Goal: Task Accomplishment & Management: Manage account settings

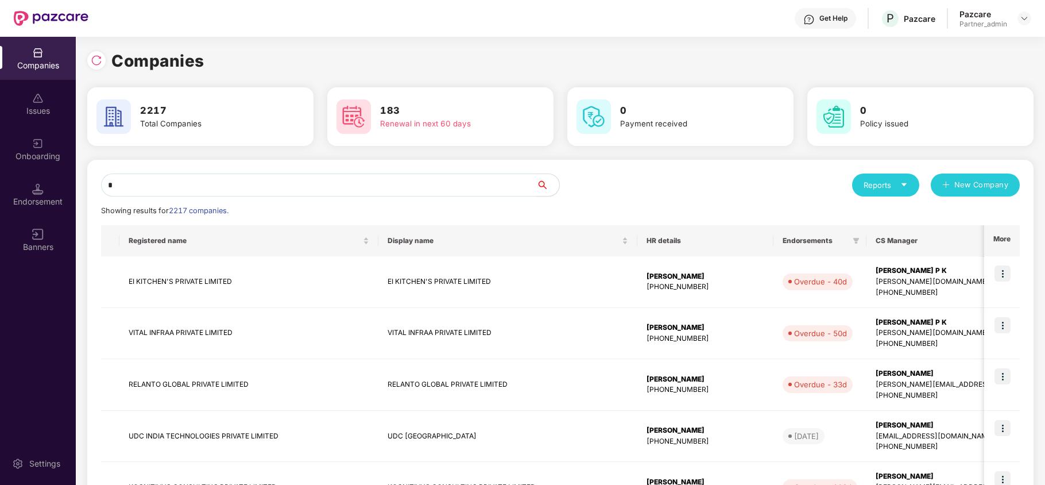
click at [179, 189] on input "*" at bounding box center [318, 184] width 435 height 23
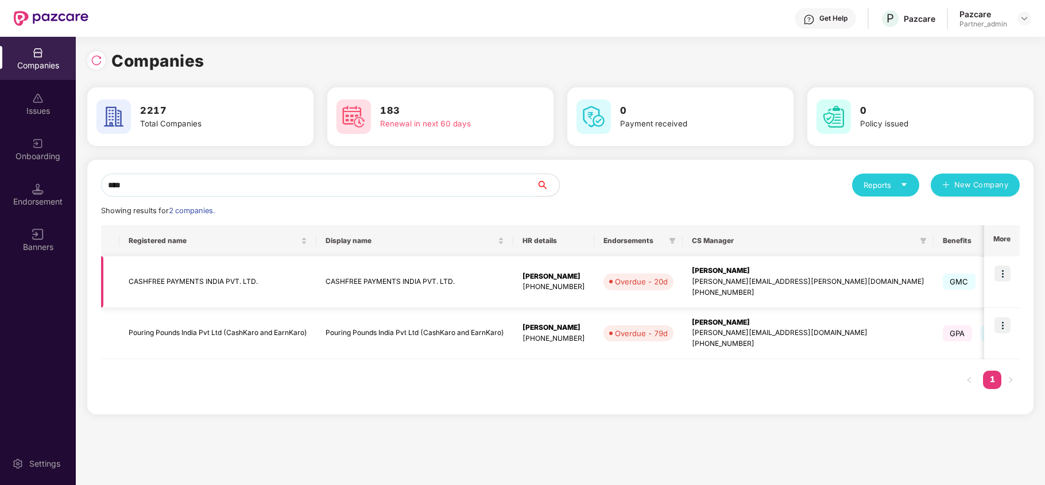
type input "****"
click at [168, 290] on td "CASHFREE PAYMENTS INDIA PVT. LTD." at bounding box center [217, 282] width 197 height 52
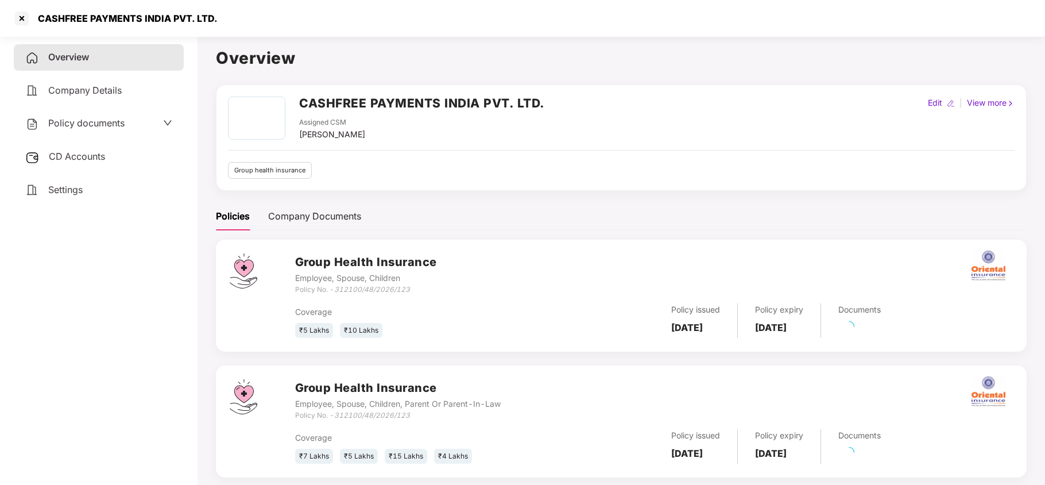
click at [96, 122] on span "Policy documents" at bounding box center [86, 122] width 76 height 11
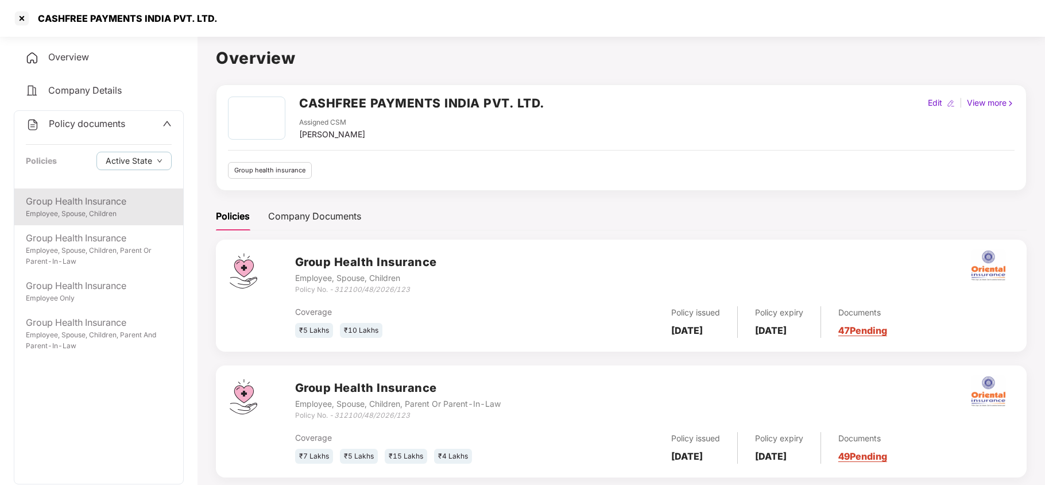
click at [107, 210] on div "Employee, Spouse, Children" at bounding box center [99, 213] width 146 height 11
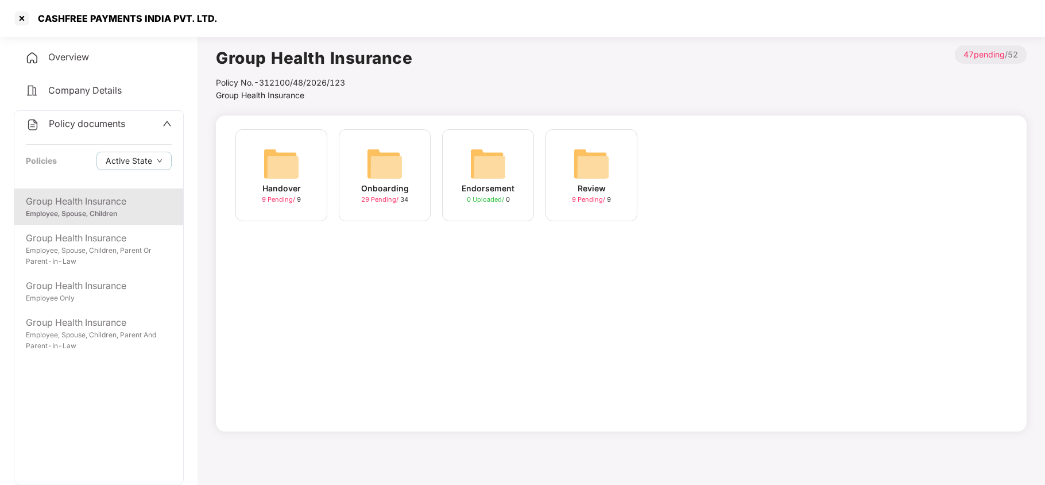
click at [395, 168] on img at bounding box center [384, 163] width 37 height 37
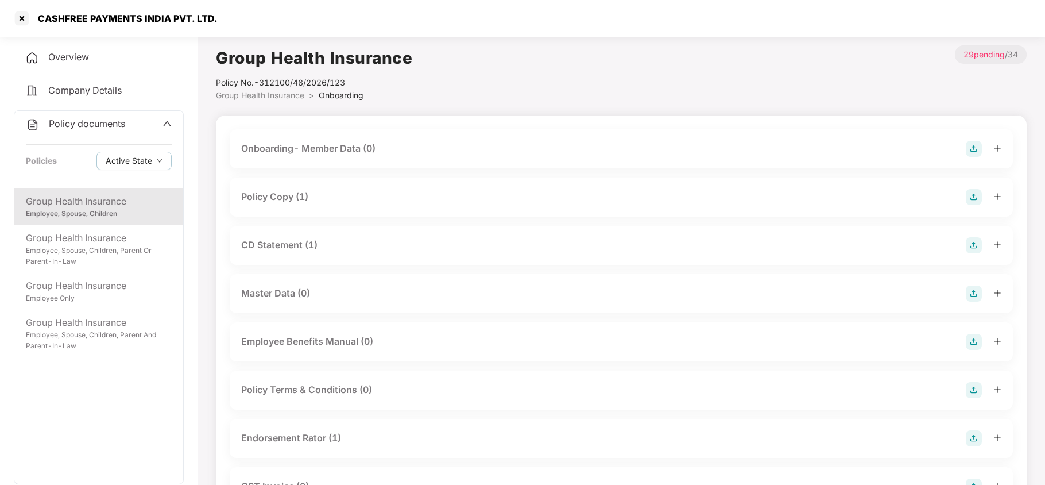
click at [314, 438] on div "Endorsement Rator (1)" at bounding box center [291, 438] width 100 height 14
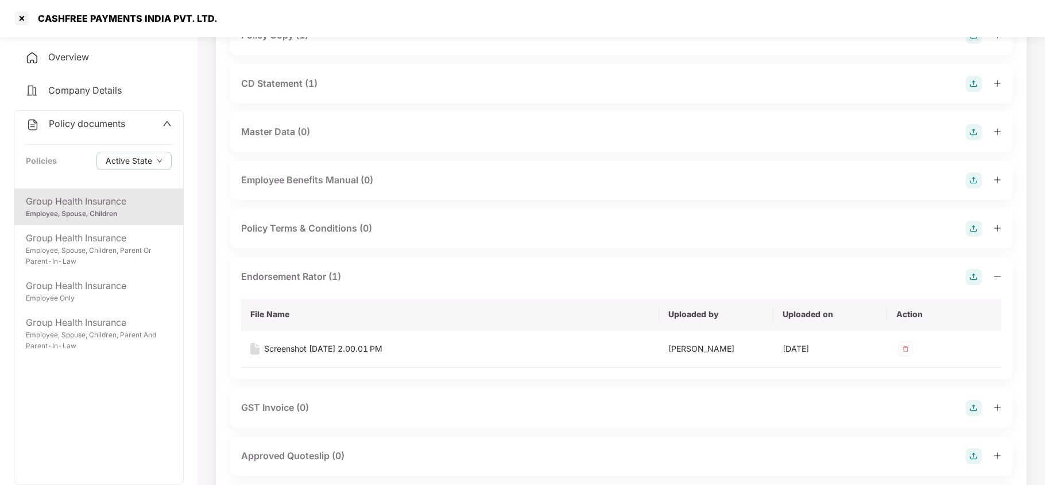
scroll to position [184, 0]
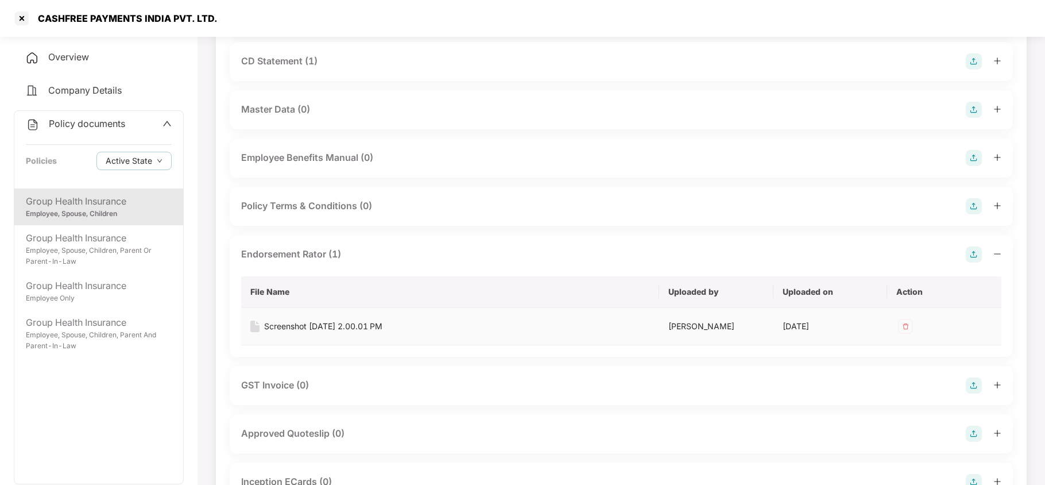
click at [359, 324] on div "Screenshot [DATE] 2.00.01 PM" at bounding box center [323, 326] width 118 height 13
click at [18, 18] on div at bounding box center [22, 18] width 18 height 18
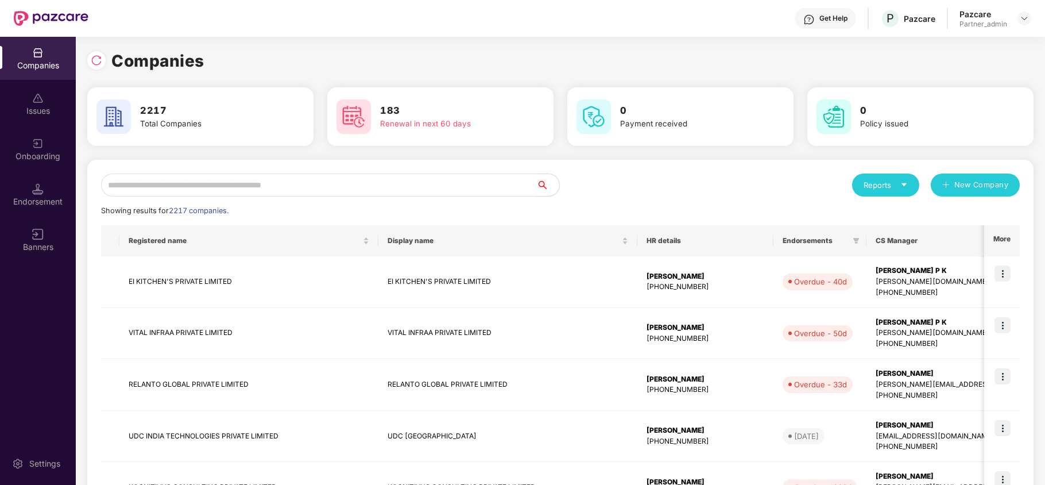
click at [234, 187] on input "text" at bounding box center [318, 184] width 435 height 23
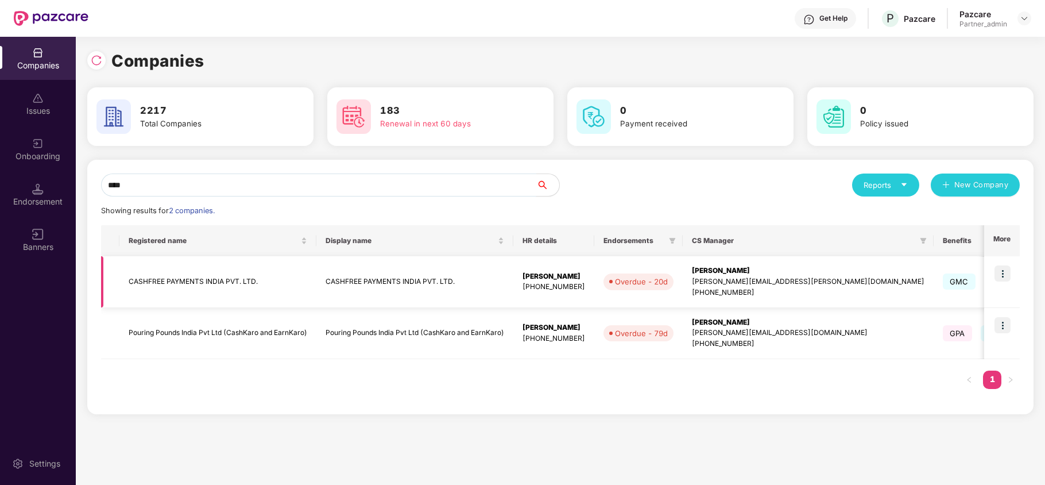
type input "****"
click at [1004, 279] on img at bounding box center [1003, 273] width 16 height 16
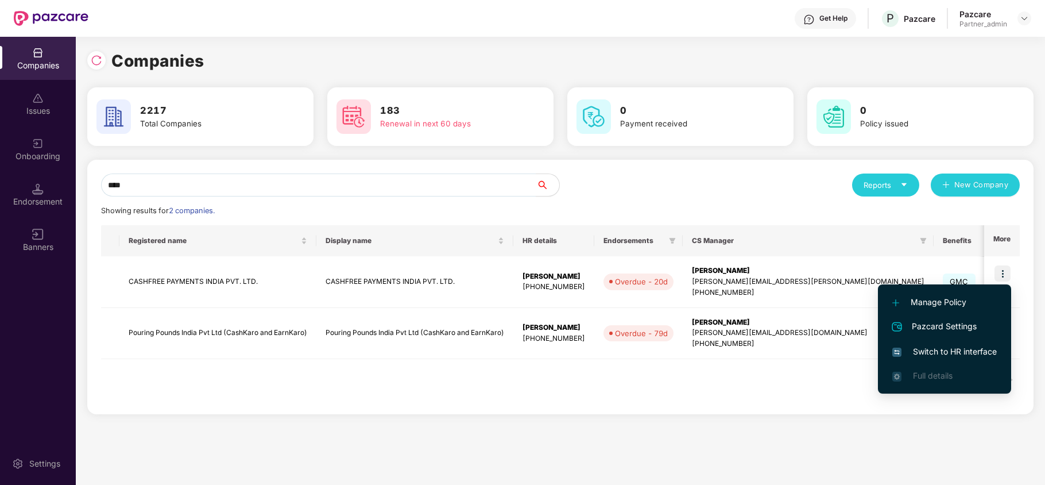
click at [971, 354] on span "Switch to HR interface" at bounding box center [945, 351] width 105 height 13
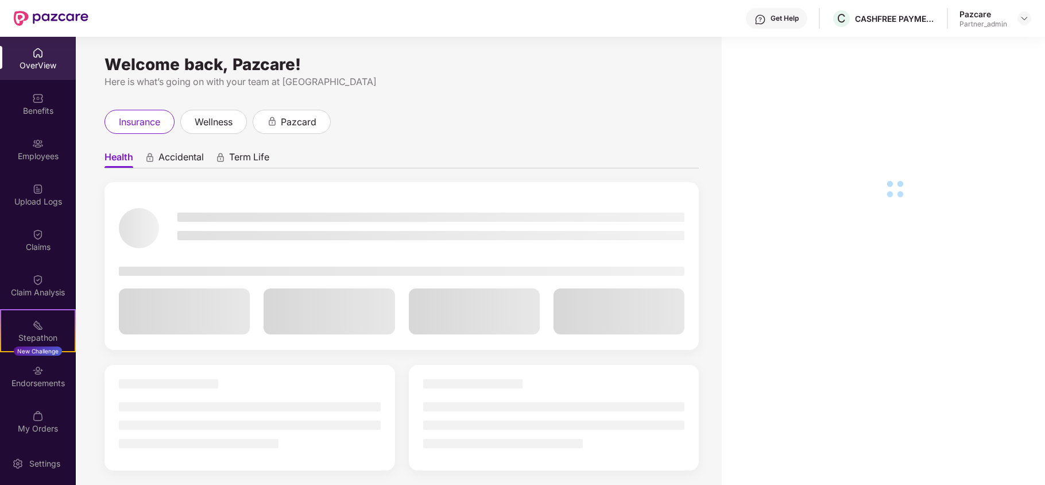
click at [31, 103] on div "Benefits" at bounding box center [38, 103] width 76 height 43
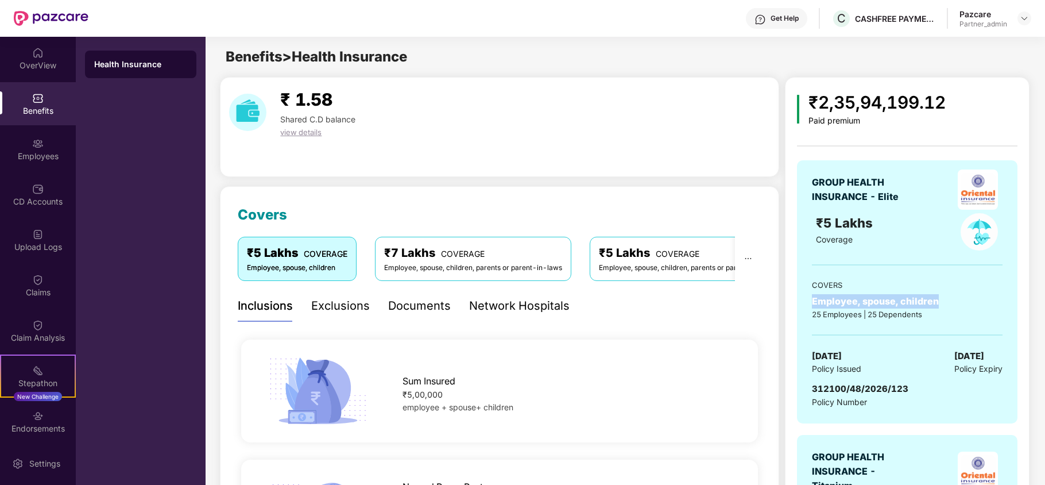
drag, startPoint x: 814, startPoint y: 308, endPoint x: 950, endPoint y: 306, distance: 136.2
click at [950, 306] on div "Employee, spouse, children" at bounding box center [907, 301] width 191 height 14
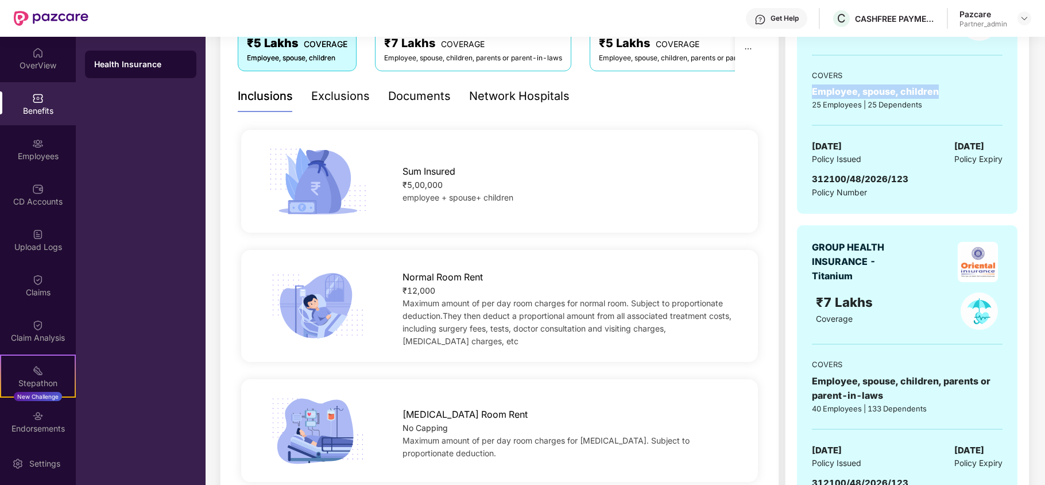
scroll to position [306, 0]
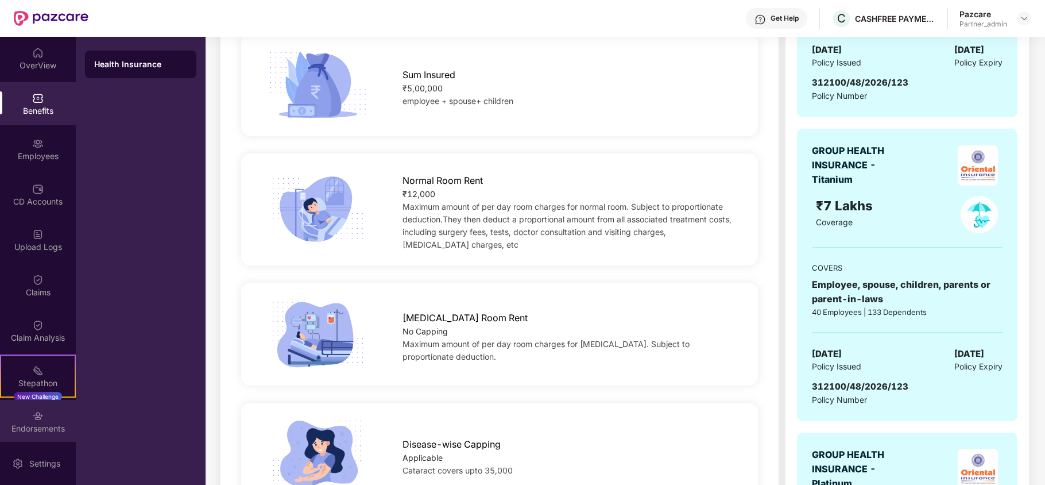
click at [49, 418] on div "Endorsements" at bounding box center [38, 421] width 76 height 43
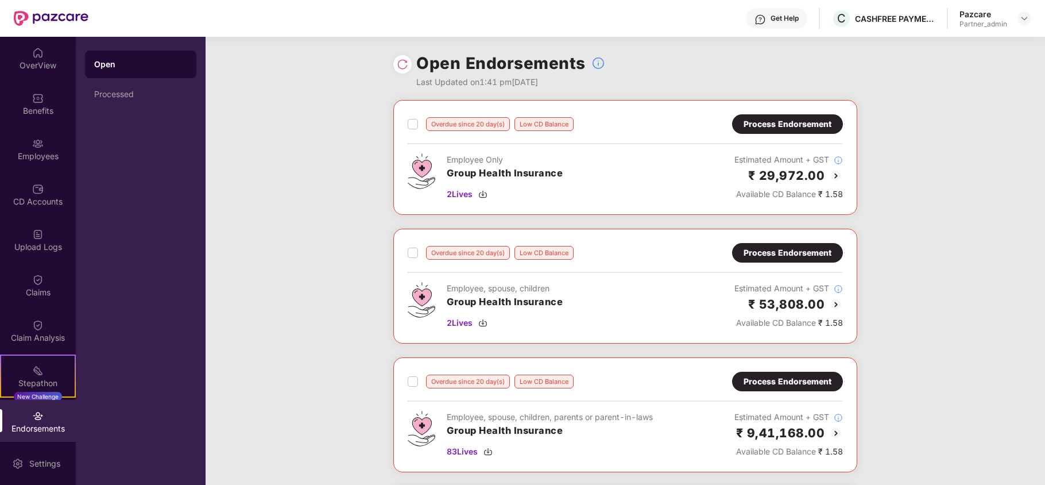
click at [308, 178] on div "Overdue since 20 day(s) Low CD Balance Process Endorsement Employee Only Group …" at bounding box center [626, 486] width 840 height 773
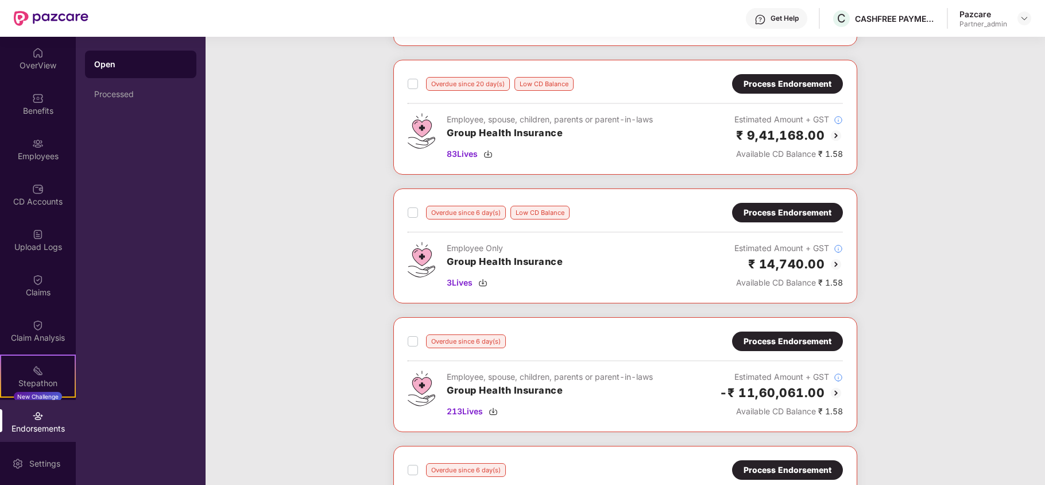
scroll to position [267, 0]
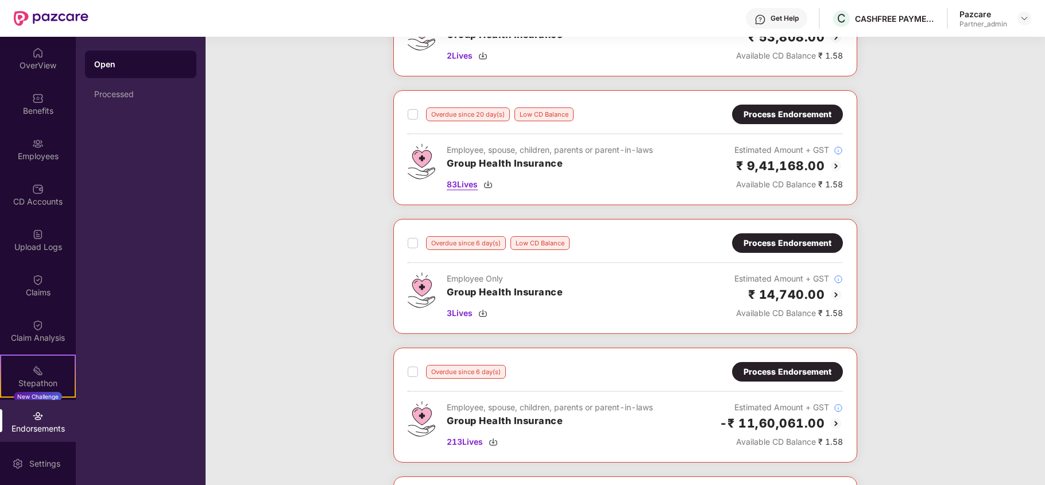
click at [488, 184] on img at bounding box center [488, 184] width 9 height 9
click at [957, 377] on div "Overdue since 20 day(s) Low CD Balance Process Endorsement Employee Only Group …" at bounding box center [626, 219] width 840 height 773
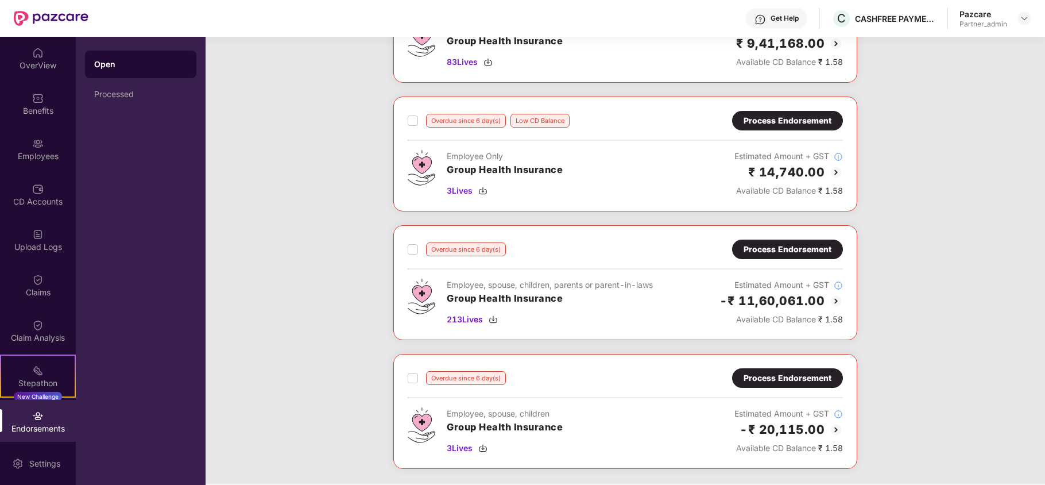
scroll to position [298, 0]
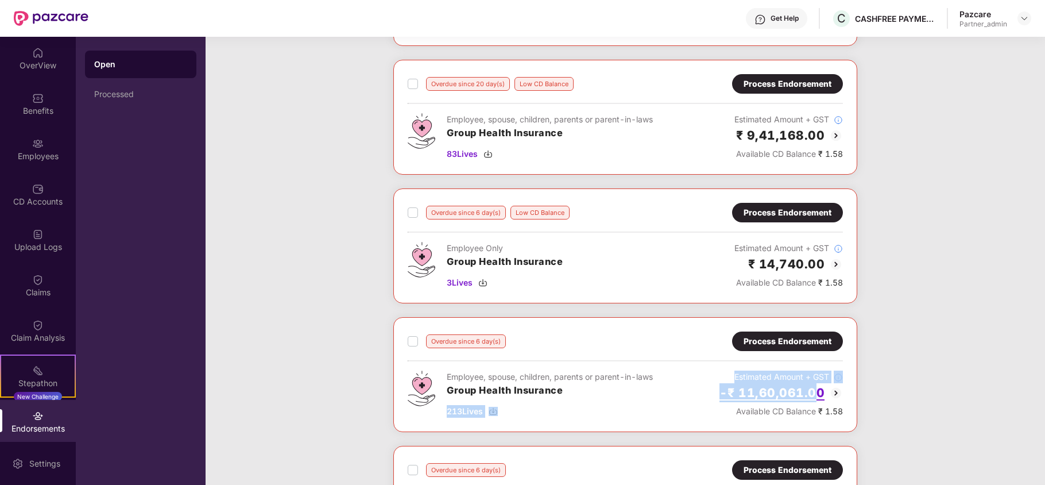
drag, startPoint x: 673, startPoint y: 409, endPoint x: 820, endPoint y: 392, distance: 148.0
click at [820, 392] on div "Employee, spouse, children, parents or parent-in-laws Group Health Insurance 21…" at bounding box center [625, 393] width 435 height 47
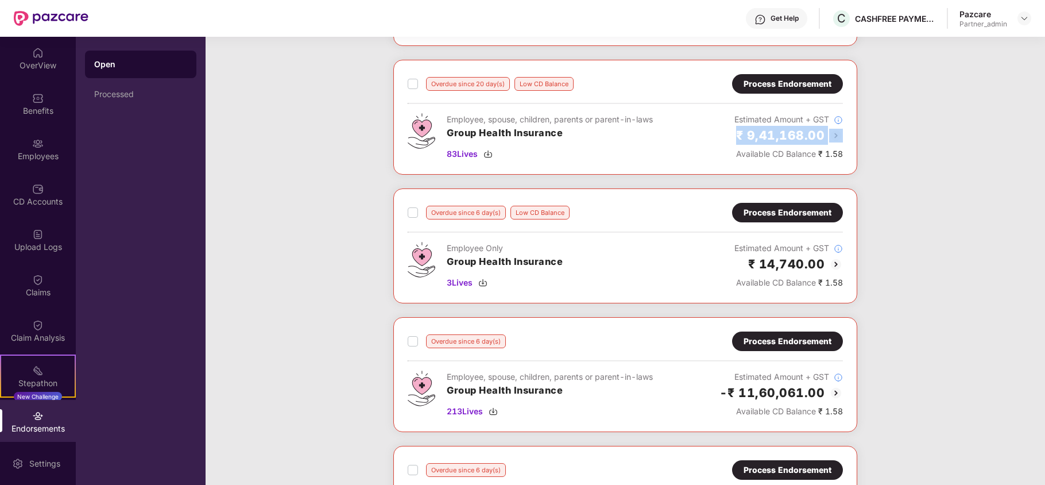
drag, startPoint x: 736, startPoint y: 148, endPoint x: 831, endPoint y: 133, distance: 95.9
click at [831, 133] on div "₹ 9,41,168.00 Available CD Balance ₹ 1.58" at bounding box center [789, 143] width 109 height 34
click at [940, 242] on div "Overdue since 20 day(s) Low CD Balance Process Endorsement Employee Only Group …" at bounding box center [626, 188] width 840 height 773
click at [659, 124] on div "Employee, spouse, children, parents or parent-in-laws Group Health Insurance 83…" at bounding box center [625, 136] width 435 height 47
drag, startPoint x: 827, startPoint y: 160, endPoint x: 841, endPoint y: 157, distance: 14.0
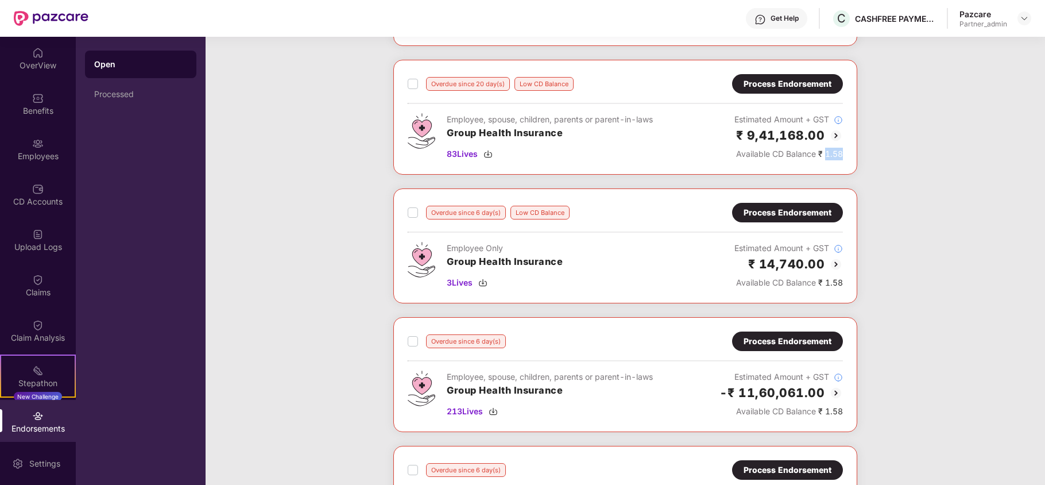
click at [841, 157] on div "Available CD Balance ₹ 1.58" at bounding box center [789, 154] width 109 height 13
drag, startPoint x: 660, startPoint y: 124, endPoint x: 439, endPoint y: 109, distance: 221.6
click at [439, 109] on div "Overdue since 20 day(s) Low CD Balance Process Endorsement Employee, spouse, ch…" at bounding box center [625, 117] width 435 height 86
click at [926, 200] on div "Overdue since 20 day(s) Low CD Balance Process Endorsement Employee Only Group …" at bounding box center [626, 188] width 840 height 773
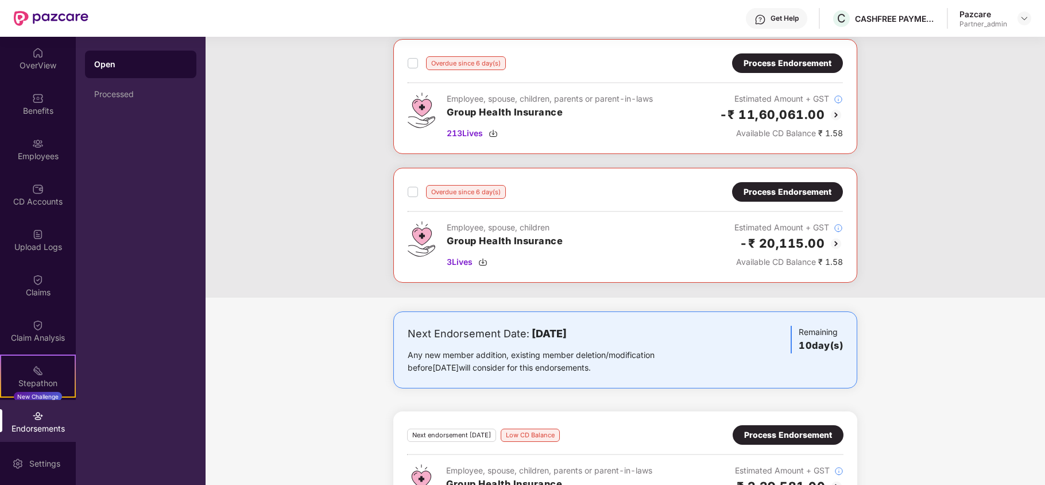
scroll to position [573, 0]
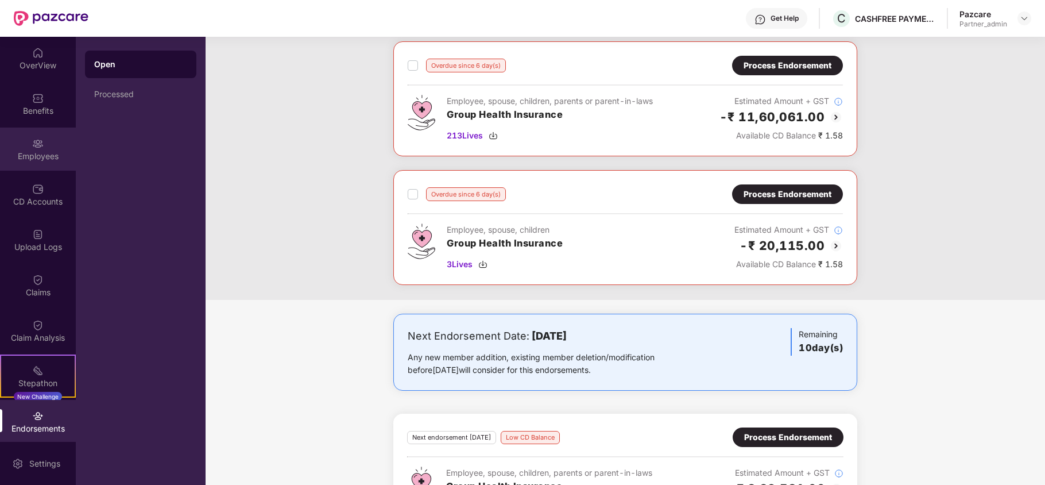
click at [21, 159] on div "Employees" at bounding box center [38, 155] width 76 height 11
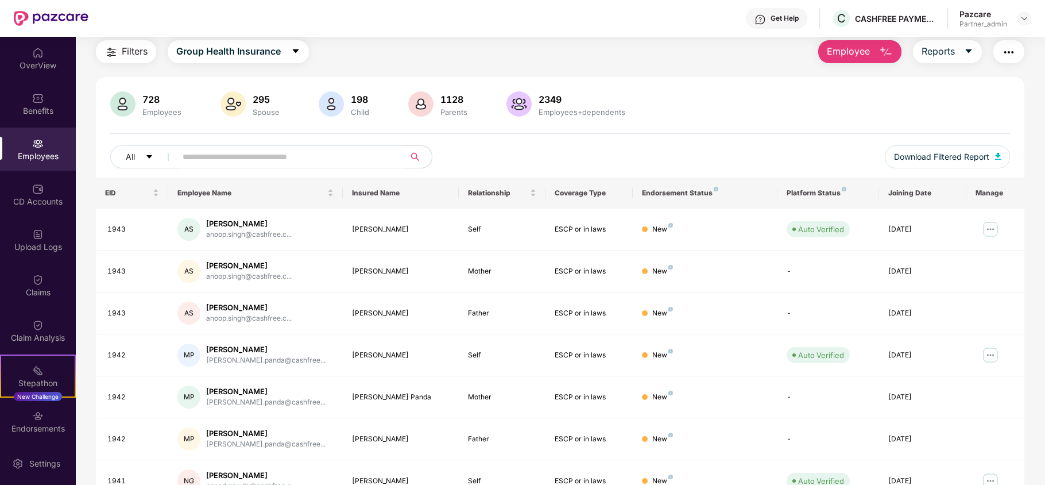
scroll to position [223, 0]
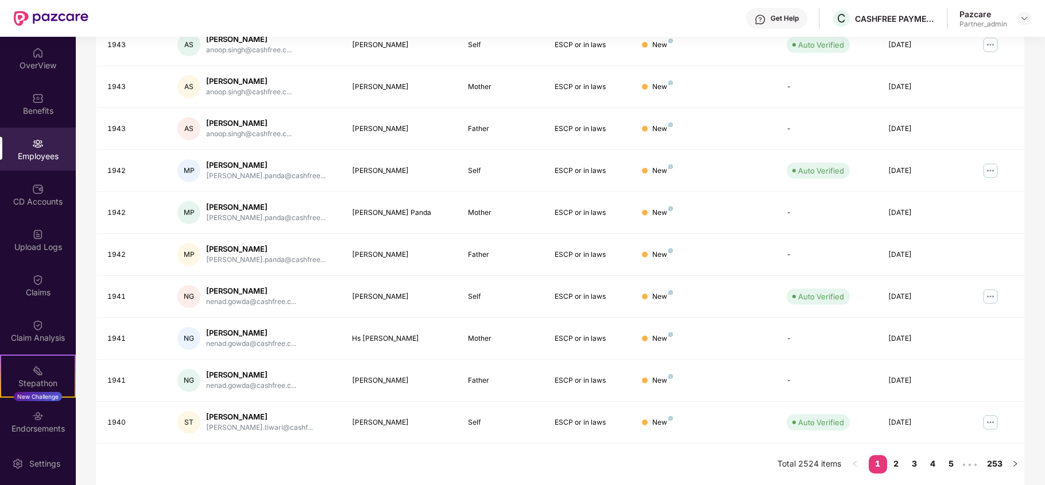
click at [1043, 106] on div "Filters Group Health Insurance Employee Reports 728 Employees 295 Spouse 198 Ch…" at bounding box center [560, 170] width 969 height 629
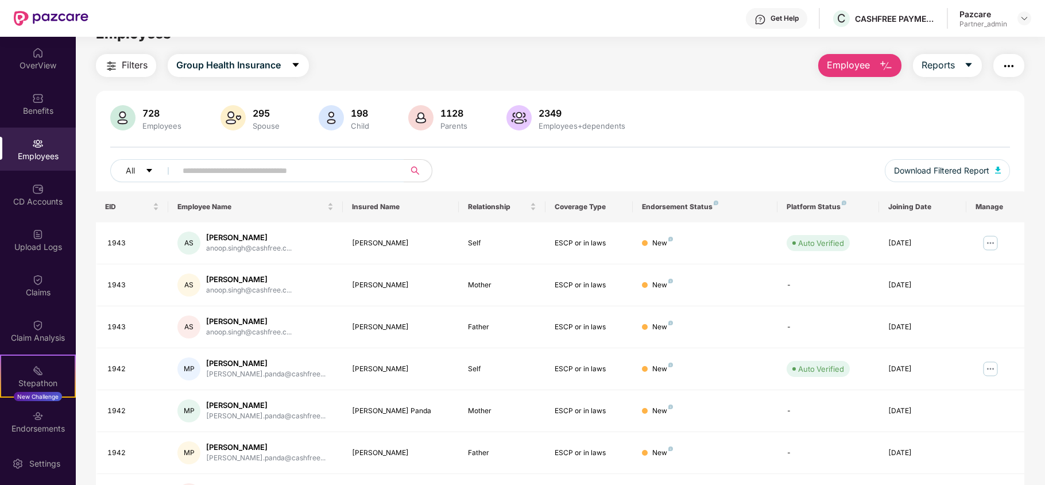
scroll to position [0, 0]
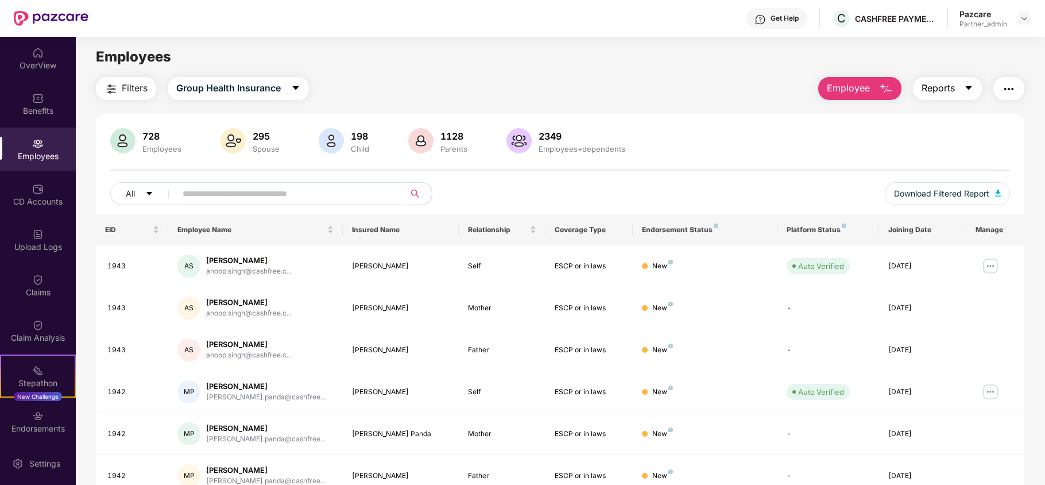
click at [959, 95] on button "Reports" at bounding box center [947, 88] width 69 height 23
click at [1026, 20] on img at bounding box center [1024, 18] width 9 height 9
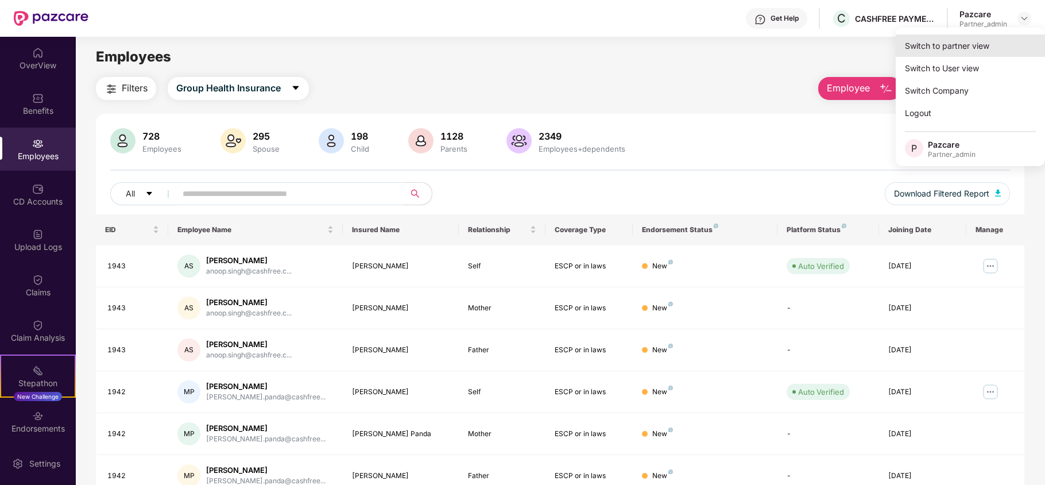
click at [976, 42] on div "Switch to partner view" at bounding box center [970, 45] width 149 height 22
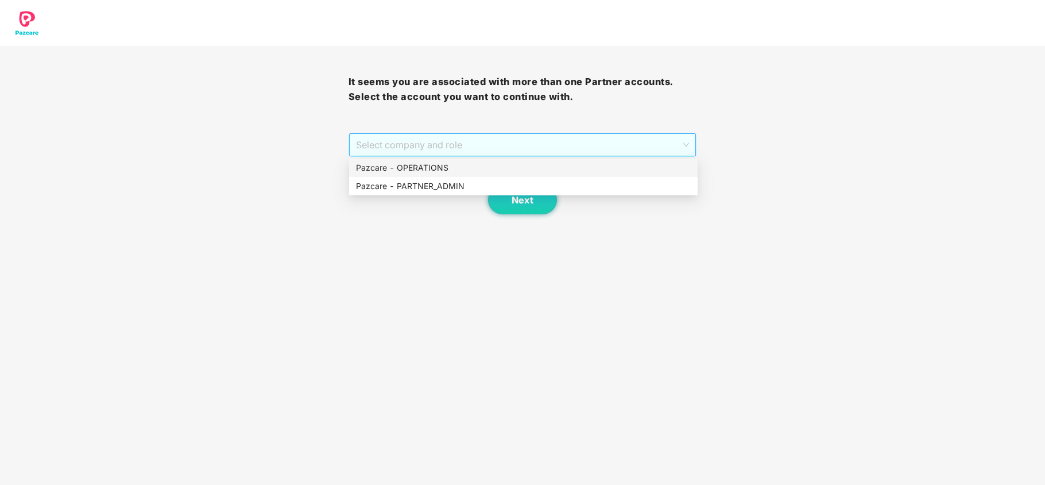
click at [399, 152] on span "Select company and role" at bounding box center [523, 145] width 334 height 22
click at [389, 186] on div "Pazcare - PARTNER_ADMIN" at bounding box center [523, 186] width 335 height 13
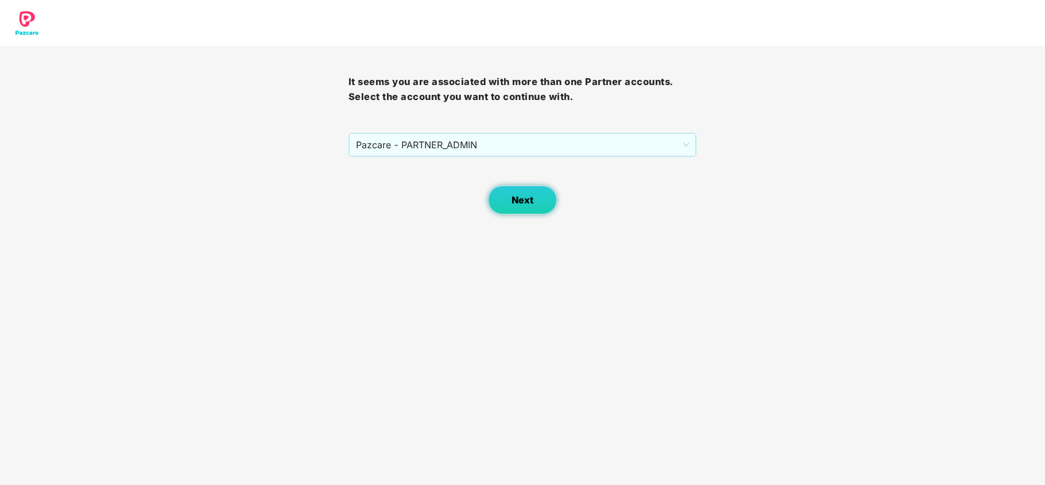
click at [505, 193] on button "Next" at bounding box center [522, 200] width 69 height 29
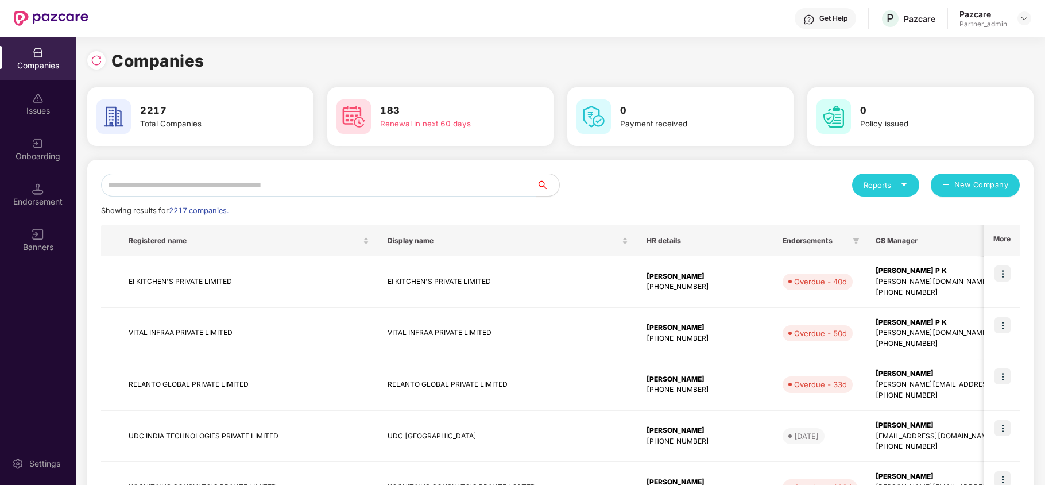
click at [194, 177] on input "text" at bounding box center [318, 184] width 435 height 23
paste input "********"
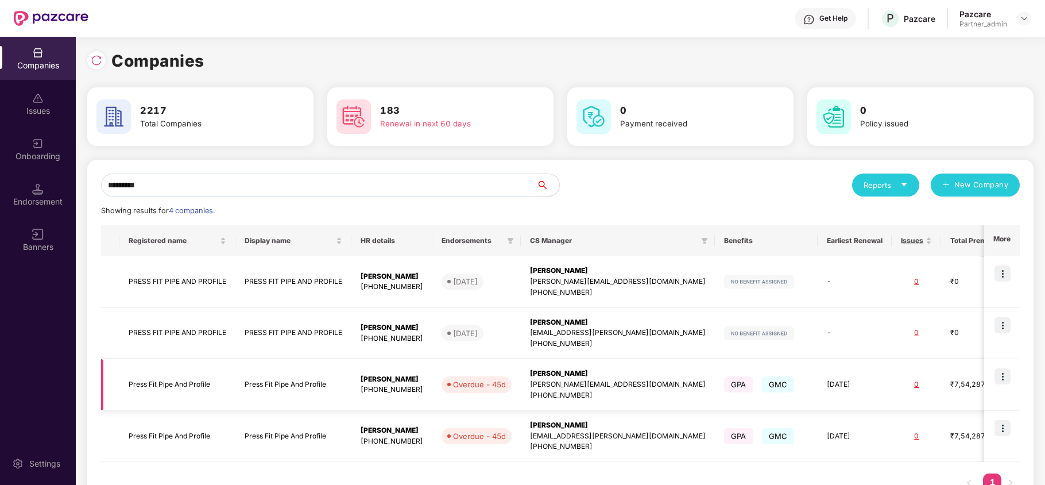
type input "*********"
click at [148, 380] on td "Press Fit Pipe And Profile" at bounding box center [177, 385] width 116 height 52
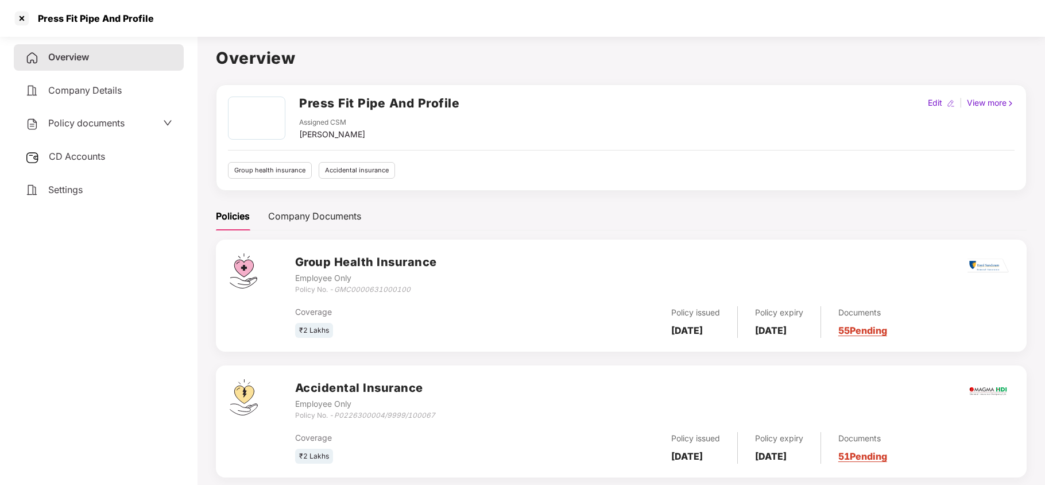
click at [67, 187] on span "Settings" at bounding box center [65, 189] width 34 height 11
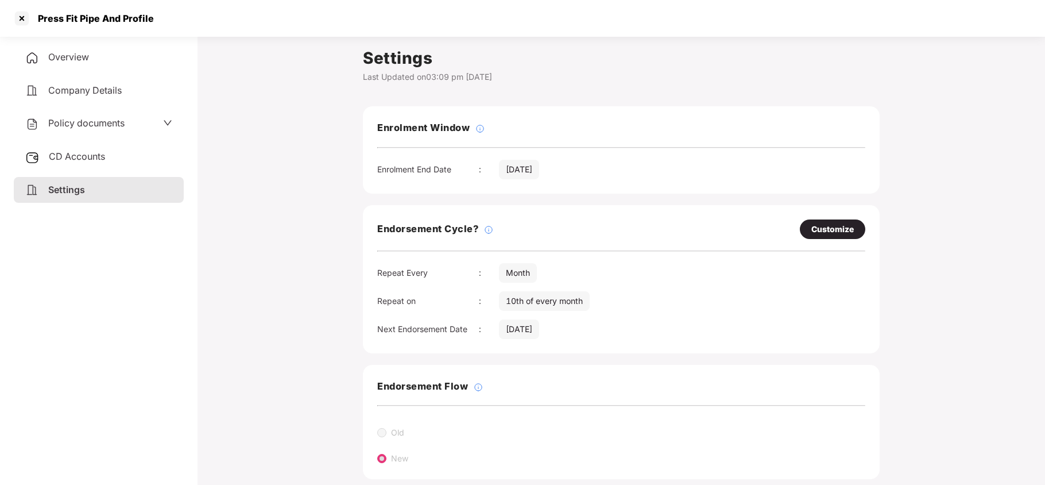
click at [88, 123] on span "Policy documents" at bounding box center [86, 122] width 76 height 11
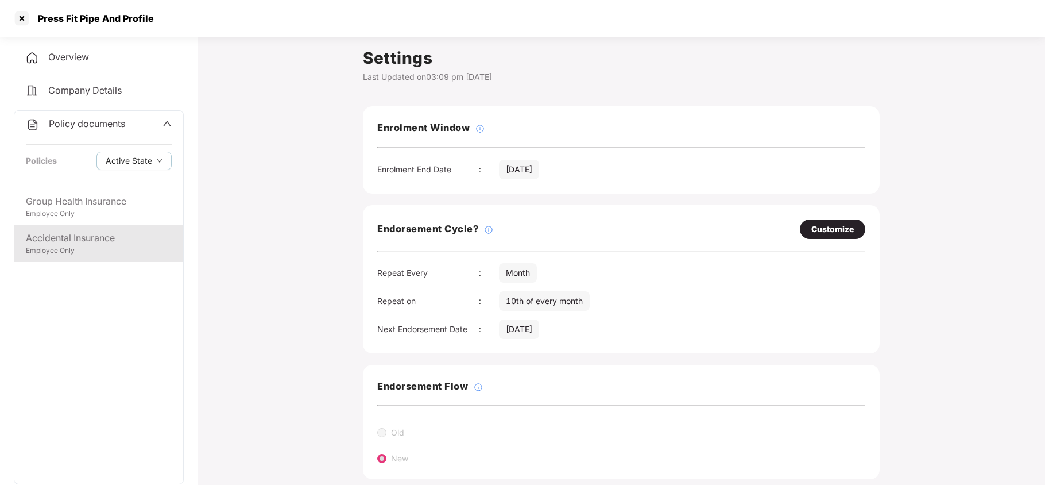
click at [83, 248] on div "Employee Only" at bounding box center [99, 250] width 146 height 11
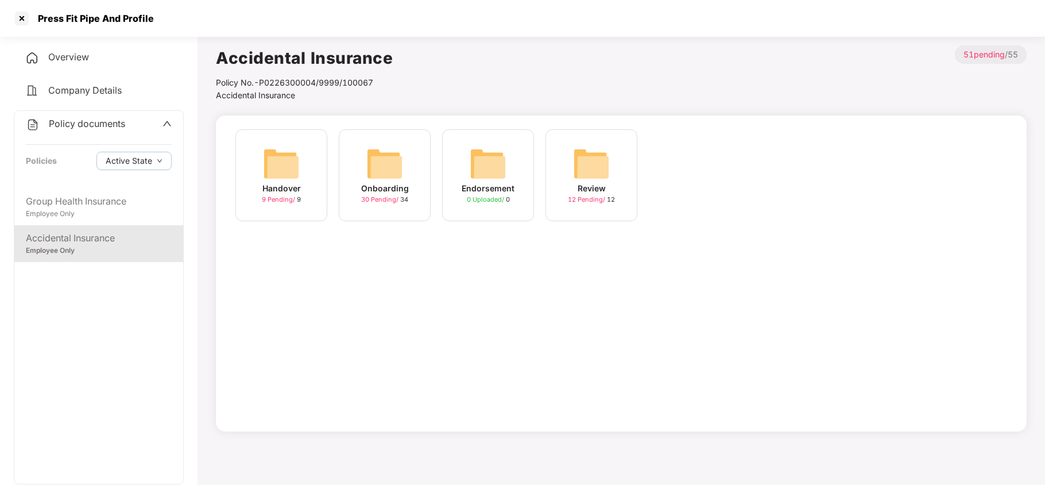
click at [378, 177] on img at bounding box center [384, 163] width 37 height 37
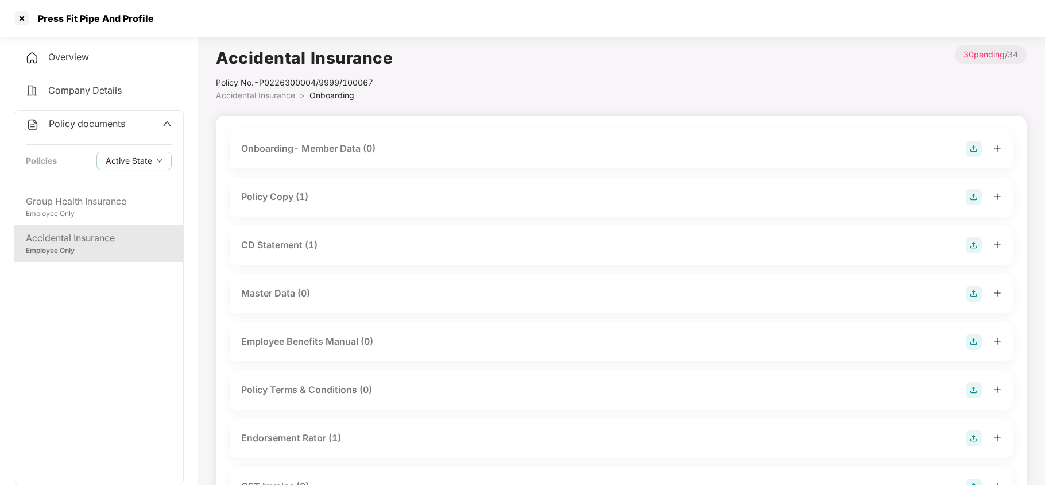
click at [314, 195] on div "Policy Copy (1)" at bounding box center [621, 197] width 760 height 16
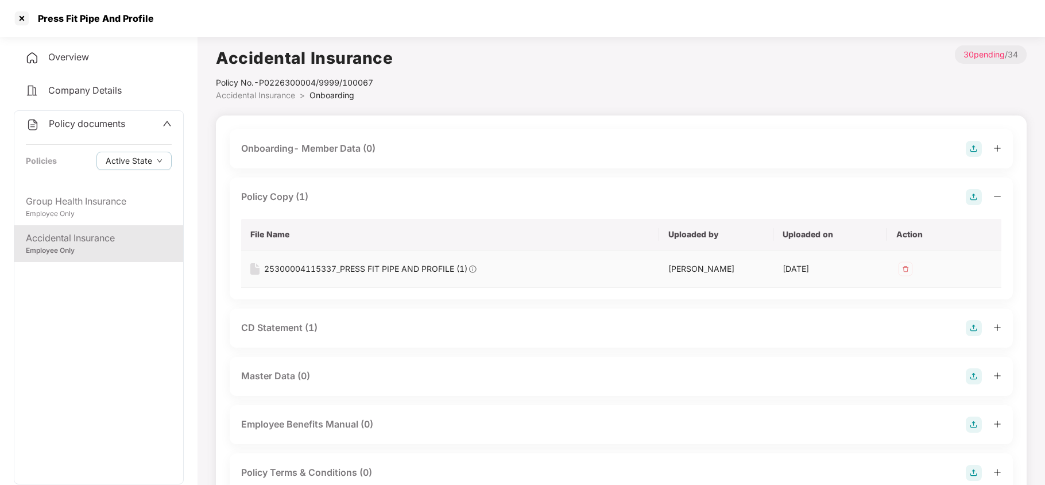
click at [379, 265] on div "25300004115337_PRESS FIT PIPE AND PROFILE (1)" at bounding box center [365, 268] width 203 height 13
click at [271, 322] on div "CD Statement (1)" at bounding box center [279, 327] width 76 height 14
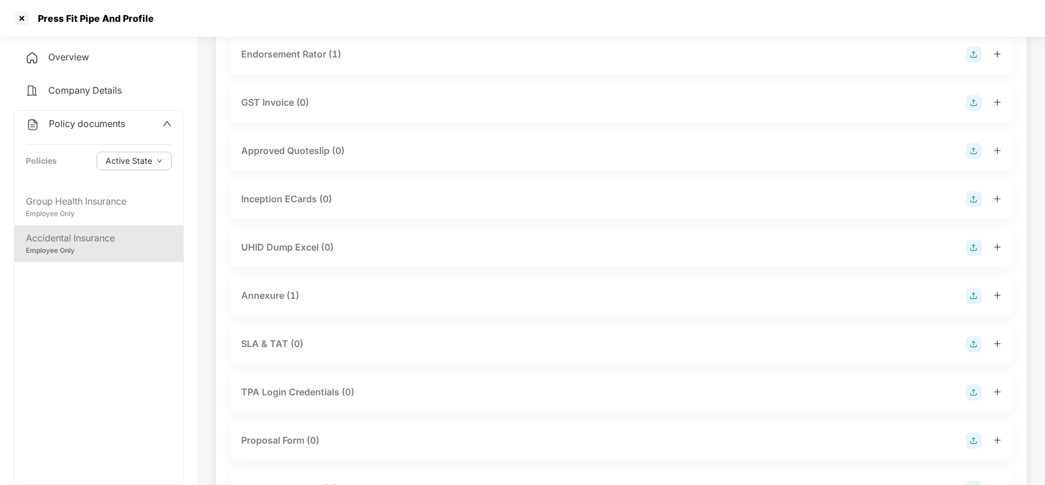
scroll to position [551, 0]
click at [288, 294] on div "Annexure (1)" at bounding box center [270, 293] width 58 height 14
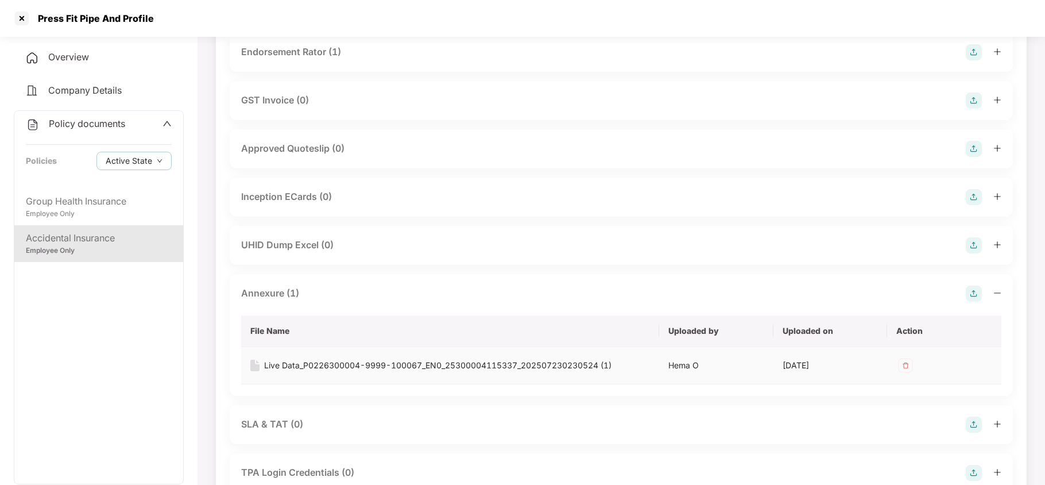
click at [326, 365] on div "Live Data_P0226300004-9999-100067_EN0_25300004115337_202507230230524 (1)" at bounding box center [437, 365] width 347 height 13
click at [103, 211] on div "Employee Only" at bounding box center [99, 213] width 146 height 11
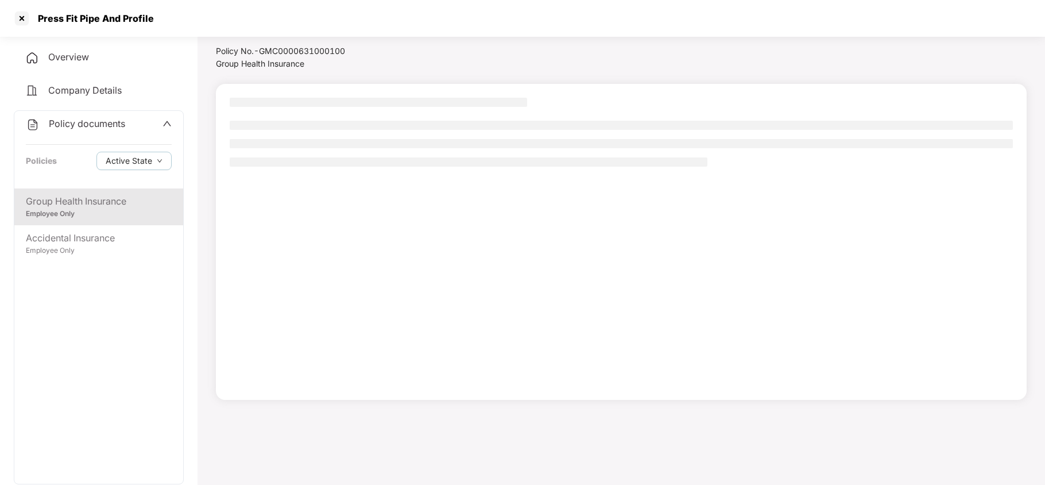
scroll to position [31, 0]
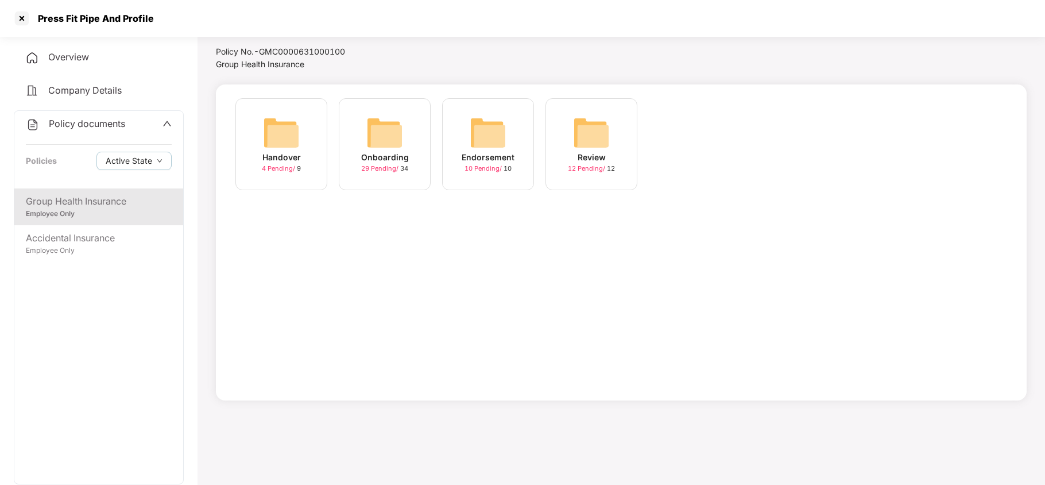
click at [379, 138] on img at bounding box center [384, 132] width 37 height 37
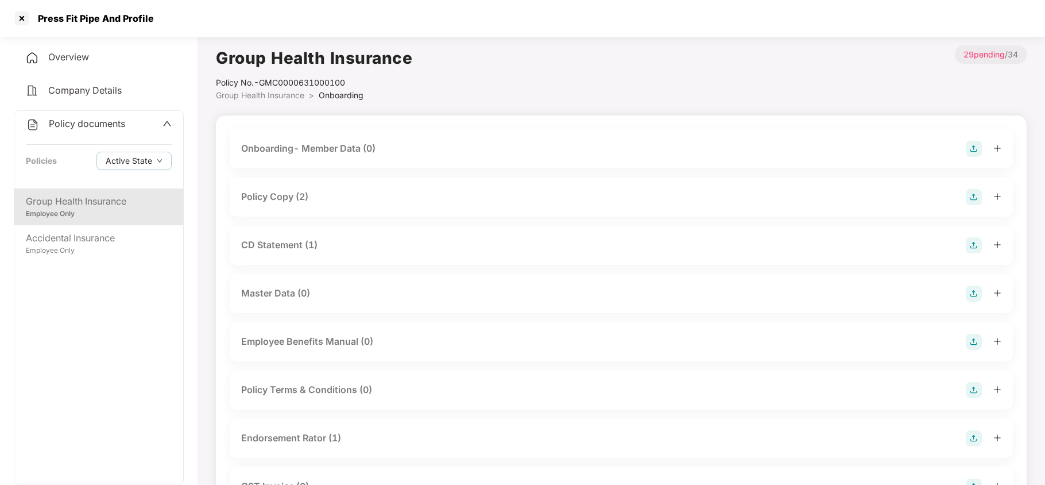
click at [294, 200] on div "Policy Copy (2)" at bounding box center [274, 197] width 67 height 14
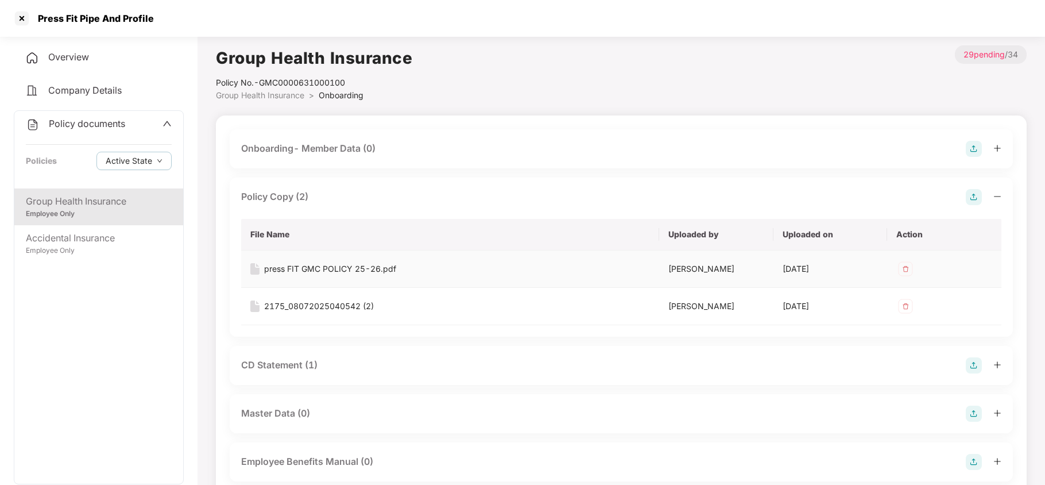
click at [308, 269] on div "press FIT GMC POLICY 25-26.pdf" at bounding box center [330, 268] width 132 height 13
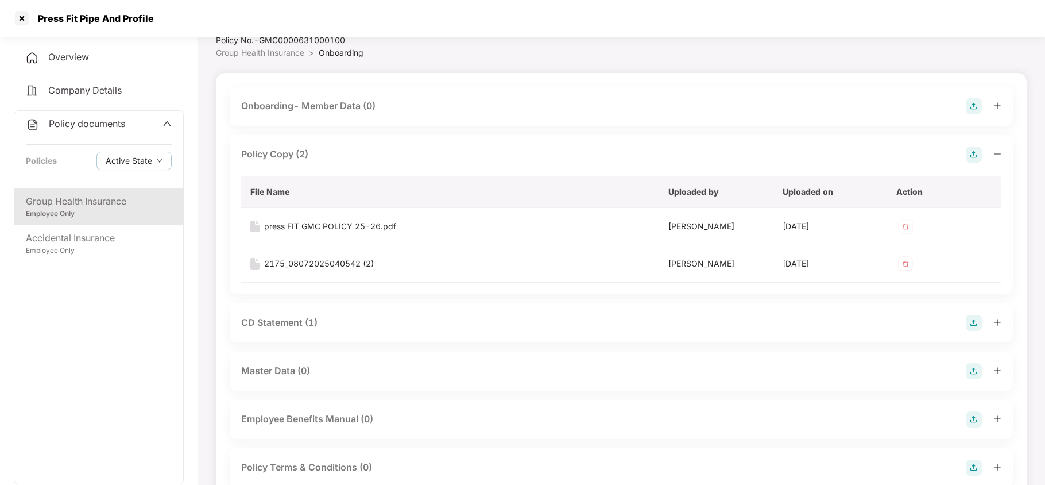
scroll to position [61, 0]
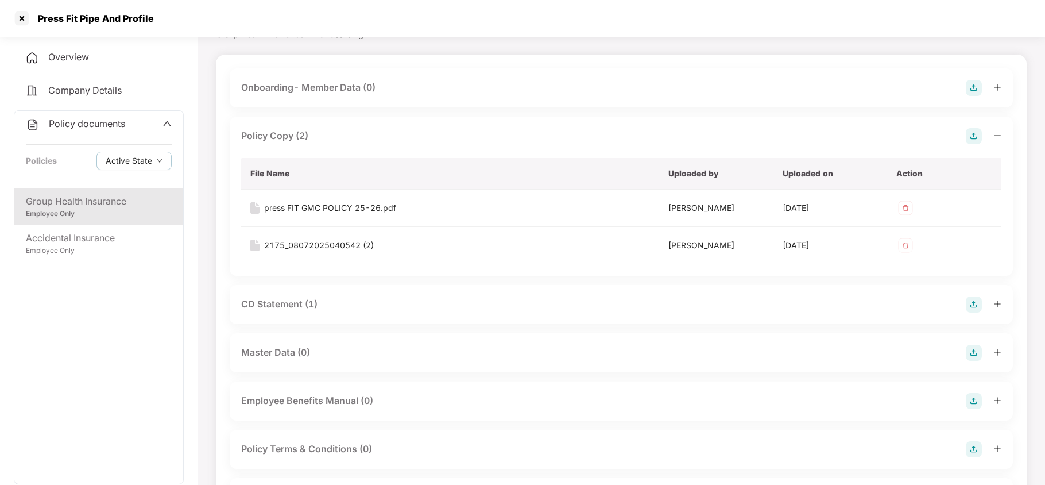
click at [253, 303] on div "CD Statement (1)" at bounding box center [279, 304] width 76 height 14
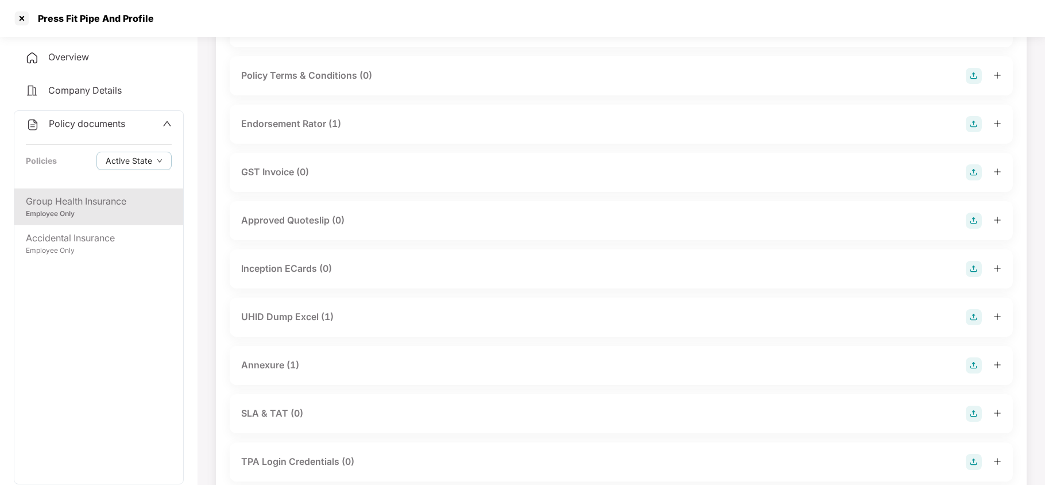
scroll to position [520, 0]
click at [276, 364] on div "Annexure (1)" at bounding box center [270, 361] width 58 height 14
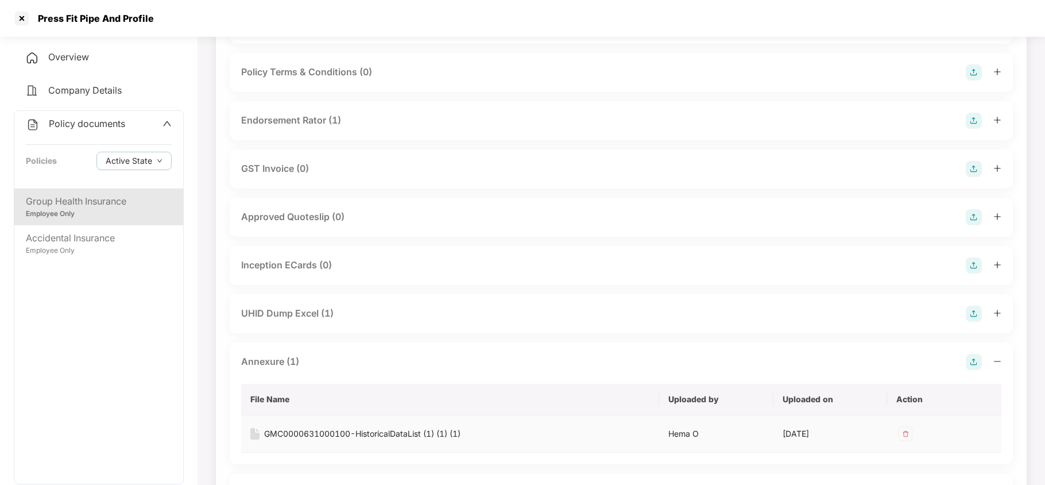
click at [306, 432] on div "GMC0000631000100-HistoricalDataList (1) (1) (1)" at bounding box center [362, 433] width 196 height 13
click at [340, 315] on div "UHID Dump Excel (1)" at bounding box center [621, 314] width 760 height 16
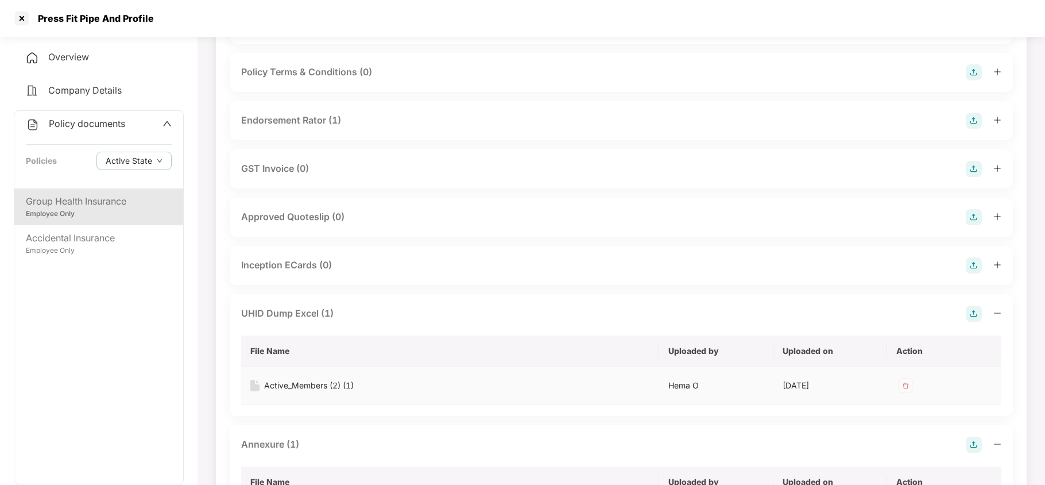
click at [280, 385] on div "Active_Members (2) (1)" at bounding box center [309, 385] width 90 height 13
click at [21, 22] on div at bounding box center [22, 18] width 18 height 18
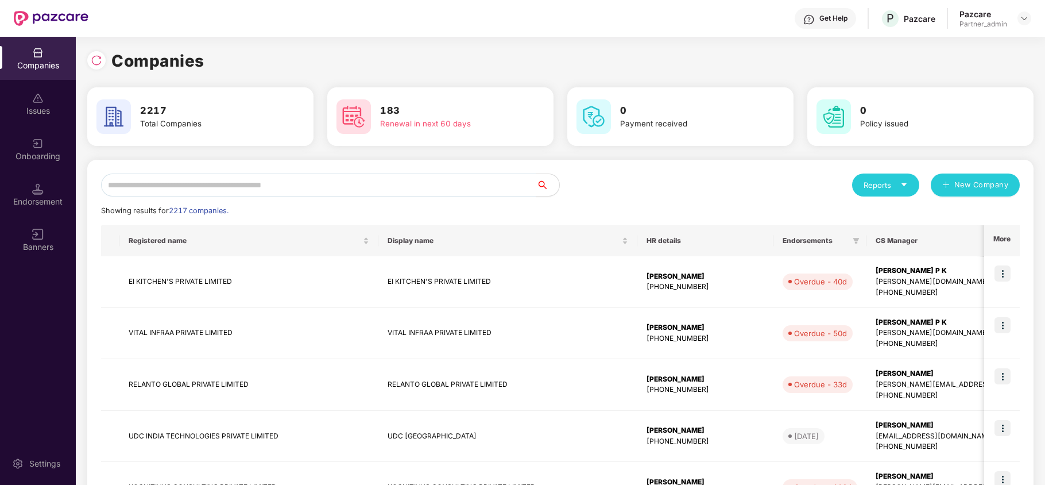
click at [891, 187] on div "Reports" at bounding box center [886, 184] width 44 height 11
click at [876, 215] on div "Companies" at bounding box center [880, 215] width 42 height 13
click at [892, 192] on div "Reports" at bounding box center [885, 184] width 67 height 23
click at [883, 212] on div "Companies" at bounding box center [880, 215] width 42 height 13
click at [229, 185] on input "text" at bounding box center [318, 184] width 435 height 23
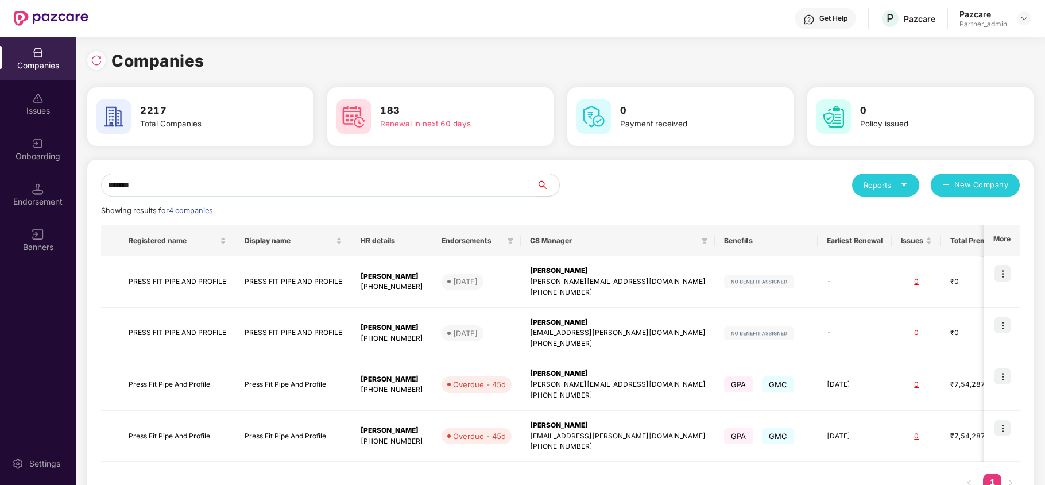
paste input "*"
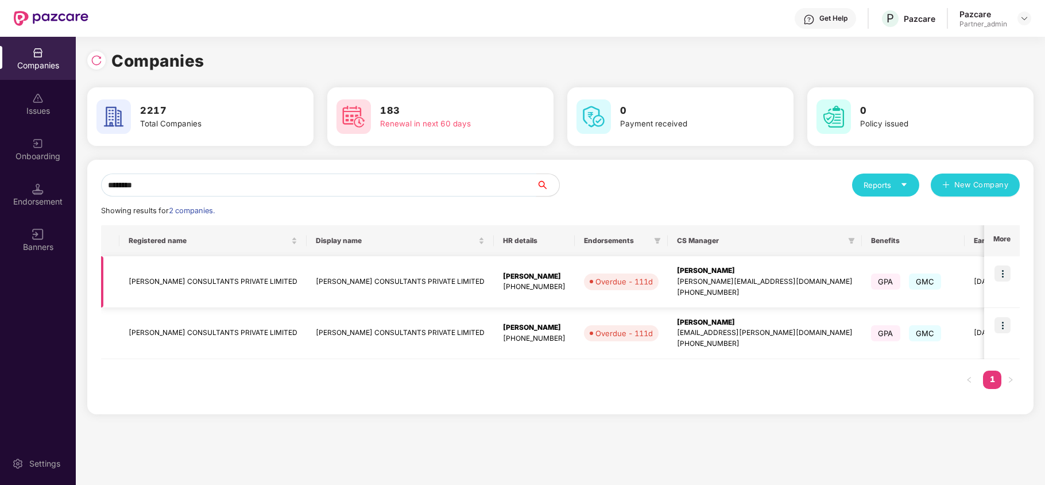
type input "********"
click at [141, 279] on td "FAKHOURY CONSULTANTS PRIVATE LIMITED" at bounding box center [212, 282] width 187 height 52
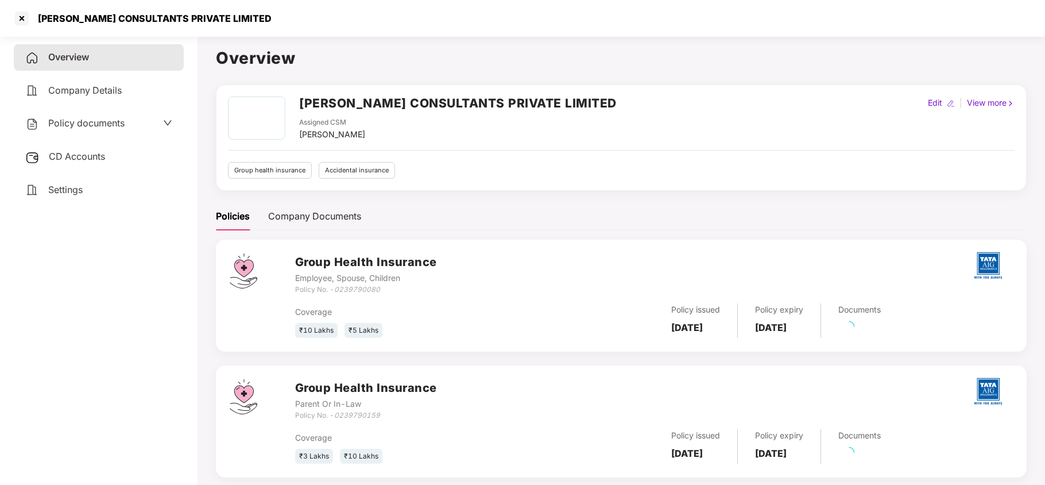
click at [78, 184] on span "Settings" at bounding box center [65, 189] width 34 height 11
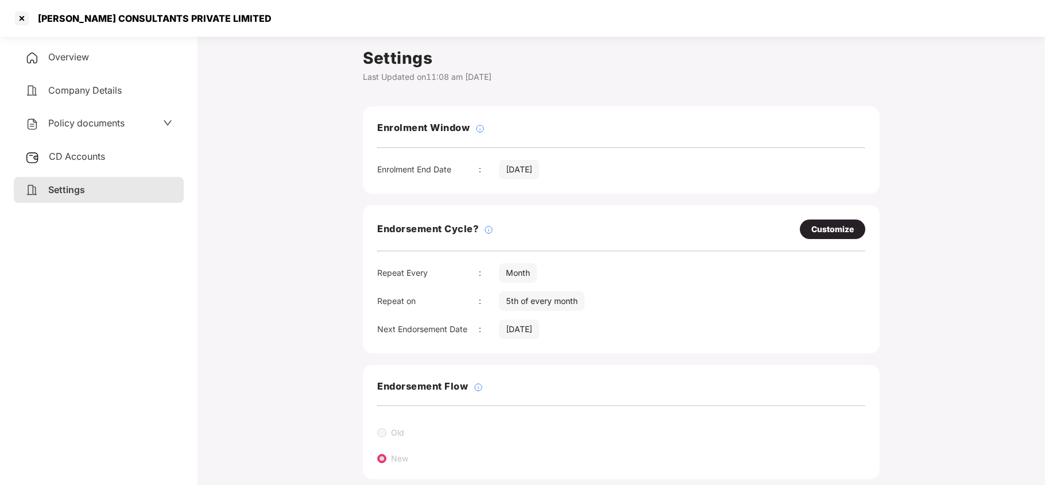
click at [95, 124] on span "Policy documents" at bounding box center [86, 122] width 76 height 11
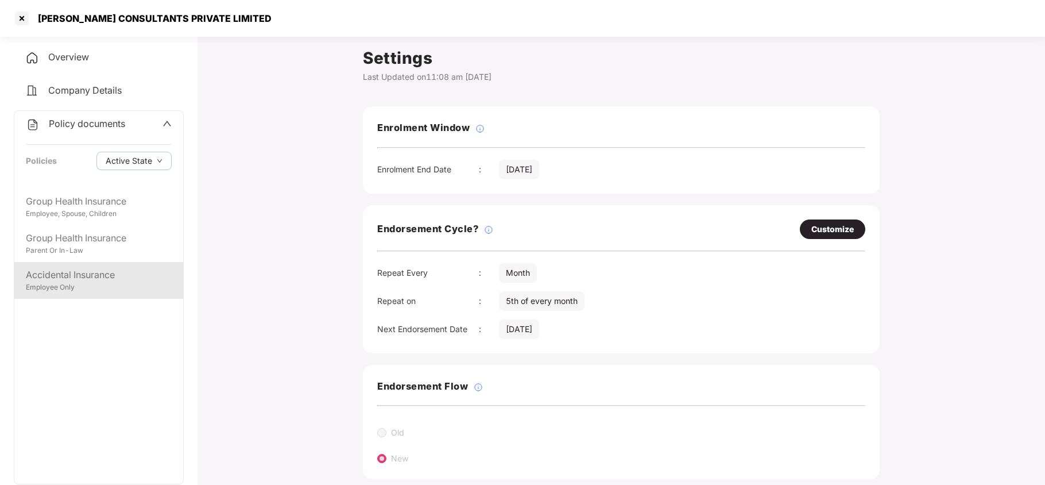
click at [109, 274] on div "Accidental Insurance" at bounding box center [99, 275] width 146 height 14
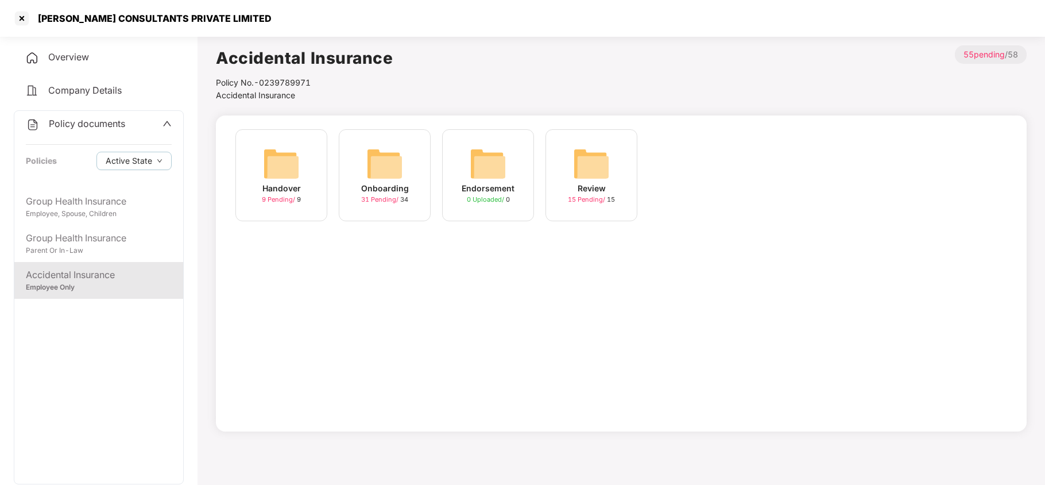
click at [379, 169] on img at bounding box center [384, 163] width 37 height 37
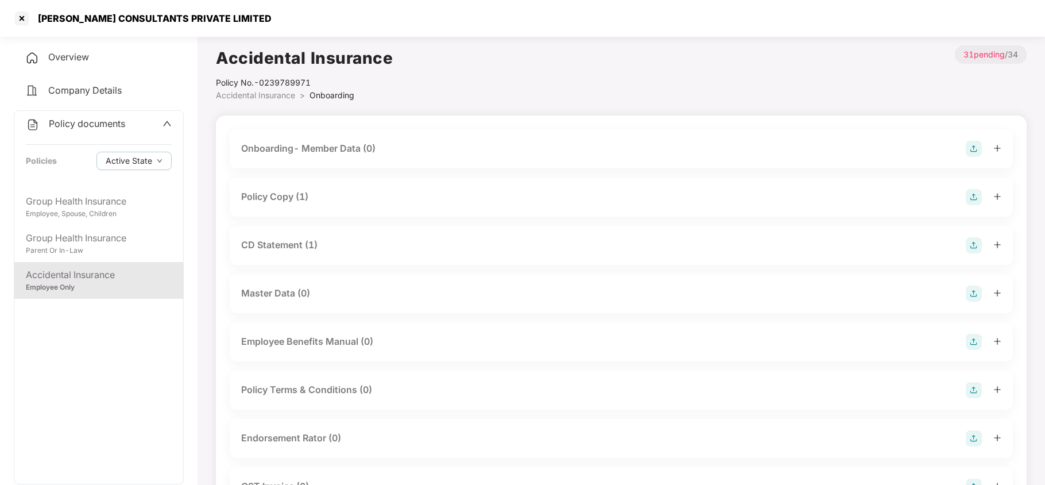
click at [325, 194] on div "Policy Copy (1)" at bounding box center [621, 197] width 760 height 16
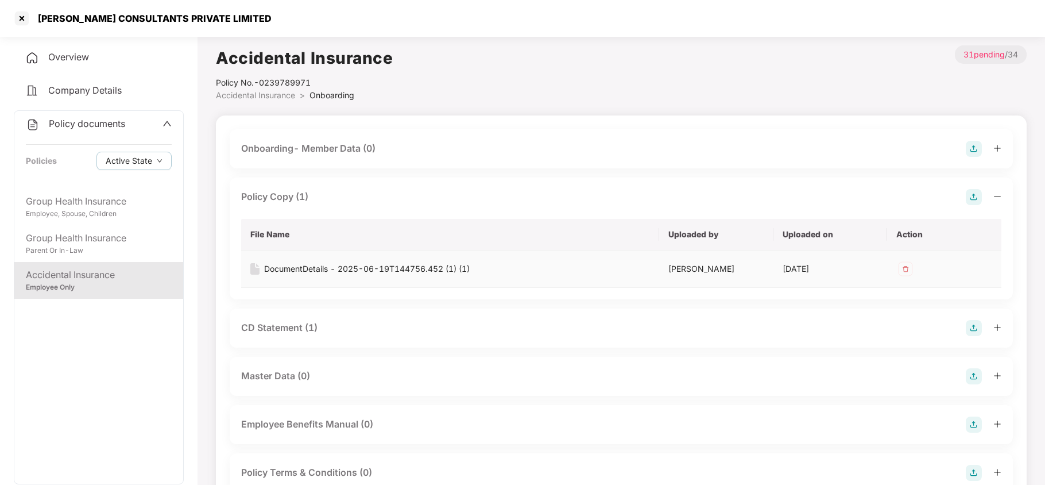
click at [316, 267] on div "DocumentDetails - 2025-06-19T144756.452 (1) (1)" at bounding box center [367, 268] width 206 height 13
click at [292, 327] on div "CD Statement (1)" at bounding box center [279, 327] width 76 height 14
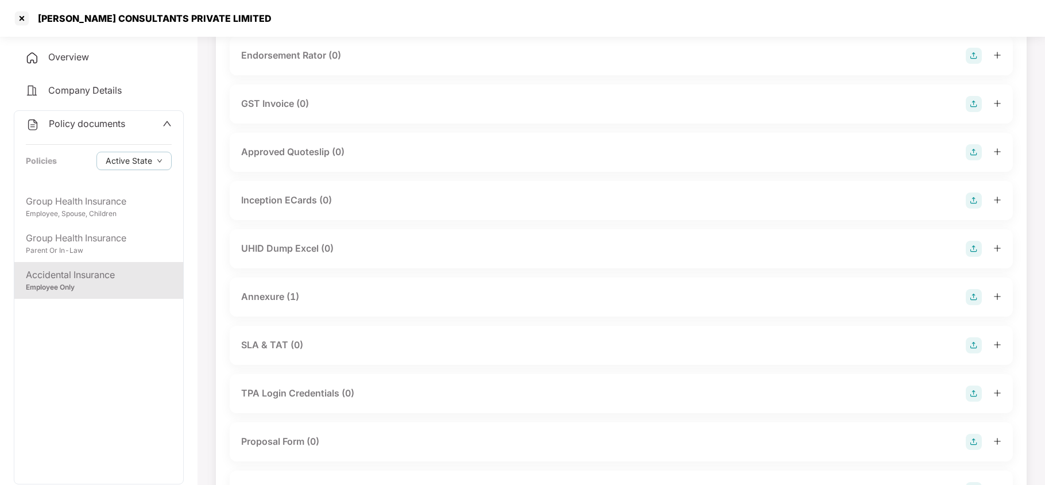
scroll to position [551, 0]
click at [279, 295] on div "Annexure (1)" at bounding box center [270, 293] width 58 height 14
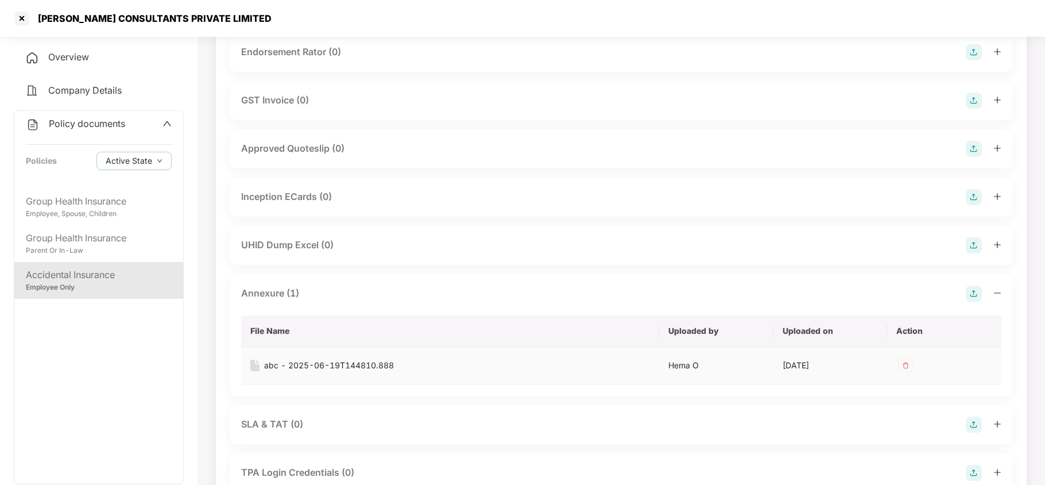
click at [306, 365] on div "abc - 2025-06-19T144810.888" at bounding box center [329, 365] width 130 height 13
click at [119, 241] on div "Group Health Insurance" at bounding box center [99, 238] width 146 height 14
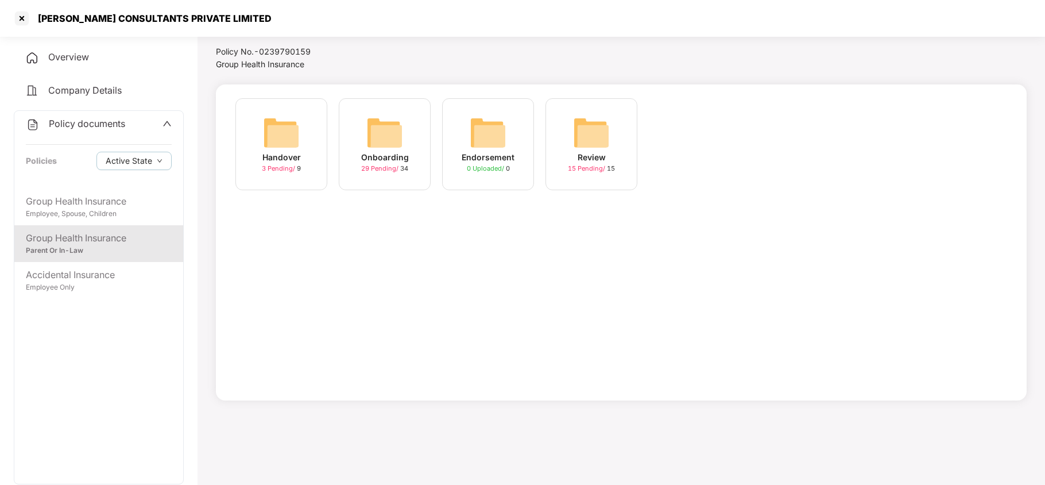
click at [385, 118] on img at bounding box center [384, 132] width 37 height 37
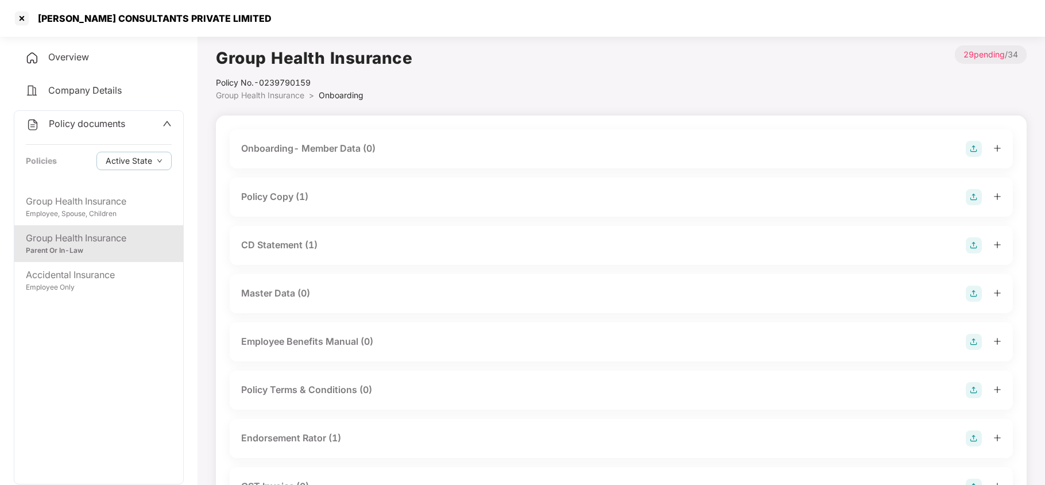
click at [291, 193] on div "Policy Copy (1)" at bounding box center [274, 197] width 67 height 14
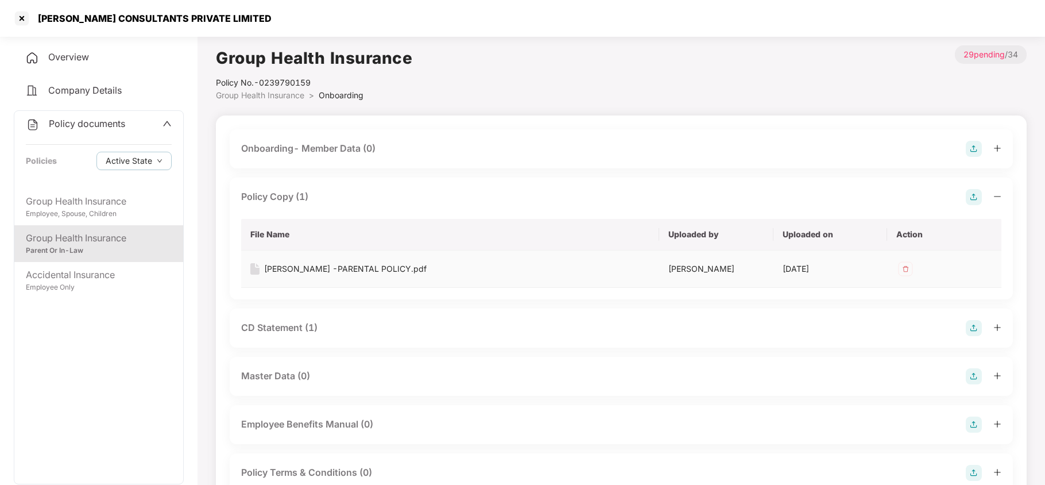
click at [317, 267] on div "Fakhoury -PARENTAL POLICY.pdf" at bounding box center [345, 268] width 163 height 13
click at [269, 329] on div "CD Statement (1)" at bounding box center [279, 327] width 76 height 14
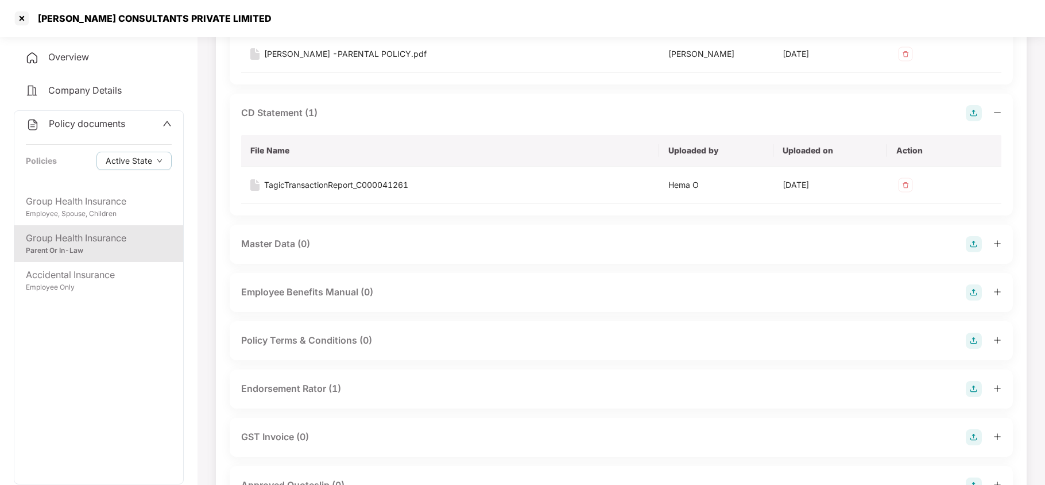
scroll to position [245, 0]
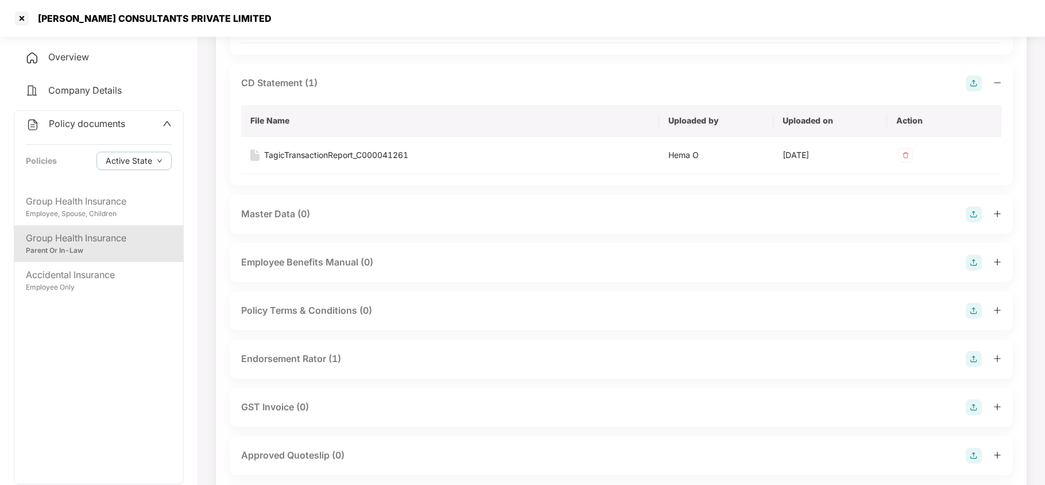
click at [279, 357] on div "Endorsement Rator (1)" at bounding box center [291, 359] width 100 height 14
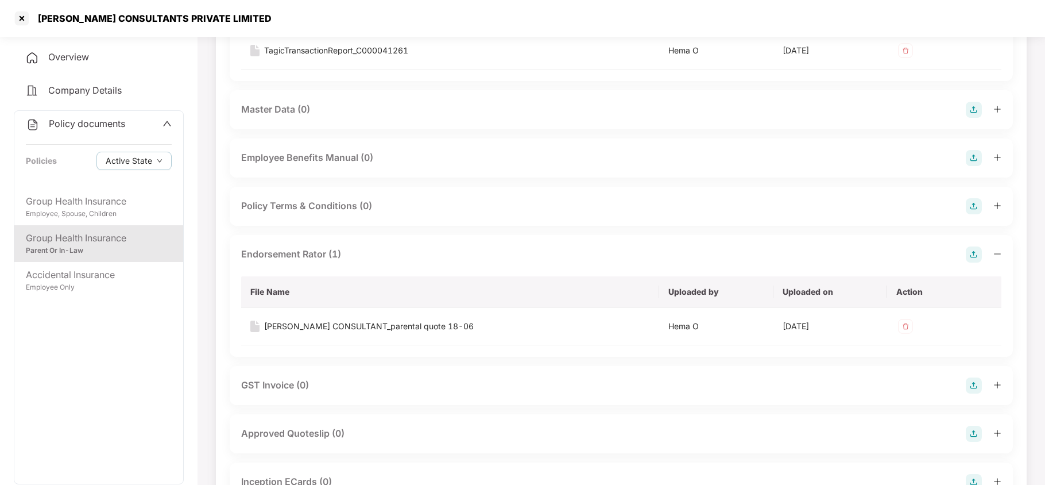
scroll to position [368, 0]
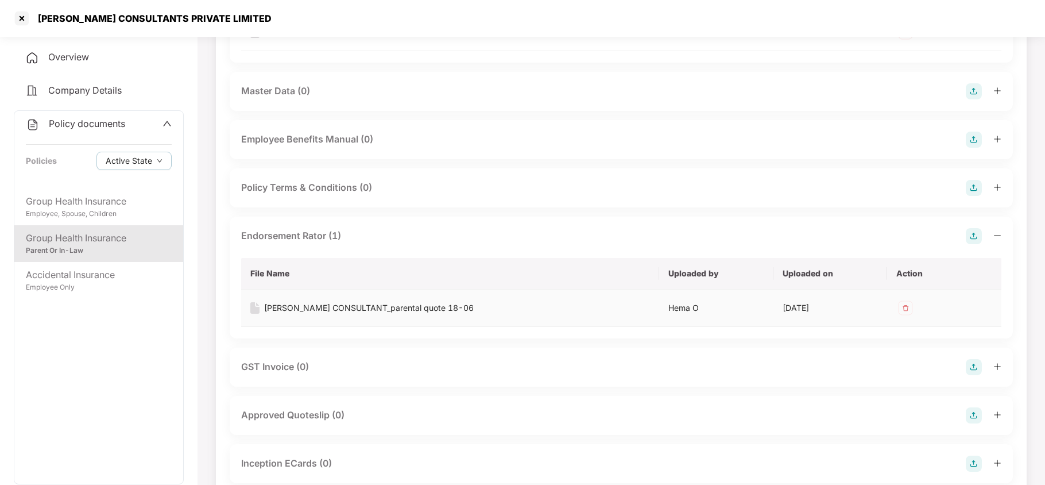
click at [340, 304] on div "FAKHOURY CONSULTANT_parental quote 18-06" at bounding box center [369, 308] width 210 height 13
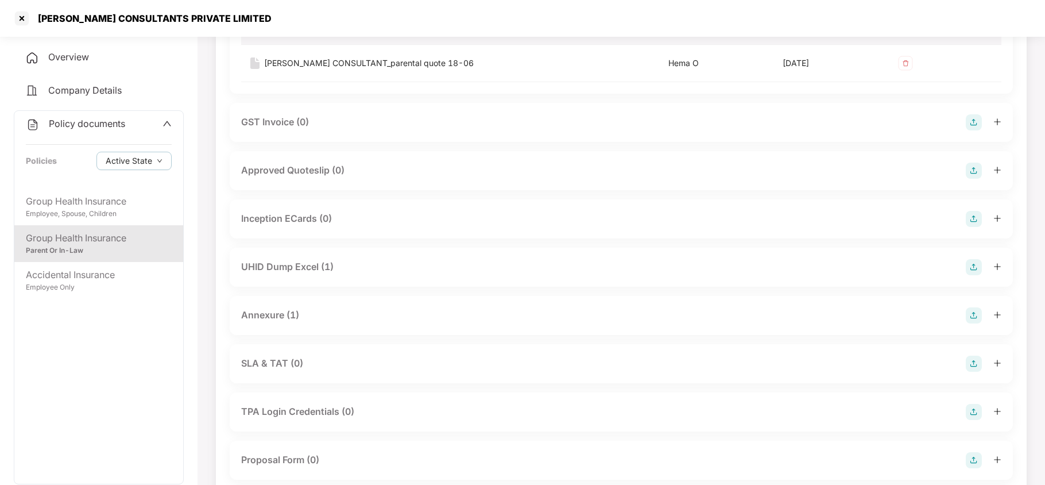
scroll to position [643, 0]
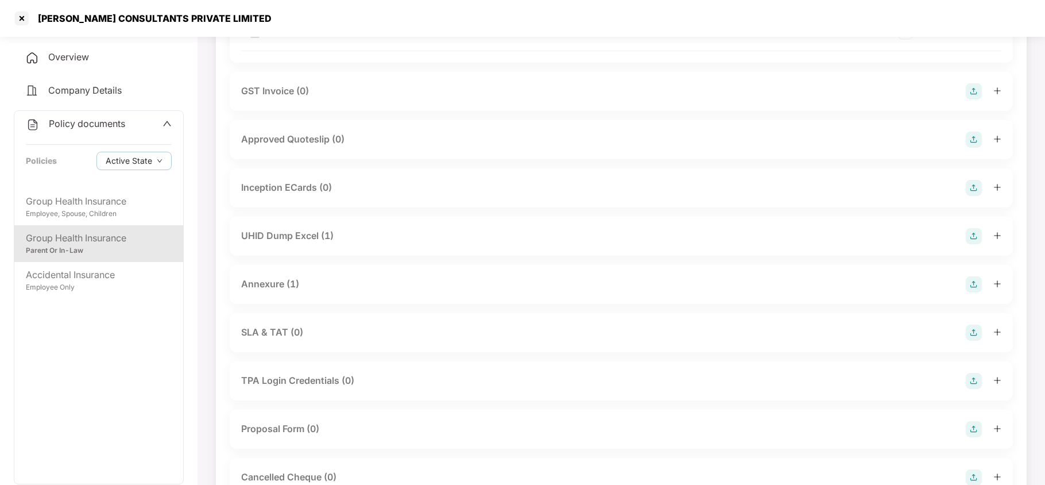
click at [311, 235] on div "UHID Dump Excel (1)" at bounding box center [287, 236] width 92 height 14
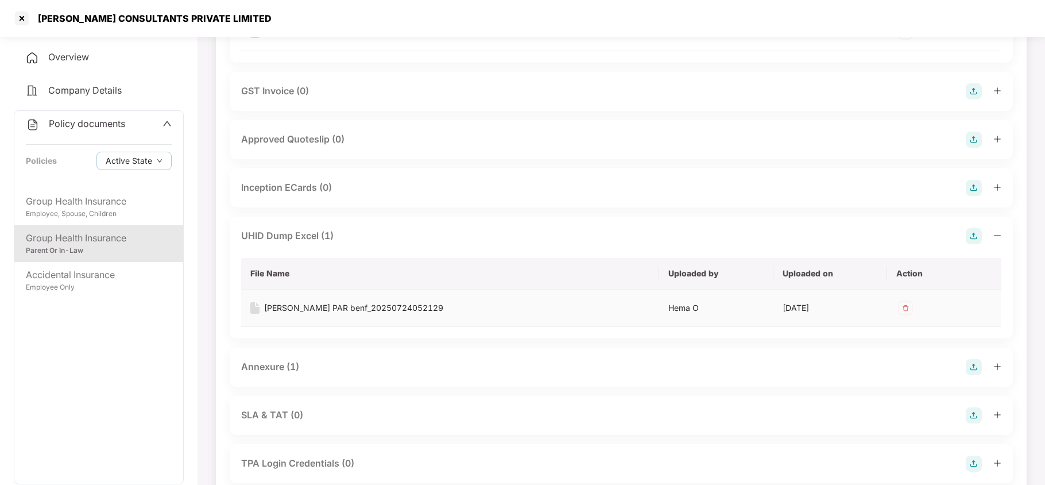
click at [302, 307] on div "Fakhoury PAR benf_20250724052129" at bounding box center [353, 308] width 179 height 13
click at [288, 370] on div "Annexure (1)" at bounding box center [270, 367] width 58 height 14
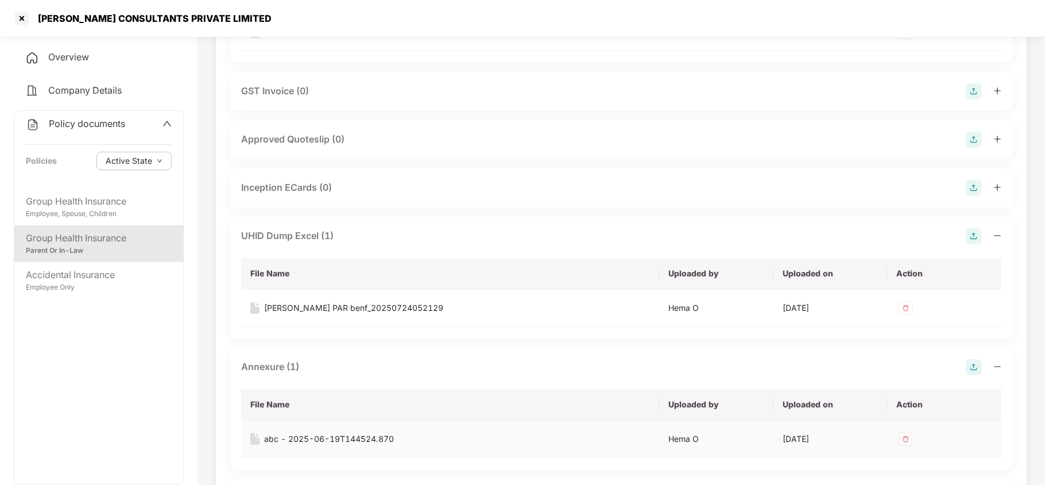
click at [292, 440] on div "abc - 2025-06-19T144524.870" at bounding box center [329, 438] width 130 height 13
click at [120, 194] on div "Group Health Insurance" at bounding box center [99, 201] width 146 height 14
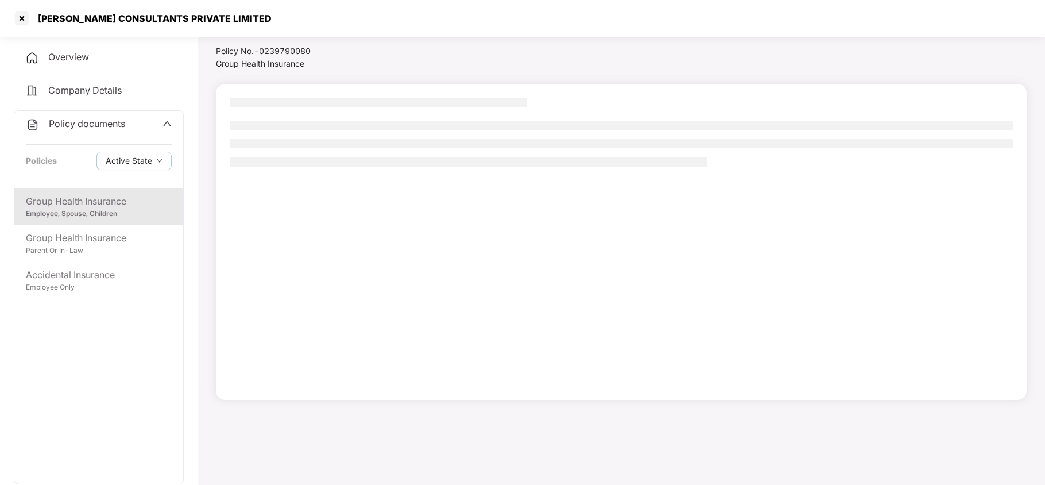
scroll to position [31, 0]
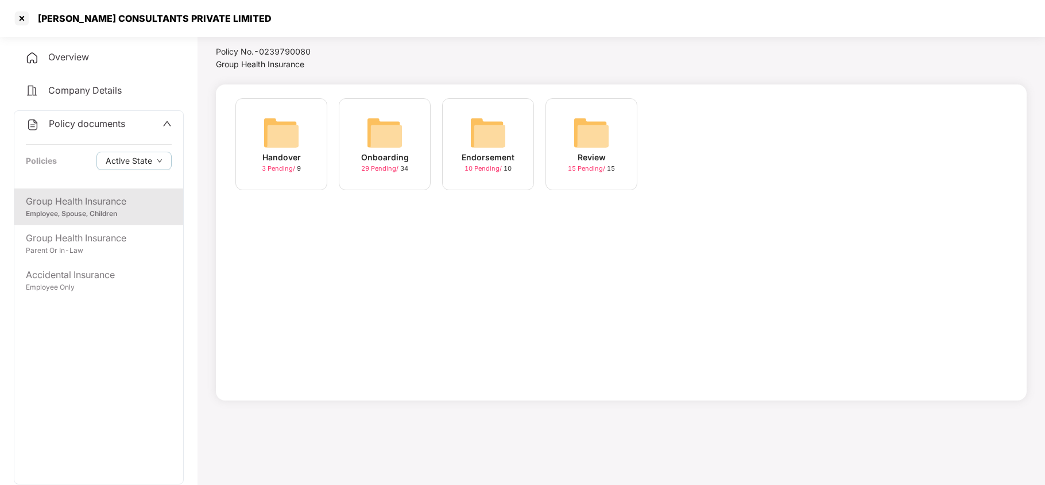
click at [385, 129] on img at bounding box center [384, 132] width 37 height 37
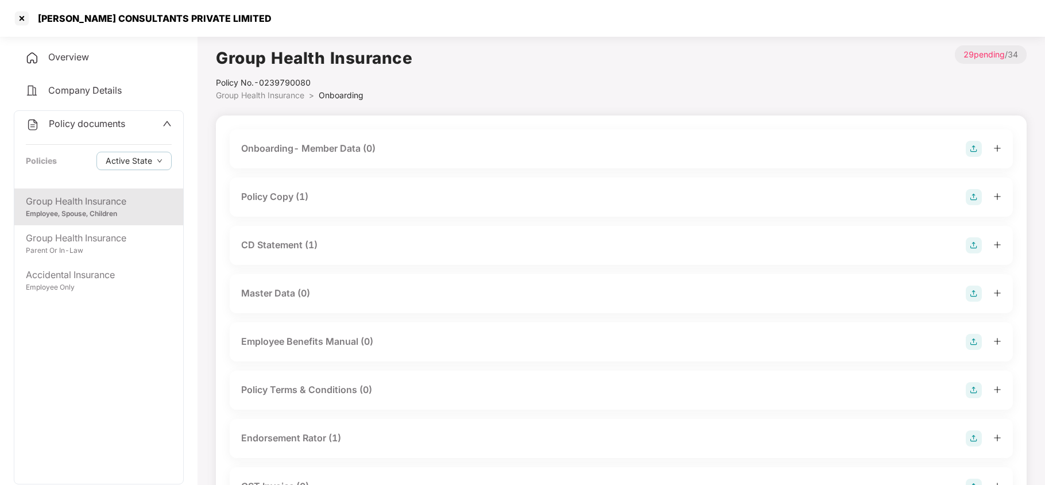
click at [285, 200] on div "Policy Copy (1)" at bounding box center [274, 197] width 67 height 14
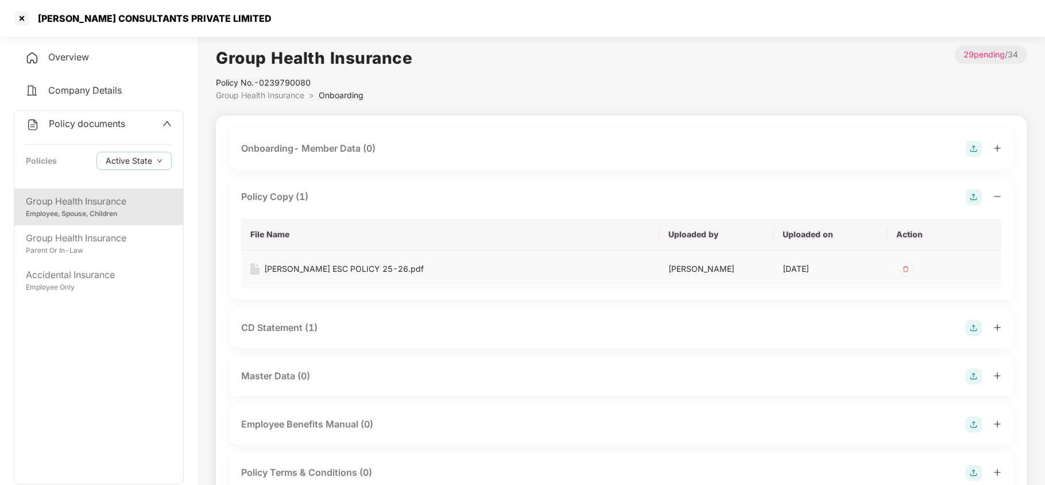
click at [341, 267] on div "FAKHOURY ESC POLICY 25-26.pdf" at bounding box center [344, 268] width 160 height 13
click at [306, 322] on div "CD Statement (1)" at bounding box center [279, 327] width 76 height 14
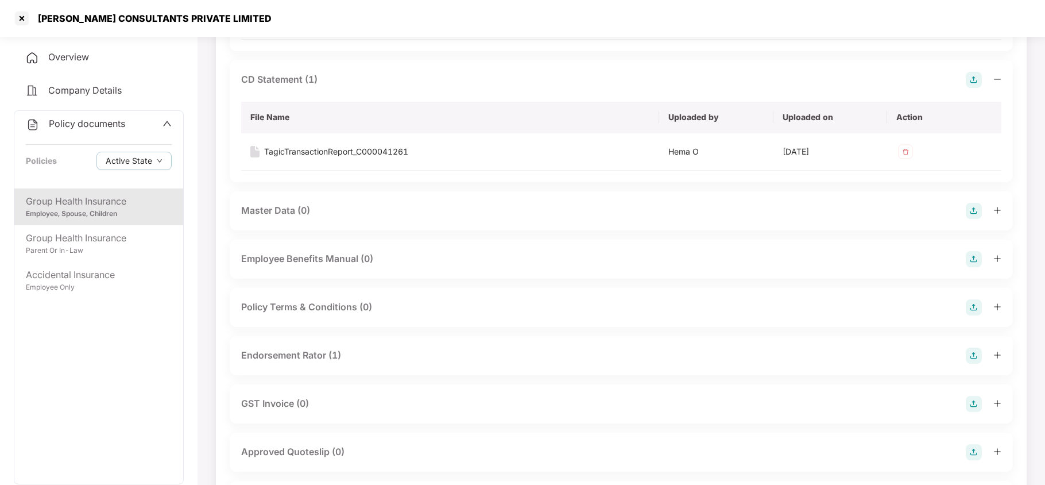
scroll to position [276, 0]
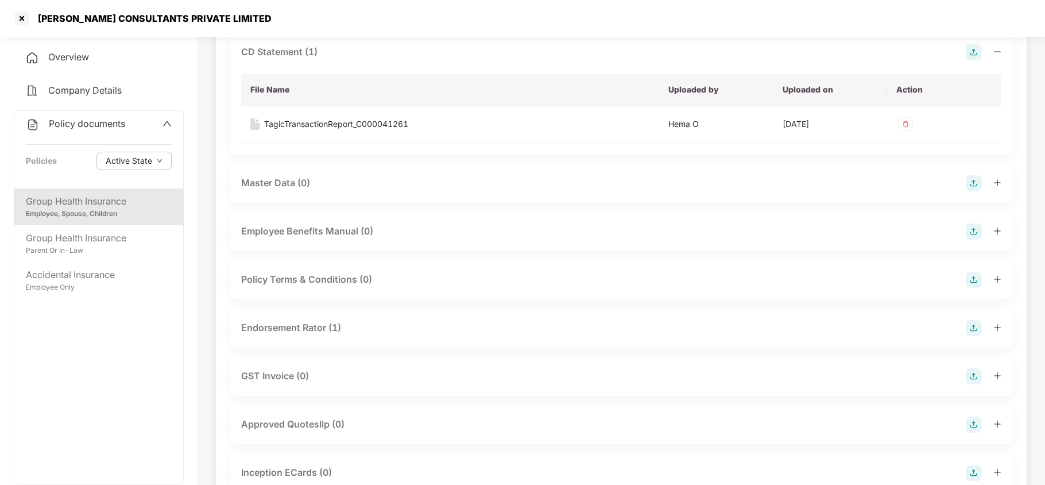
click at [306, 322] on div "Endorsement Rator (1)" at bounding box center [291, 327] width 100 height 14
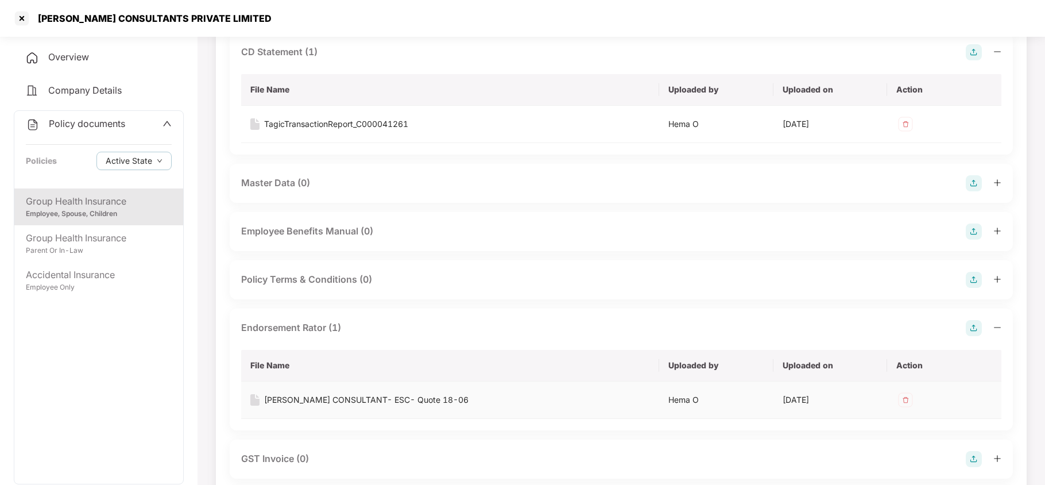
click at [312, 399] on div "FAKHOURY CONSULTANT- ESC- Quote 18-06" at bounding box center [366, 399] width 204 height 13
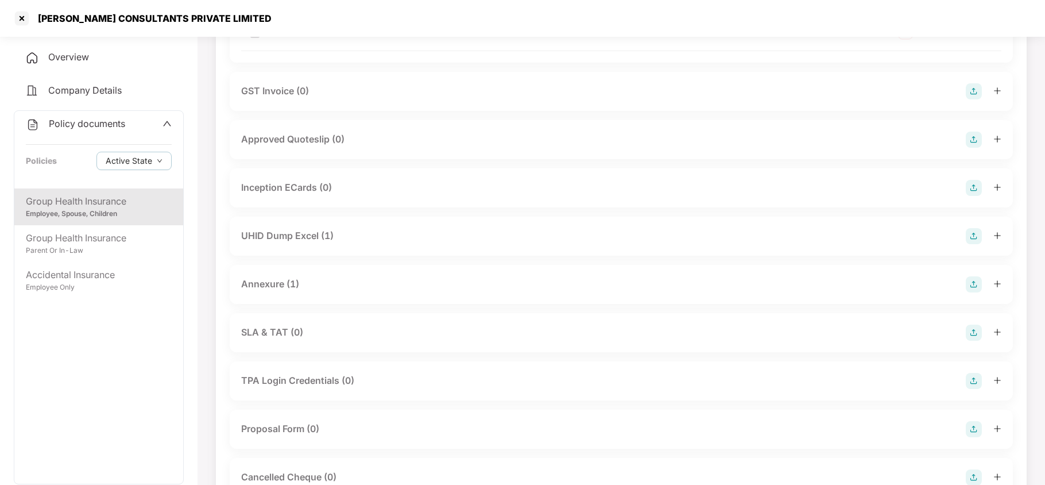
scroll to position [674, 0]
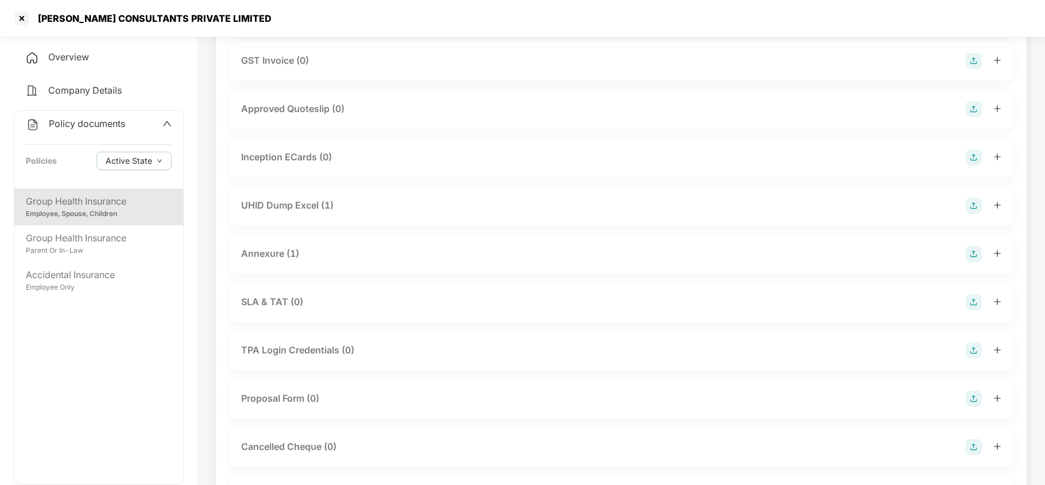
click at [310, 200] on div "UHID Dump Excel (1)" at bounding box center [287, 205] width 92 height 14
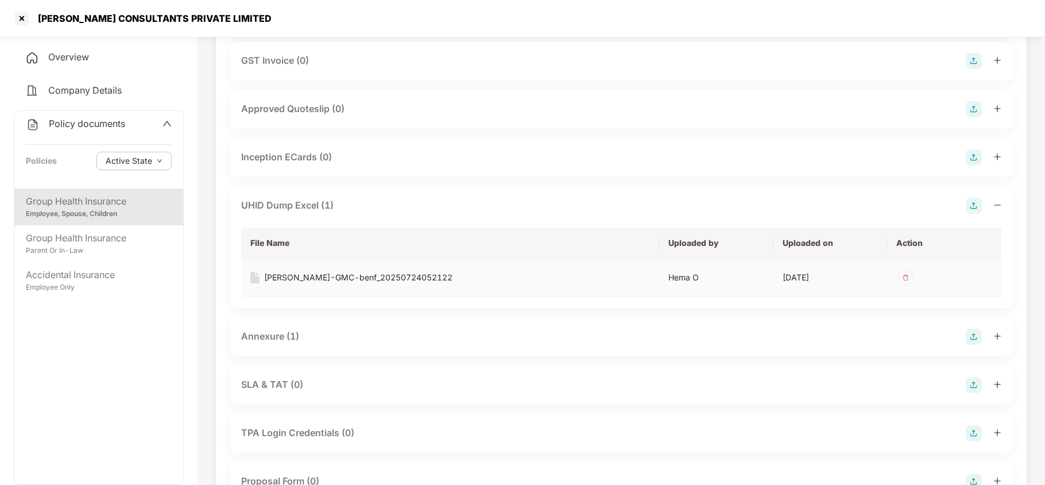
click at [289, 277] on div "Fakhoury-GMC-benf_20250724052122" at bounding box center [358, 277] width 188 height 13
click at [300, 335] on div "Annexure (1)" at bounding box center [621, 337] width 760 height 16
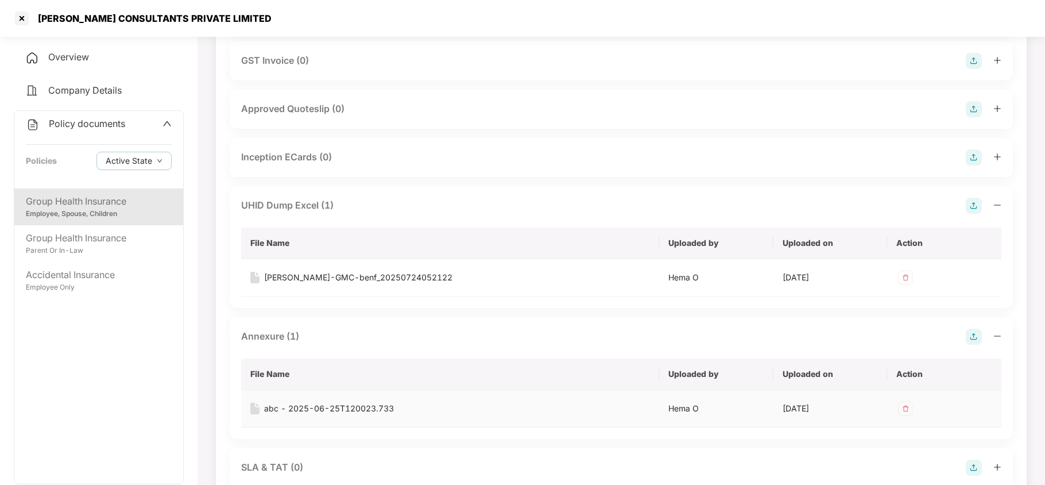
click at [347, 408] on div "abc - 2025-06-25T120023.733" at bounding box center [329, 408] width 130 height 13
click at [53, 21] on div "FAKHOURY CONSULTANTS PRIVATE LIMITED" at bounding box center [151, 18] width 241 height 11
copy div "FAKHOURY"
click at [20, 21] on div at bounding box center [22, 18] width 18 height 18
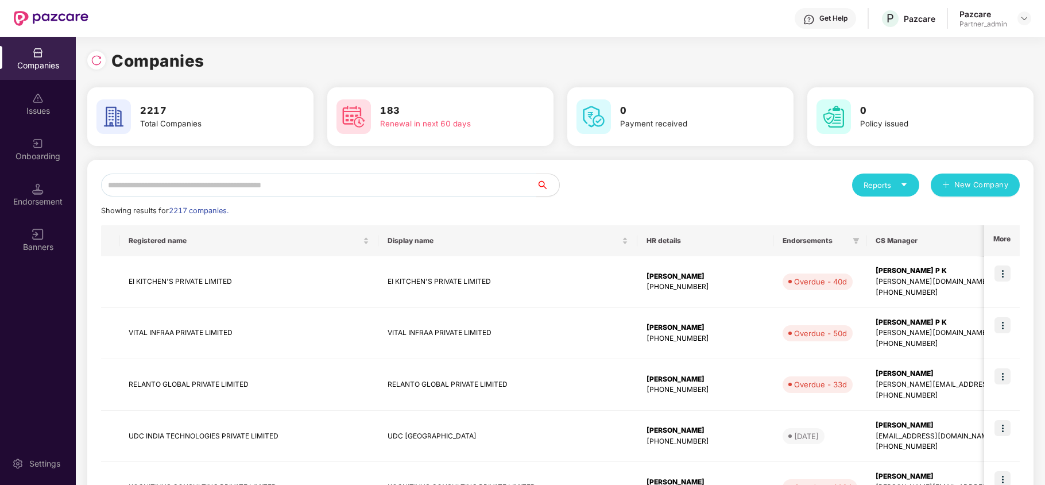
click at [235, 184] on input "text" at bounding box center [318, 184] width 435 height 23
paste input "********"
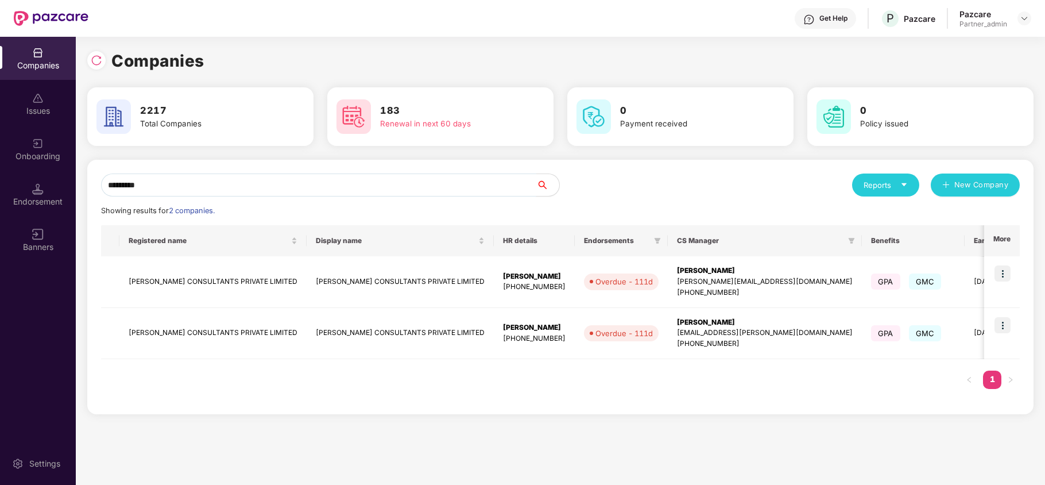
paste input "*******"
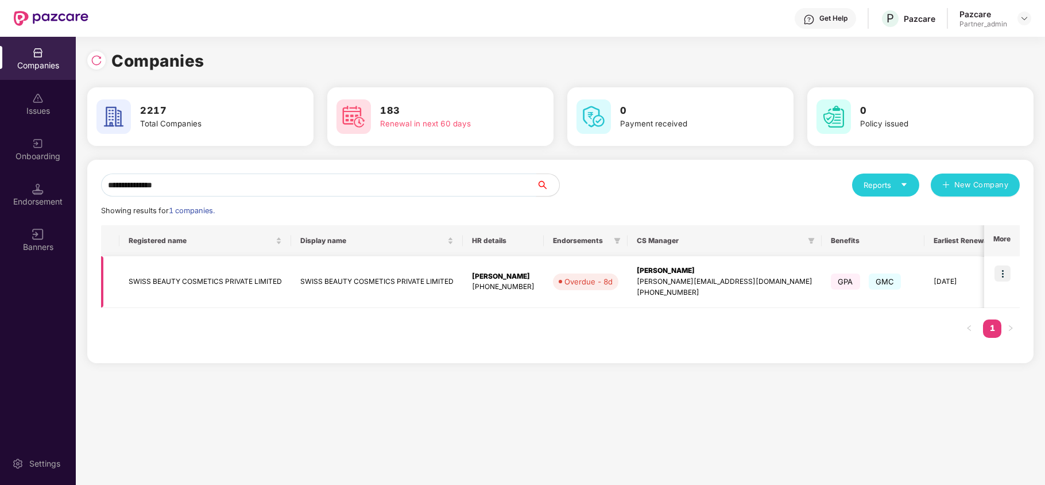
type input "**********"
click at [1002, 272] on img at bounding box center [1003, 273] width 16 height 16
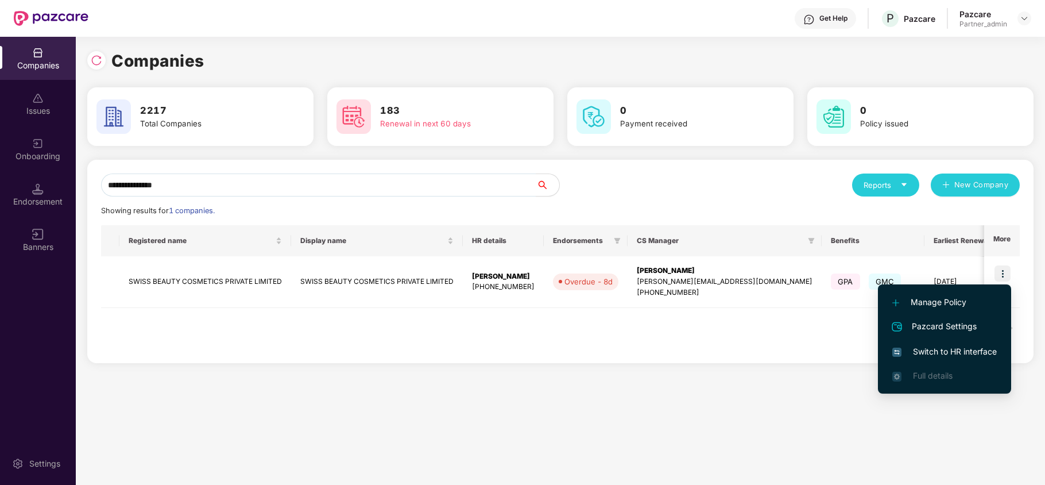
click at [947, 347] on span "Switch to HR interface" at bounding box center [945, 351] width 105 height 13
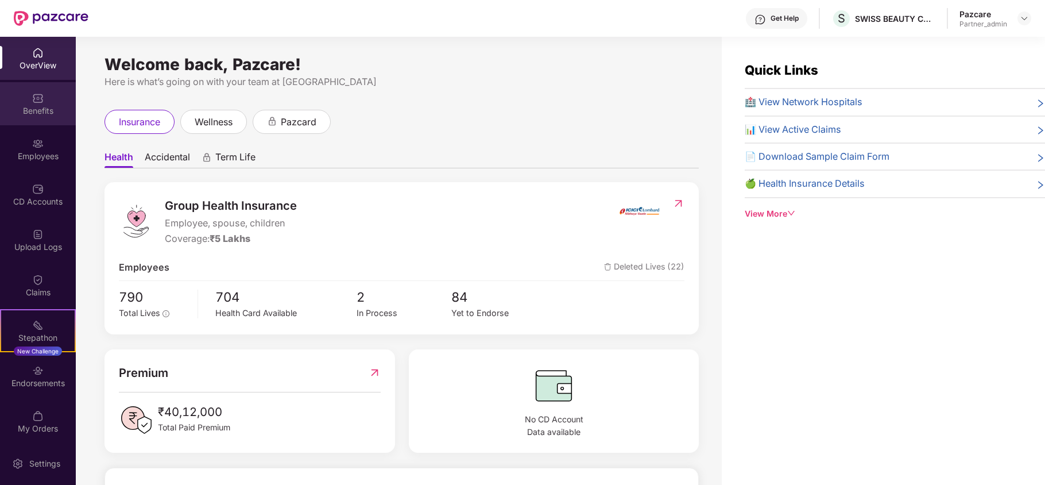
click at [24, 118] on div "Benefits" at bounding box center [38, 103] width 76 height 43
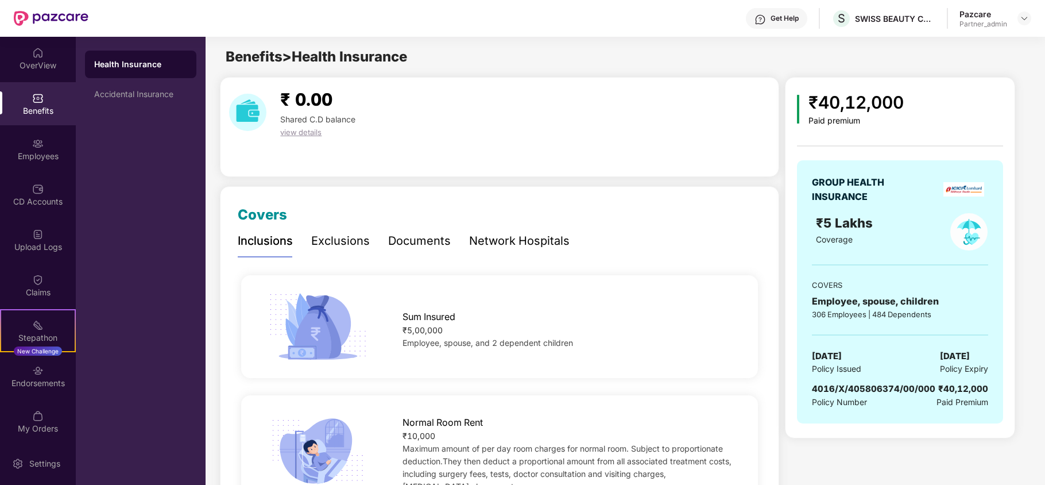
click at [106, 108] on div "Health Insurance Accidental Insurance" at bounding box center [141, 261] width 130 height 448
click at [118, 102] on div "Accidental Insurance" at bounding box center [140, 94] width 111 height 28
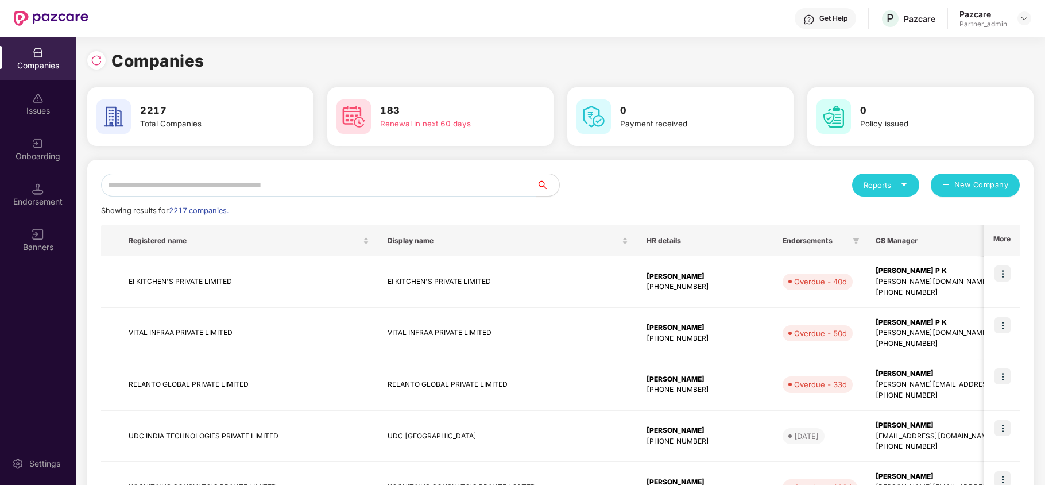
click at [191, 178] on input "text" at bounding box center [318, 184] width 435 height 23
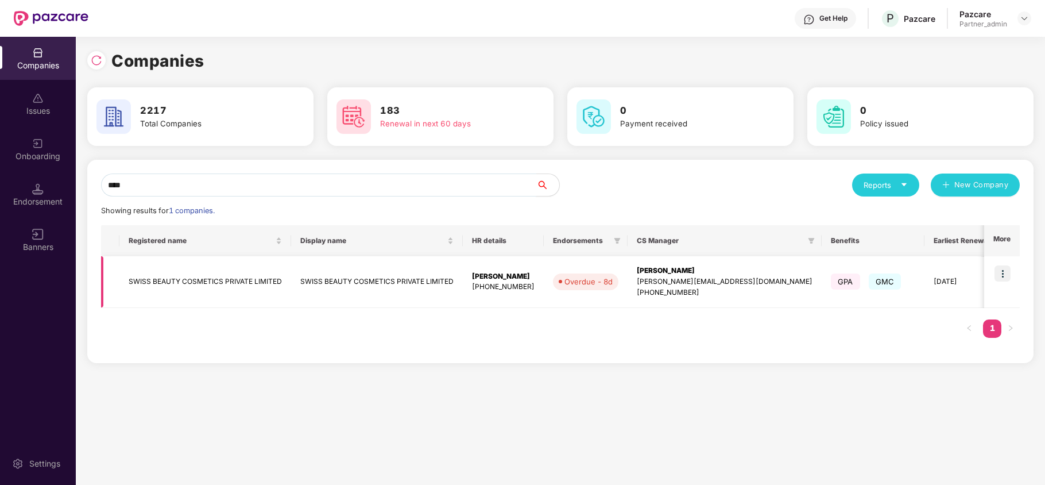
type input "****"
click at [159, 287] on td "SWISS BEAUTY COSMETICS PRIVATE LIMITED" at bounding box center [205, 282] width 172 height 52
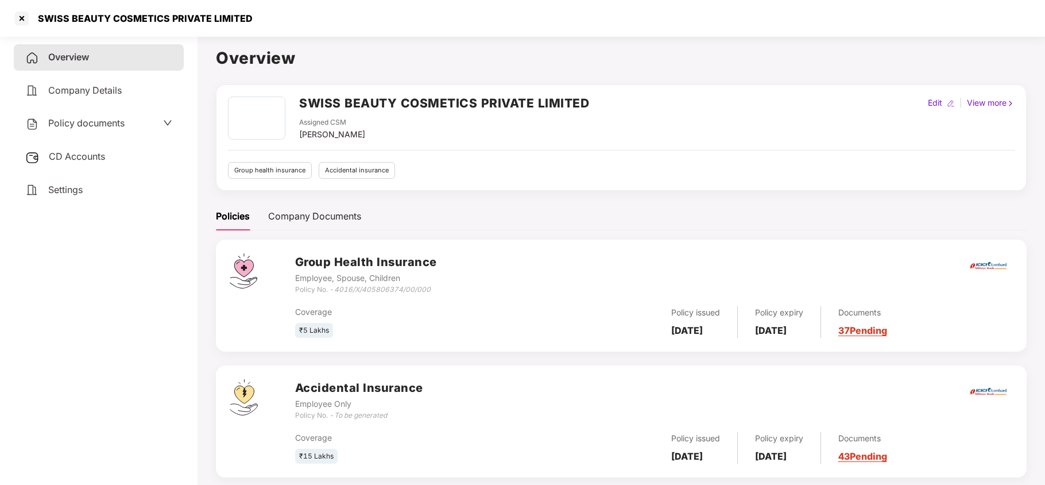
click at [100, 123] on span "Policy documents" at bounding box center [86, 122] width 76 height 11
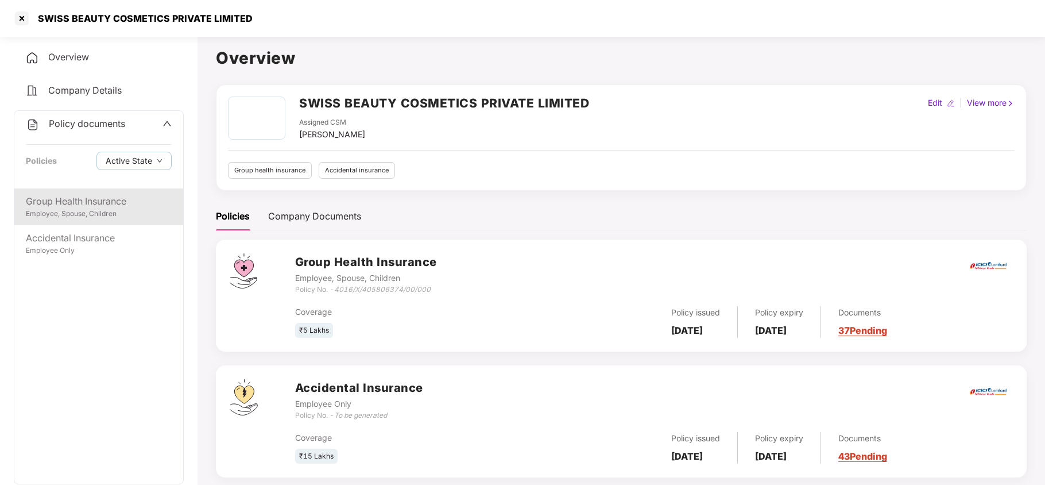
click at [125, 205] on div "Group Health Insurance" at bounding box center [99, 201] width 146 height 14
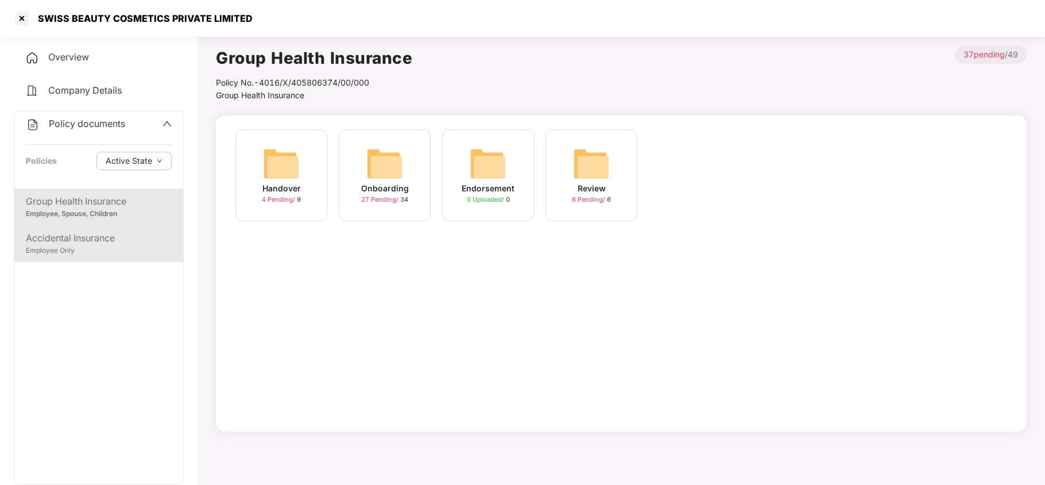
click at [113, 240] on div "Accidental Insurance" at bounding box center [99, 238] width 146 height 14
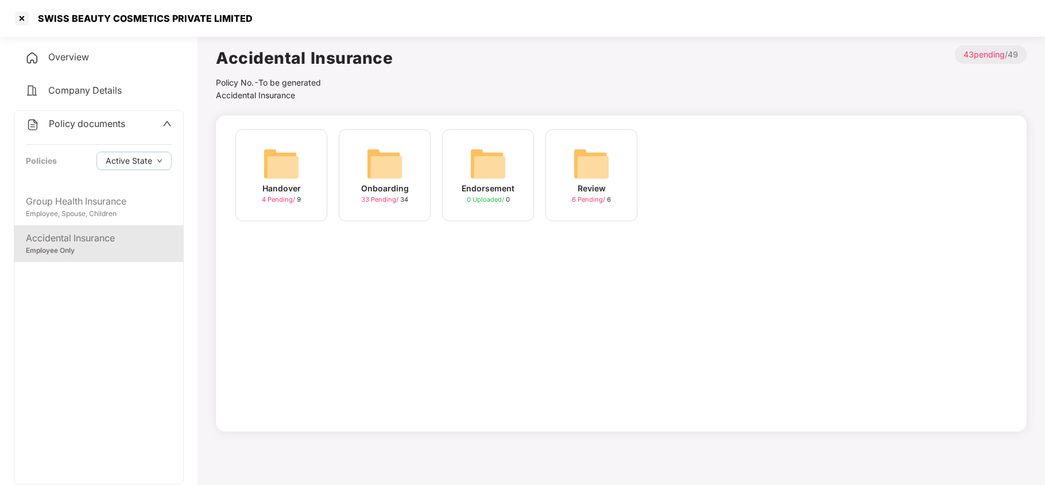
click at [379, 171] on img at bounding box center [384, 163] width 37 height 37
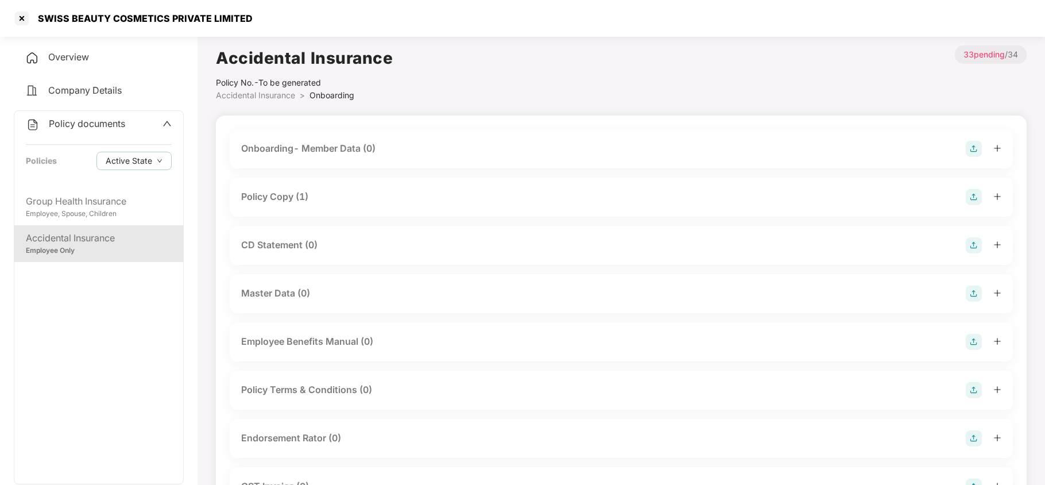
click at [295, 192] on div "Policy Copy (1)" at bounding box center [274, 197] width 67 height 14
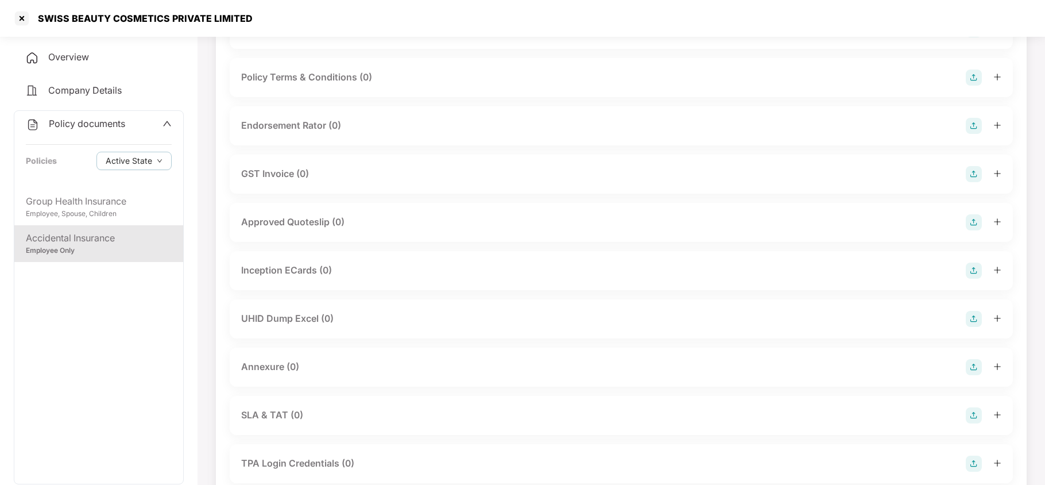
scroll to position [398, 0]
click at [18, 24] on div at bounding box center [22, 18] width 18 height 18
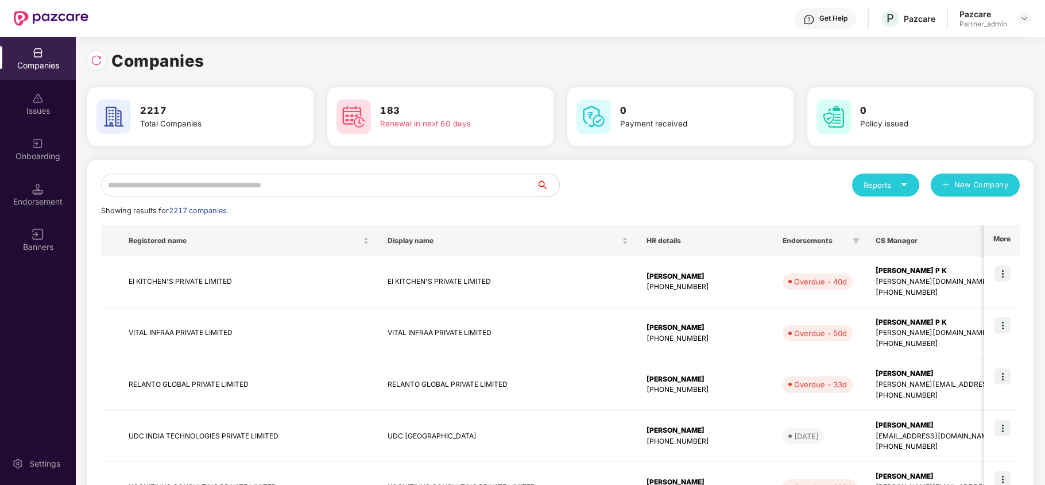
click at [187, 179] on input "text" at bounding box center [318, 184] width 435 height 23
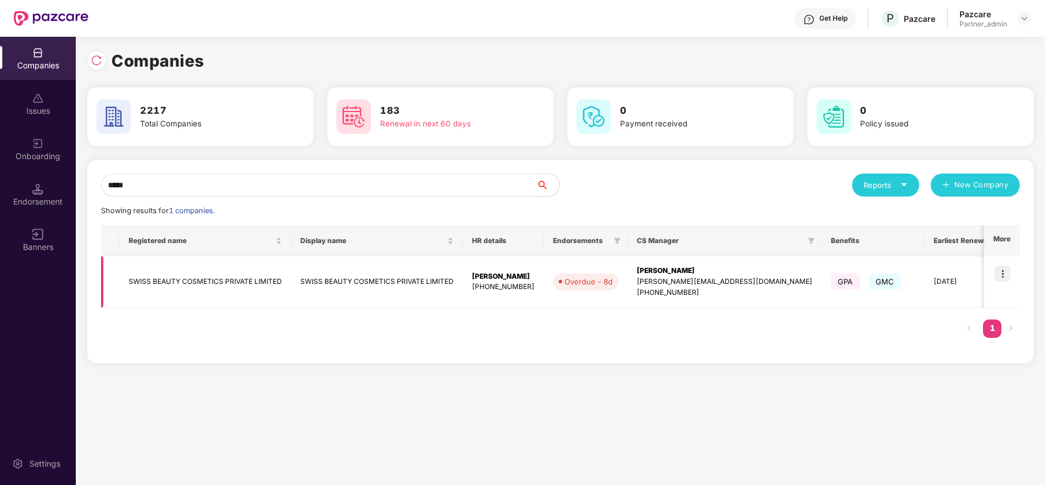
type input "*****"
click at [143, 279] on td "SWISS BEAUTY COSMETICS PRIVATE LIMITED" at bounding box center [205, 282] width 172 height 52
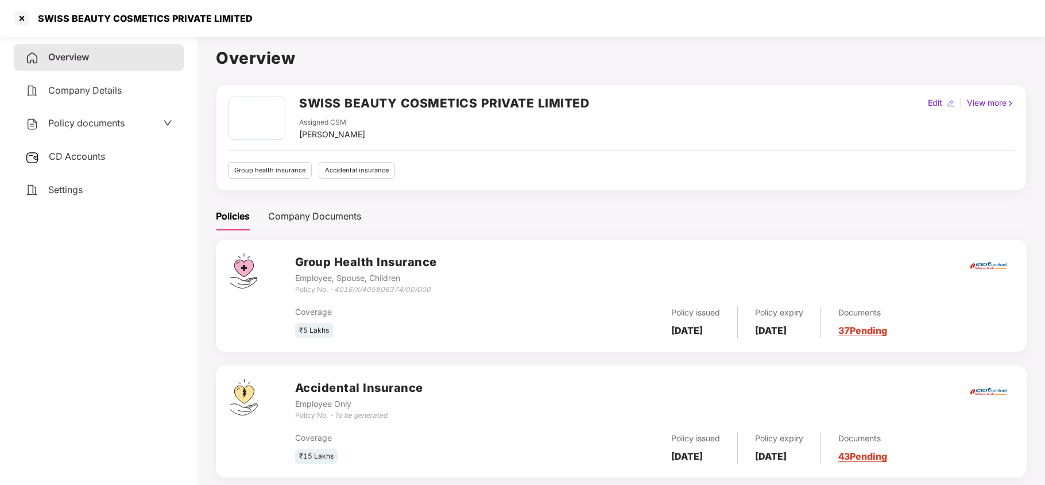
click at [76, 122] on span "Policy documents" at bounding box center [86, 122] width 76 height 11
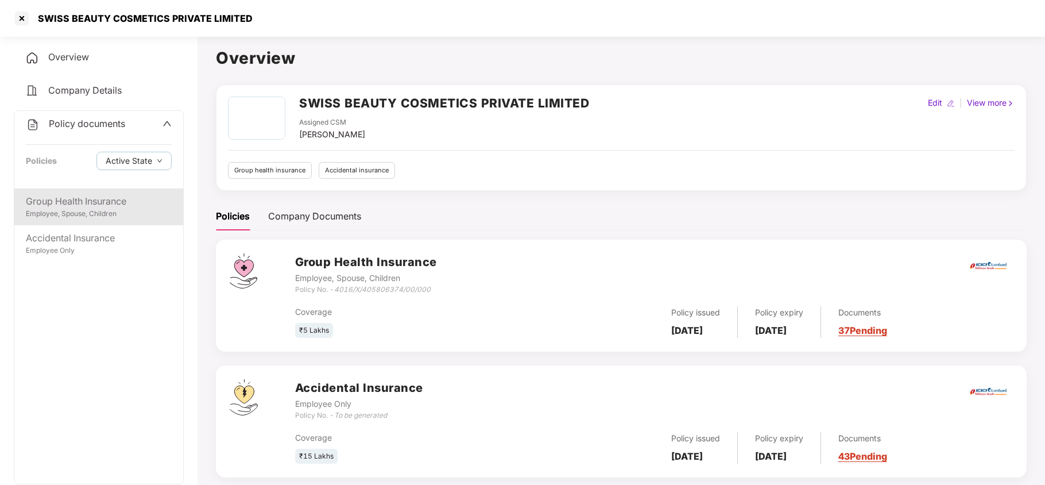
click at [80, 204] on div "Group Health Insurance" at bounding box center [99, 201] width 146 height 14
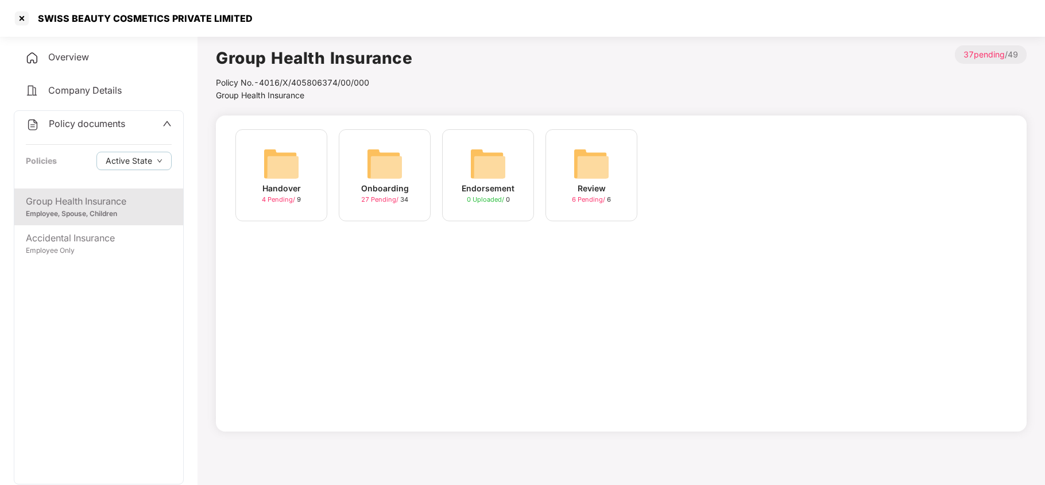
click at [385, 168] on img at bounding box center [384, 163] width 37 height 37
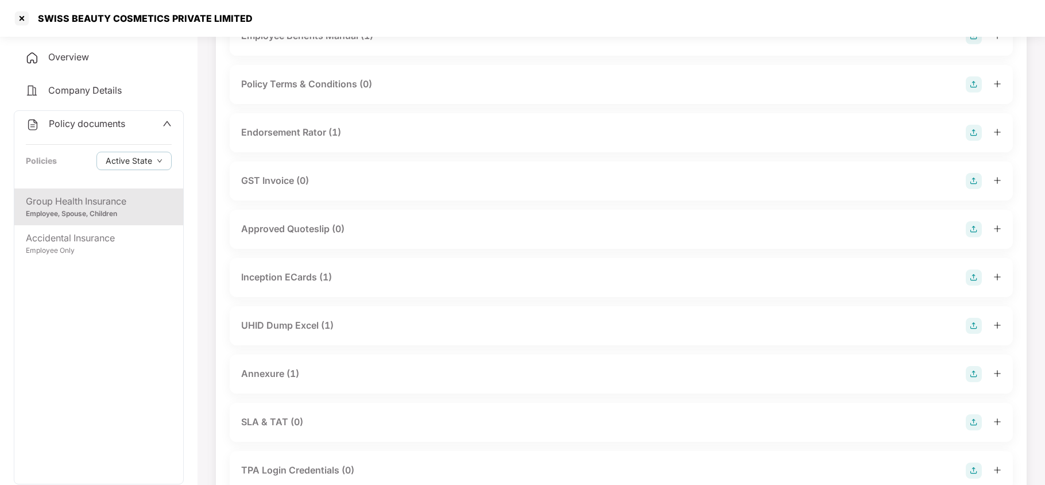
scroll to position [306, 0]
click at [21, 21] on div at bounding box center [22, 18] width 18 height 18
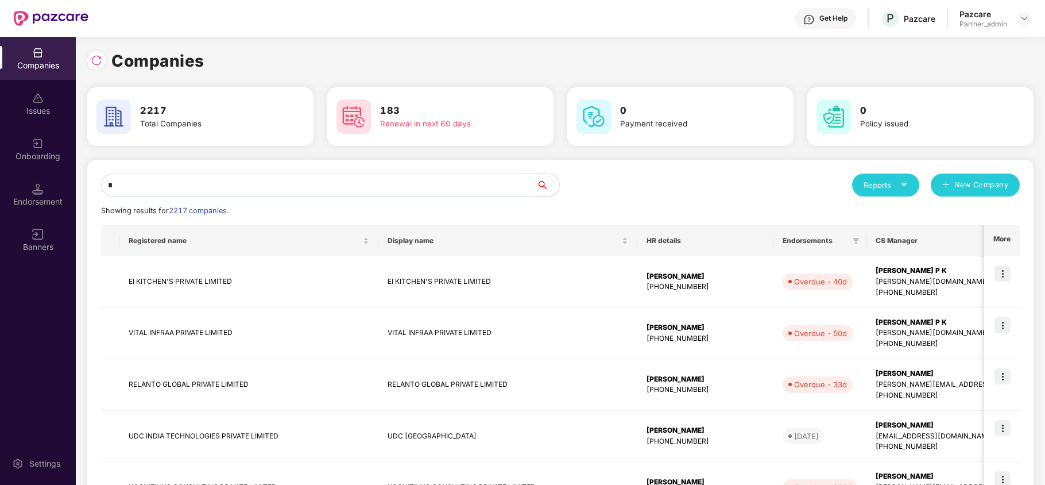
click at [172, 187] on input "*" at bounding box center [318, 184] width 435 height 23
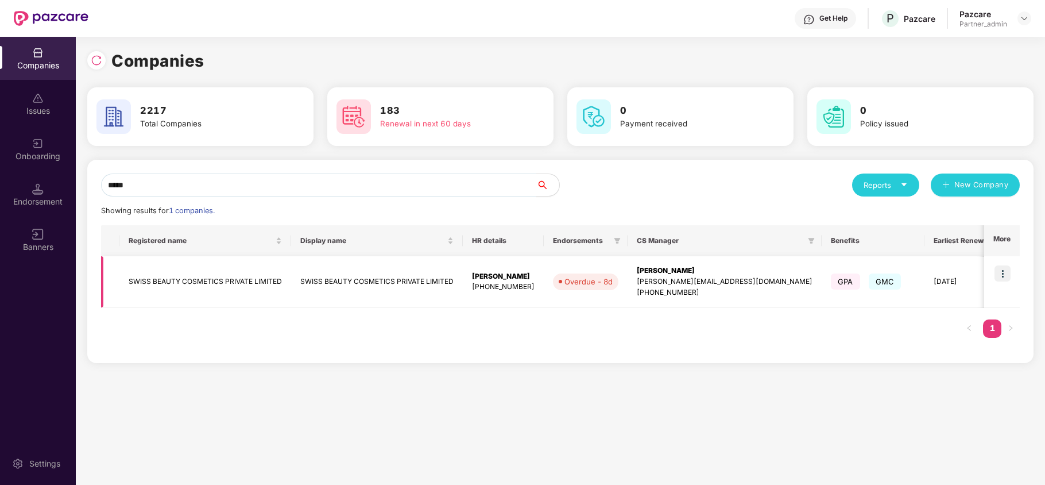
type input "*****"
click at [1002, 276] on img at bounding box center [1003, 273] width 16 height 16
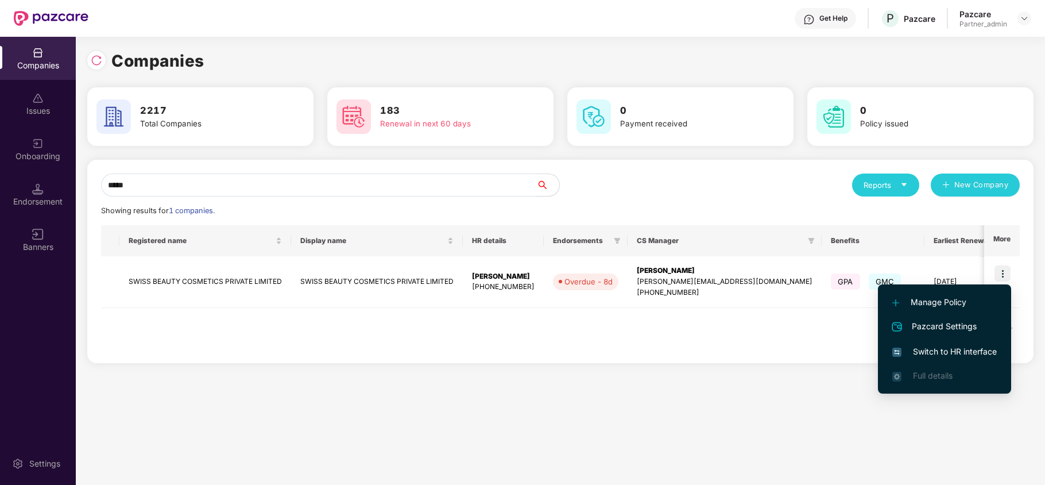
click at [940, 349] on span "Switch to HR interface" at bounding box center [945, 351] width 105 height 13
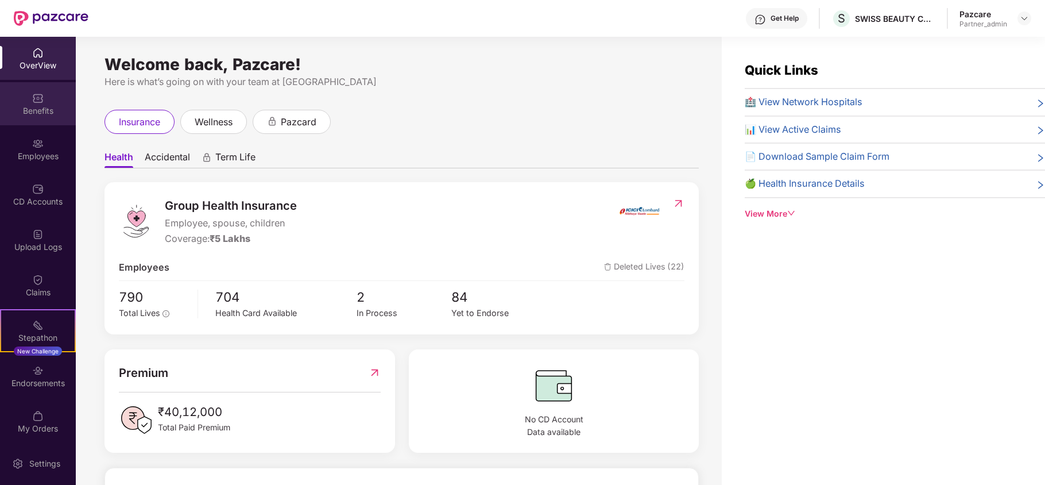
click at [36, 95] on img at bounding box center [37, 97] width 11 height 11
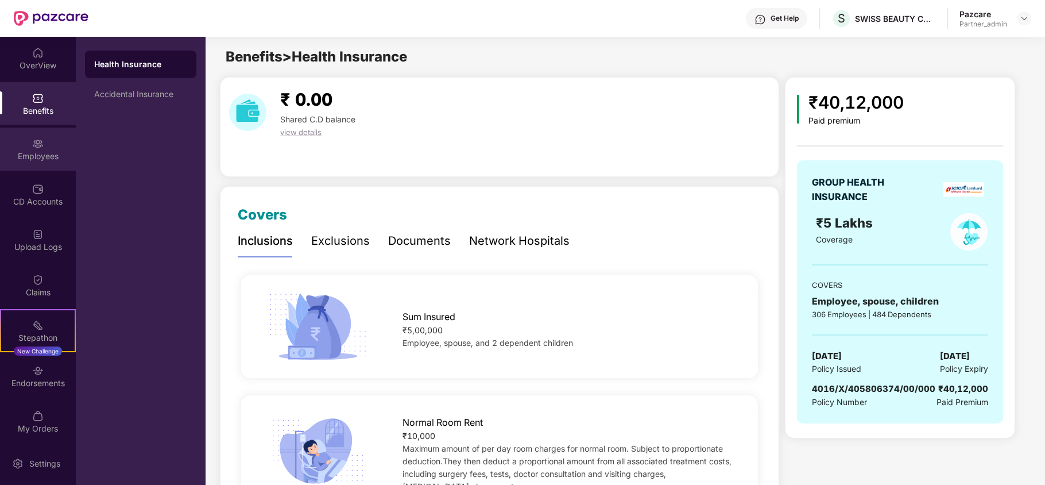
click at [44, 142] on div "Employees" at bounding box center [38, 149] width 76 height 43
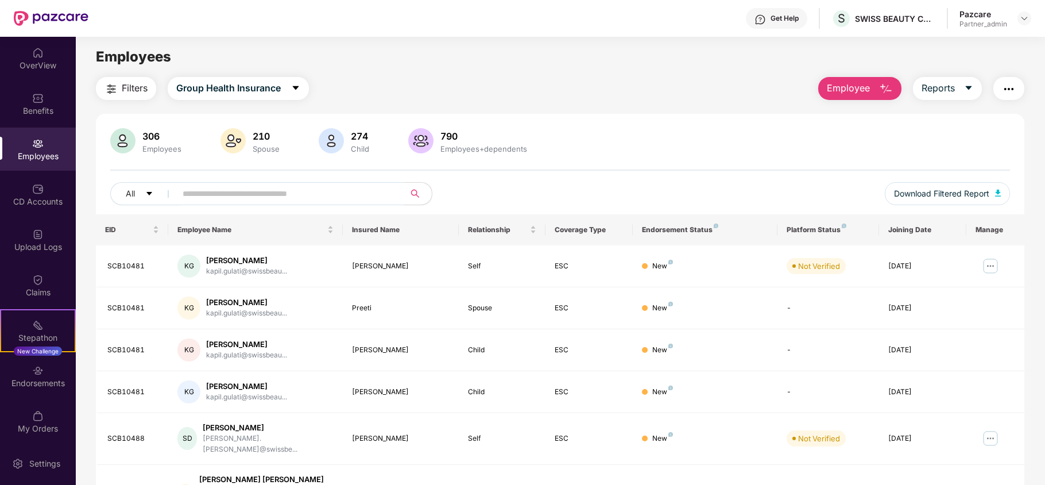
click at [133, 87] on span "Filters" at bounding box center [135, 88] width 26 height 14
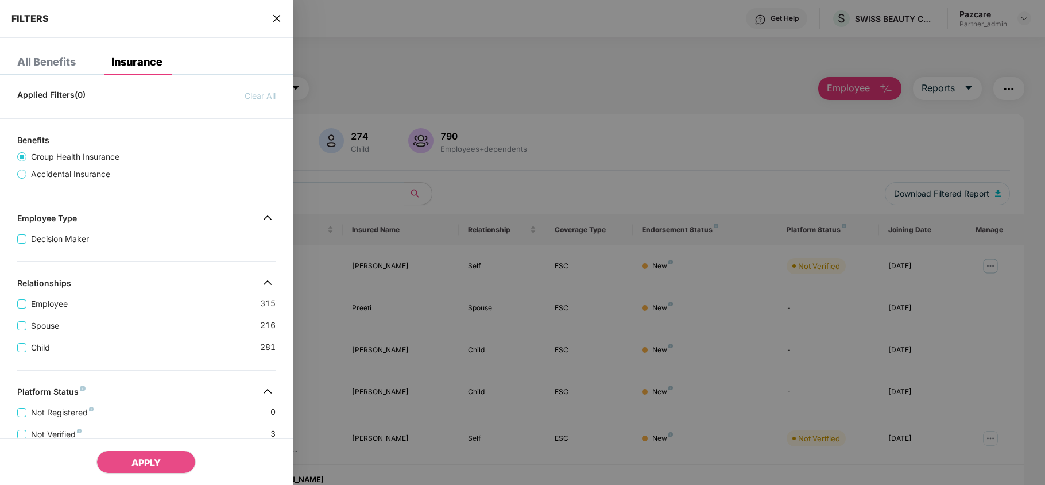
click at [161, 260] on div "Applied Filters(0) Clear All Benefits Group Health Insurance Accidental Insuran…" at bounding box center [146, 414] width 293 height 661
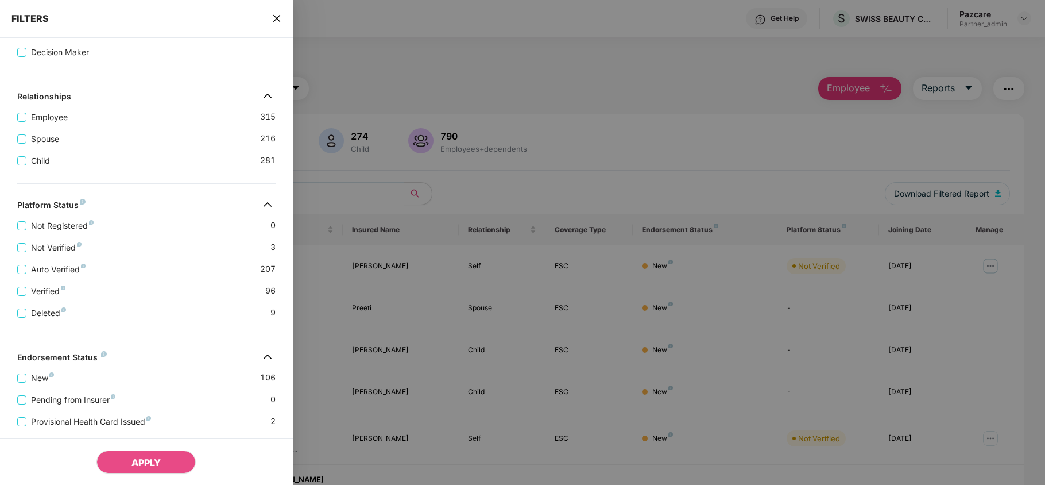
scroll to position [272, 0]
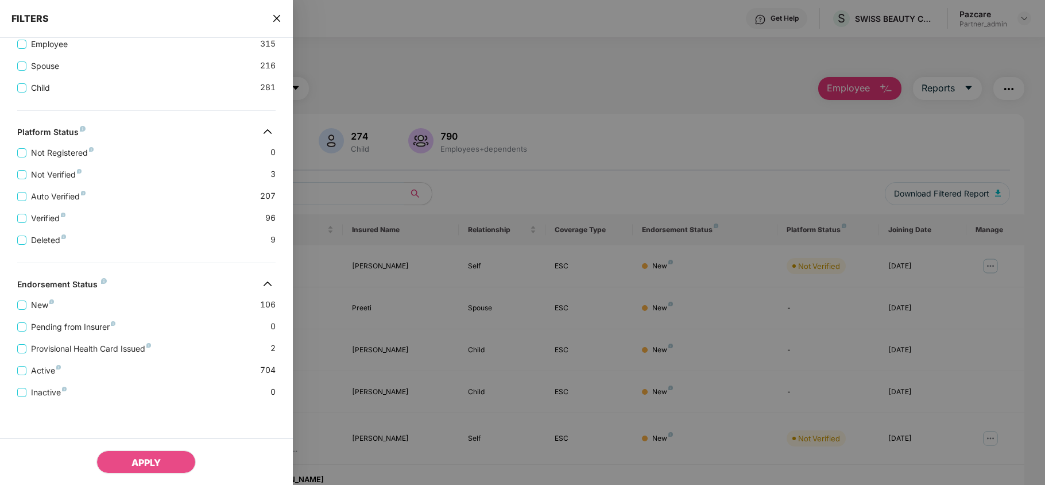
click at [281, 17] on icon "close" at bounding box center [276, 18] width 9 height 9
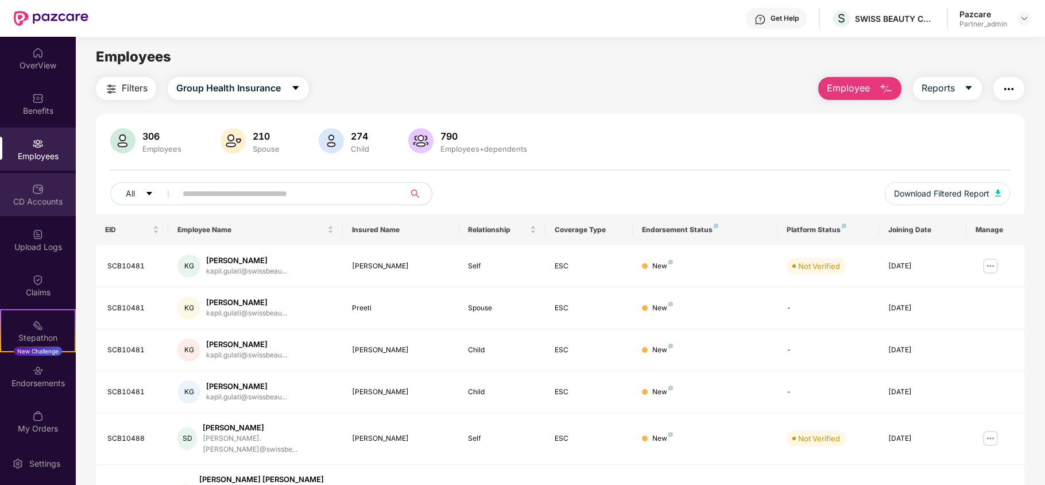
click at [60, 202] on div "CD Accounts" at bounding box center [38, 201] width 76 height 11
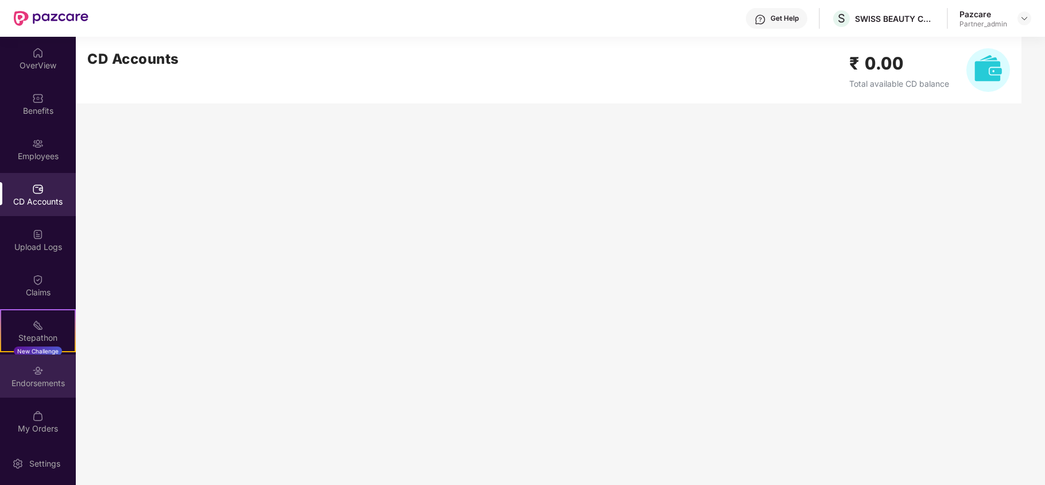
click at [37, 374] on img at bounding box center [37, 370] width 11 height 11
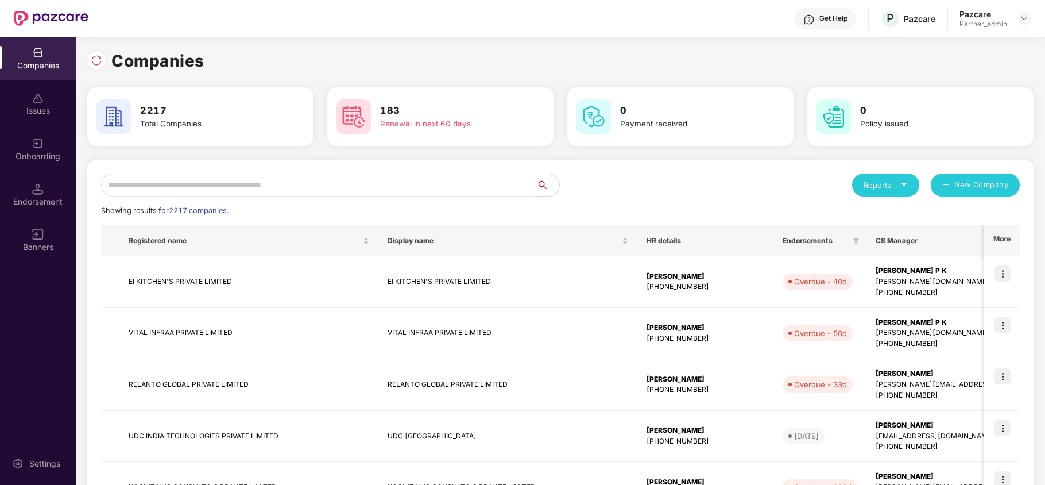
click at [142, 173] on input "text" at bounding box center [318, 184] width 435 height 23
paste input "**********"
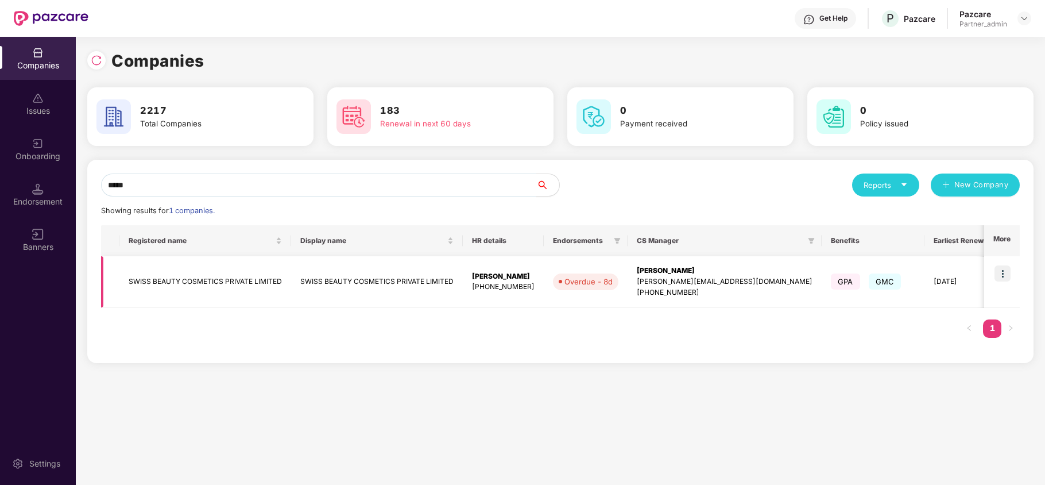
type input "*****"
click at [147, 278] on td "SWISS BEAUTY COSMETICS PRIVATE LIMITED" at bounding box center [205, 282] width 172 height 52
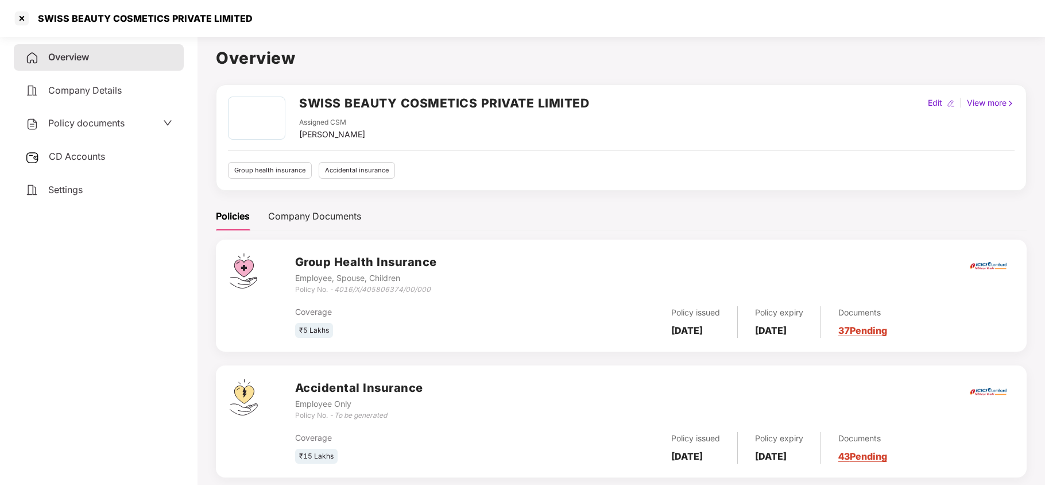
click at [83, 18] on div "SWISS BEAUTY COSMETICS PRIVATE LIMITED" at bounding box center [142, 18] width 222 height 11
copy div "SWISS BEAUTY COSMETICS PRIVATE LIMITED"
click at [72, 187] on span "Settings" at bounding box center [65, 189] width 34 height 11
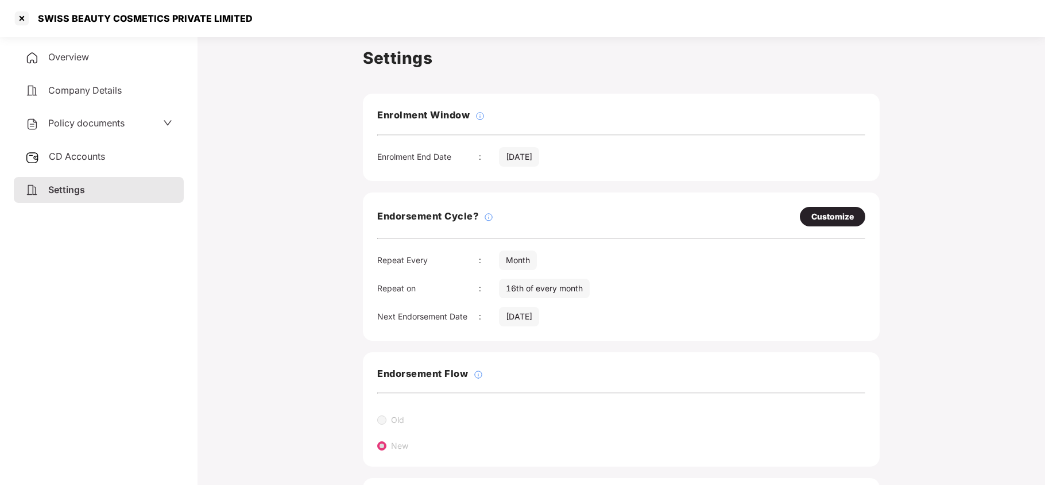
click at [823, 215] on div "Customize" at bounding box center [833, 216] width 43 height 13
select select "*****"
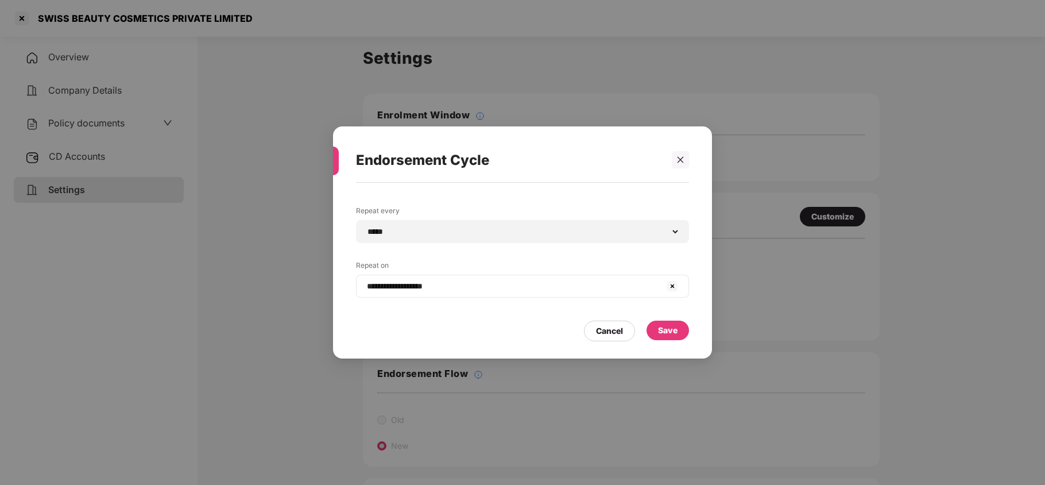
click at [511, 295] on div "**********" at bounding box center [522, 286] width 333 height 23
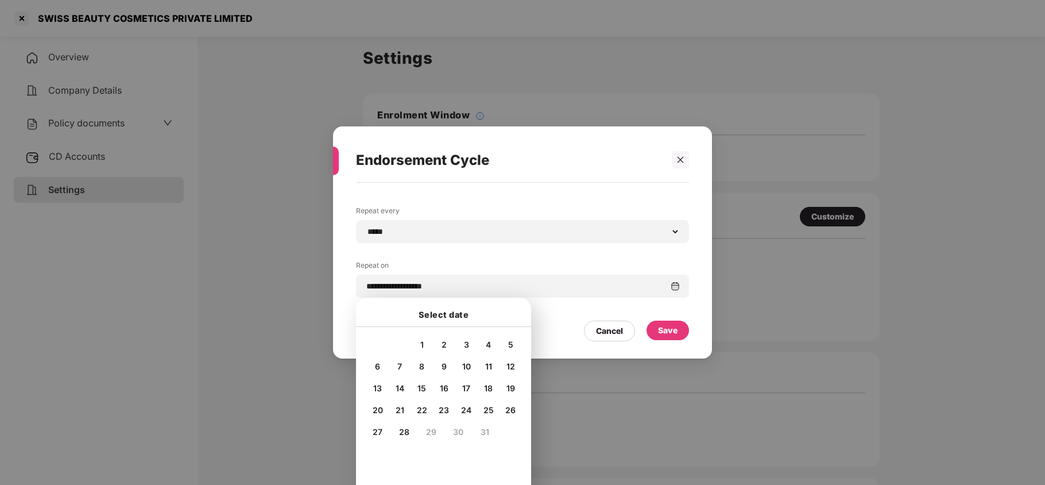
click at [400, 363] on span "7" at bounding box center [399, 366] width 5 height 10
type input "**********"
click at [662, 325] on div "Save" at bounding box center [668, 330] width 20 height 13
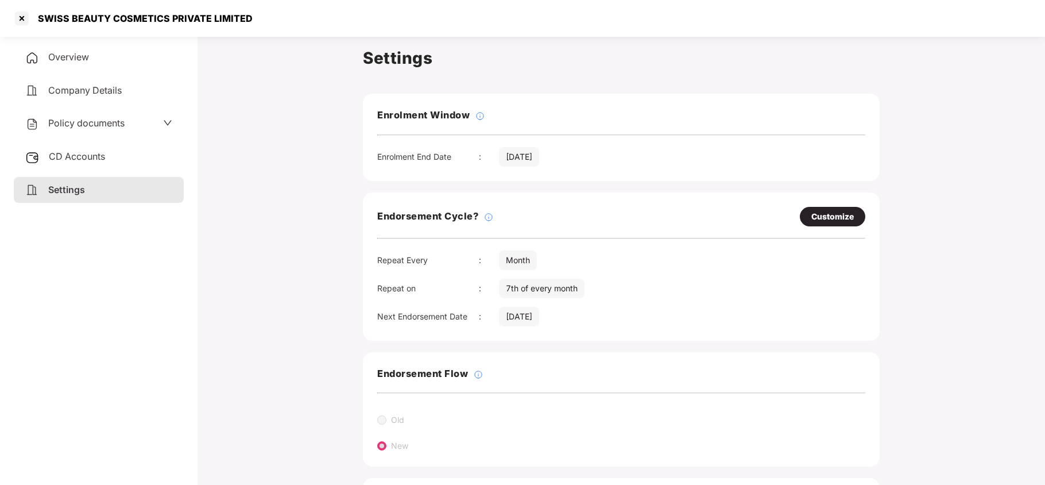
click at [92, 122] on span "Policy documents" at bounding box center [86, 122] width 76 height 11
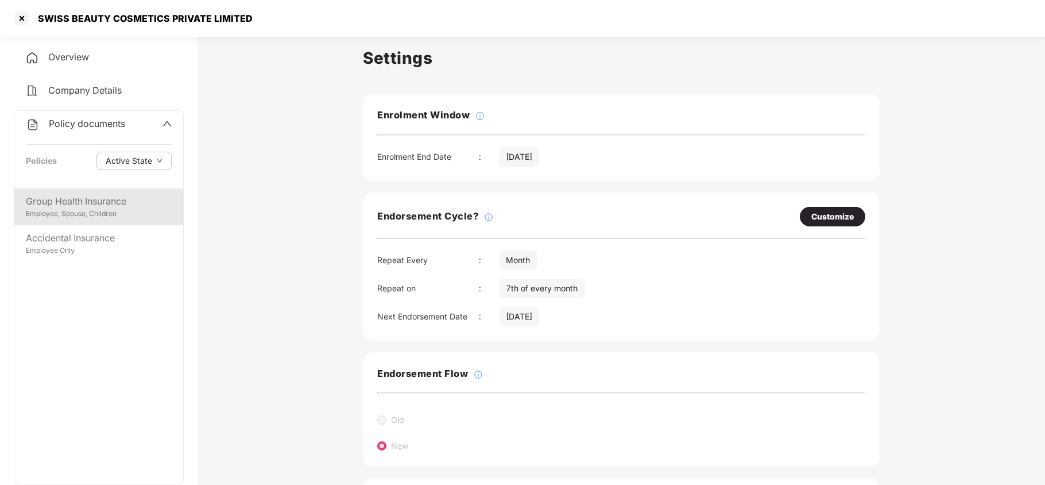
click at [119, 200] on div "Group Health Insurance" at bounding box center [99, 201] width 146 height 14
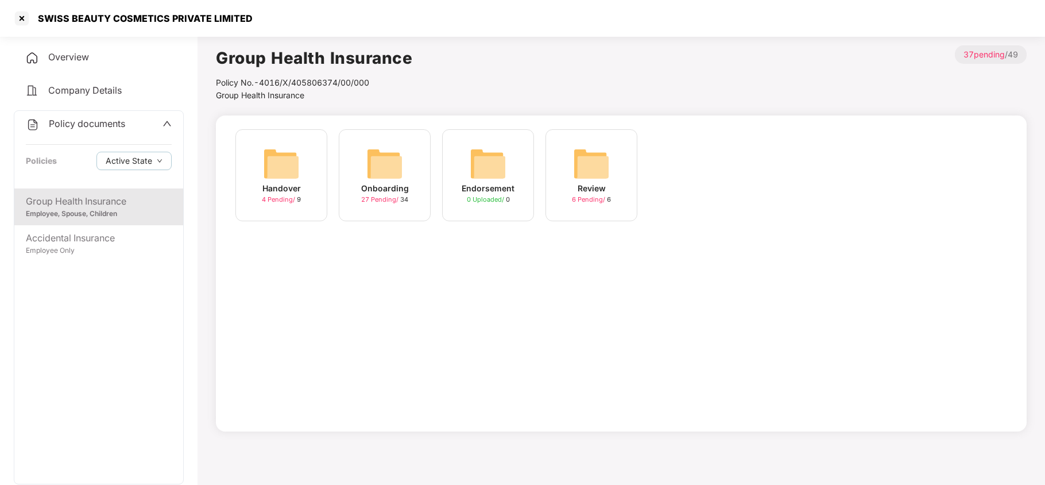
click at [357, 181] on div "Onboarding 27 Pending / 34" at bounding box center [385, 175] width 92 height 92
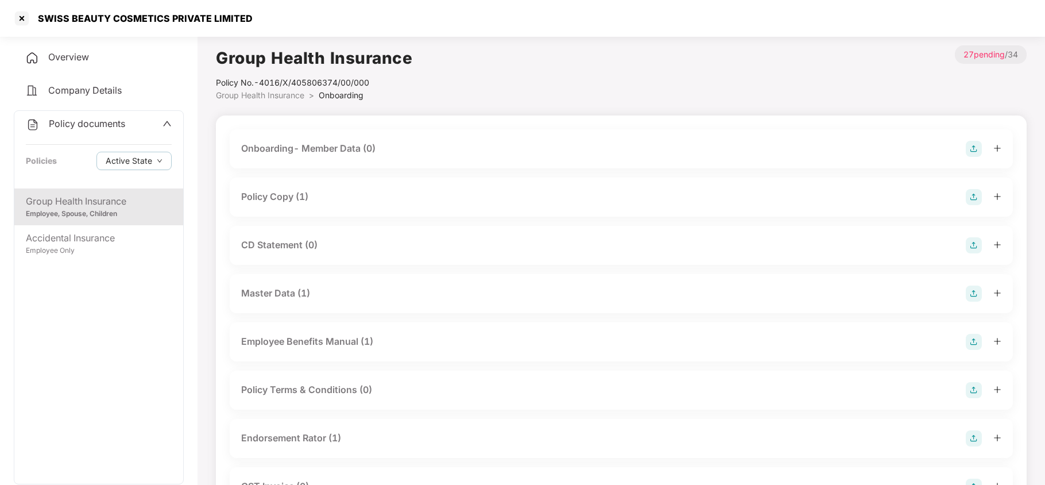
click at [317, 191] on div "Policy Copy (1)" at bounding box center [621, 197] width 760 height 16
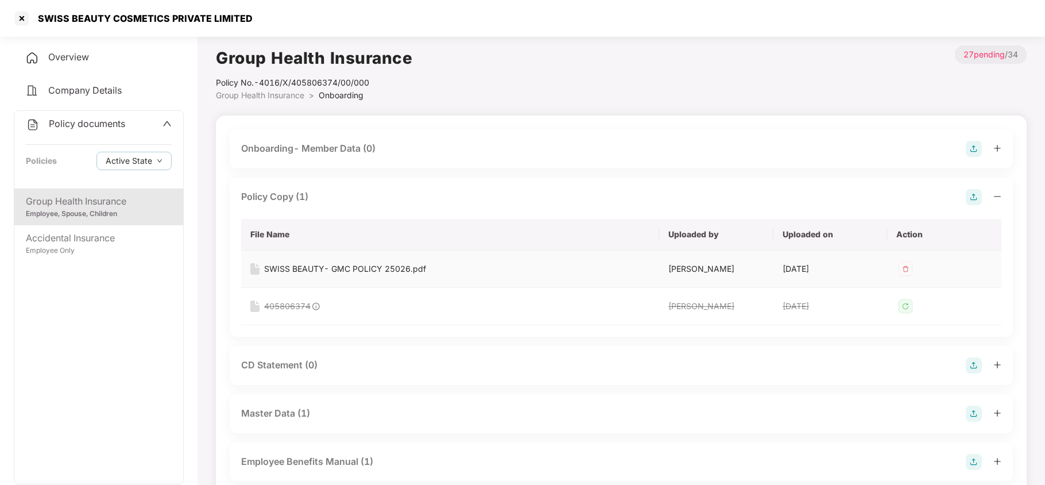
click at [276, 269] on div "SWISS BEAUTY- GMC POLICY 25026.pdf" at bounding box center [345, 268] width 162 height 13
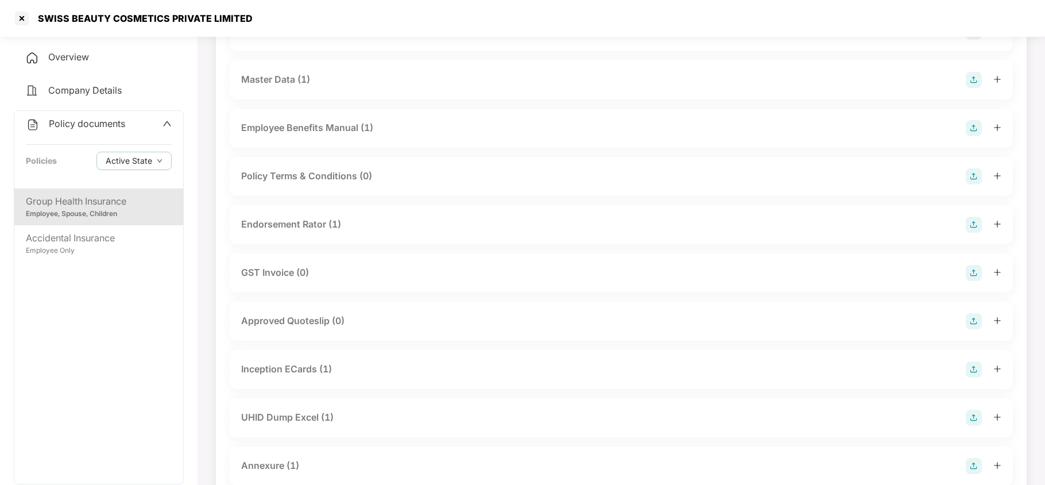
scroll to position [337, 0]
click at [22, 17] on div at bounding box center [22, 18] width 18 height 18
